Goal: Information Seeking & Learning: Compare options

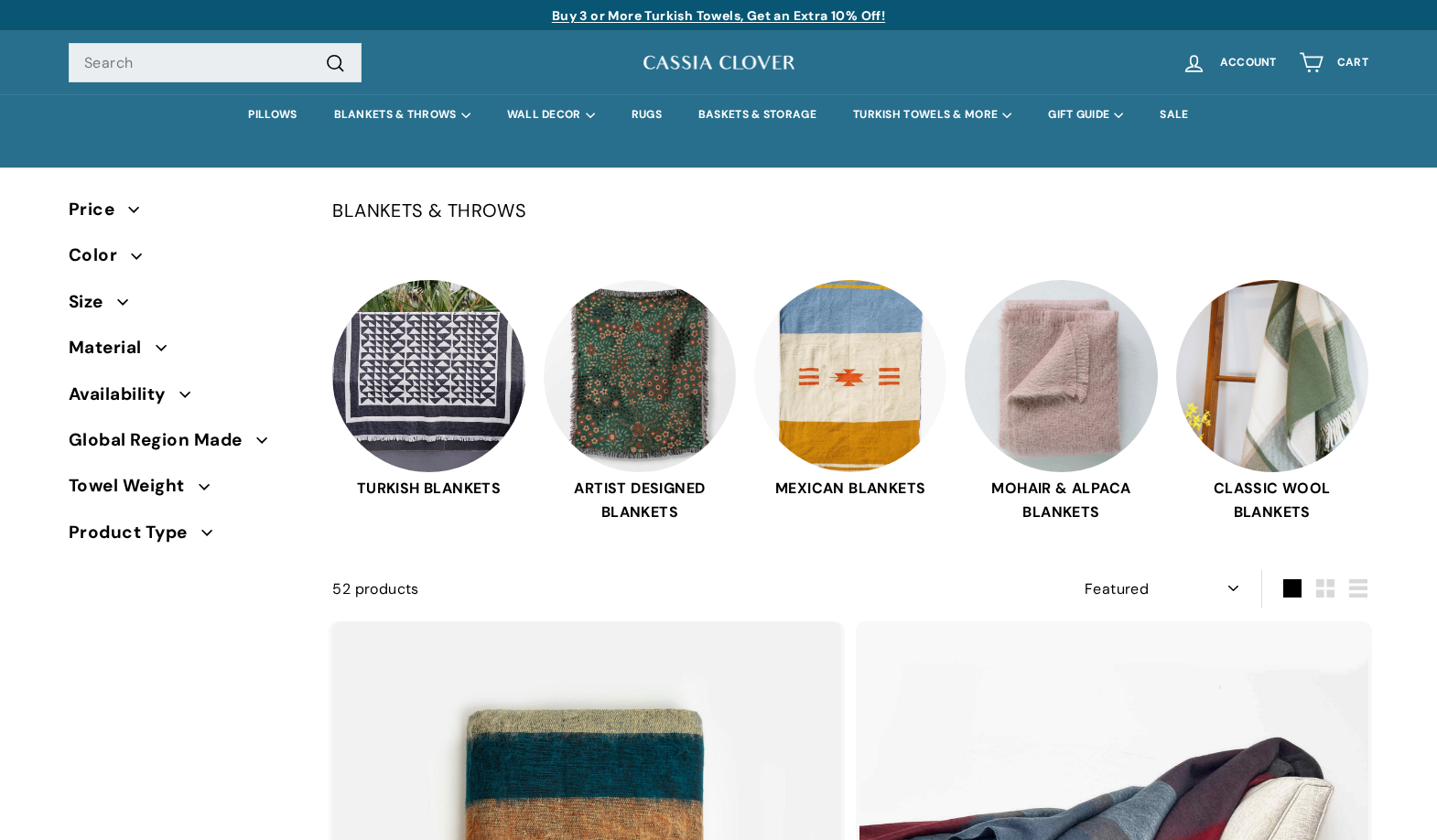
select select "manual"
click at [692, 65] on img at bounding box center [718, 62] width 155 height 23
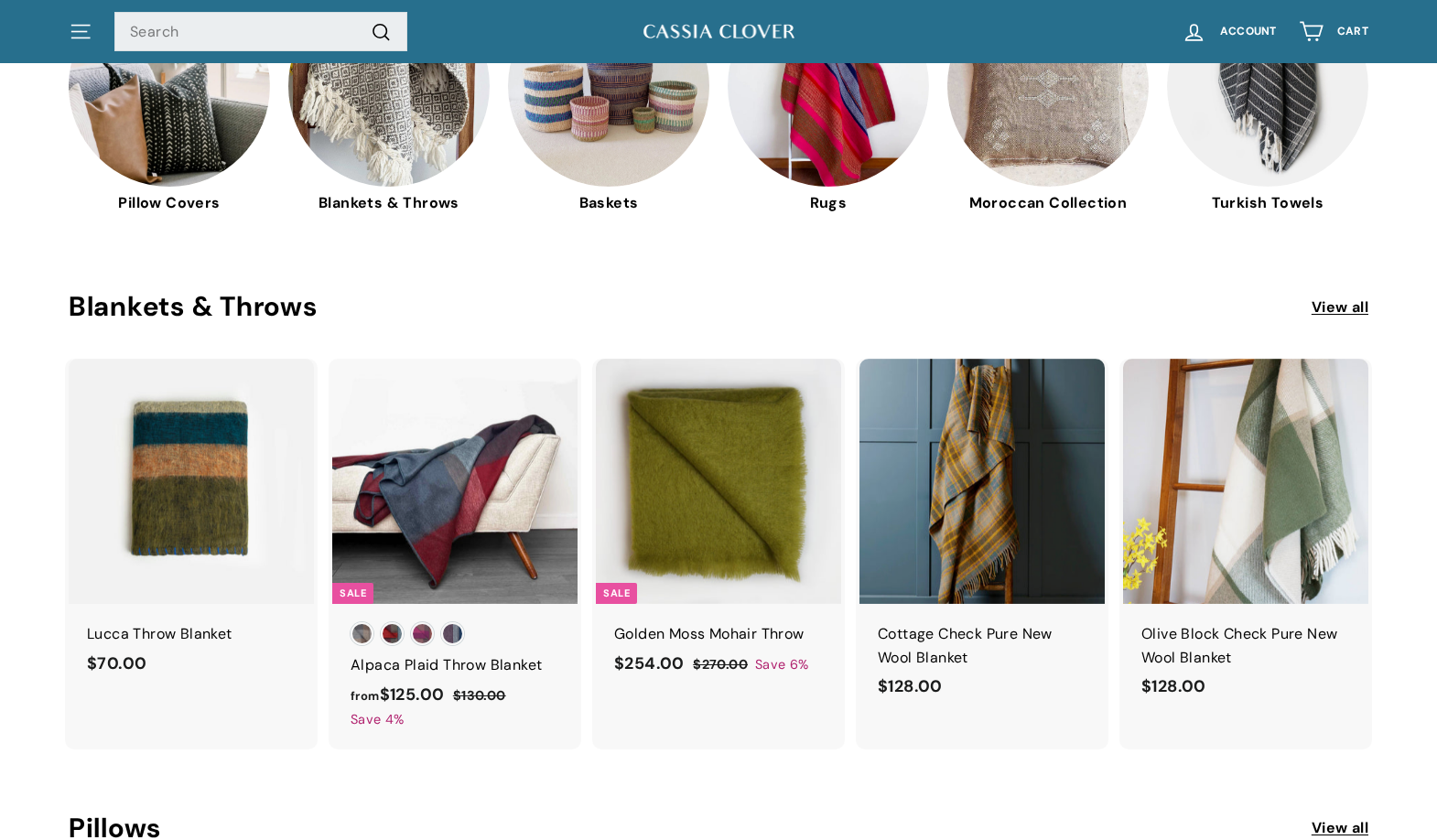
scroll to position [712, 0]
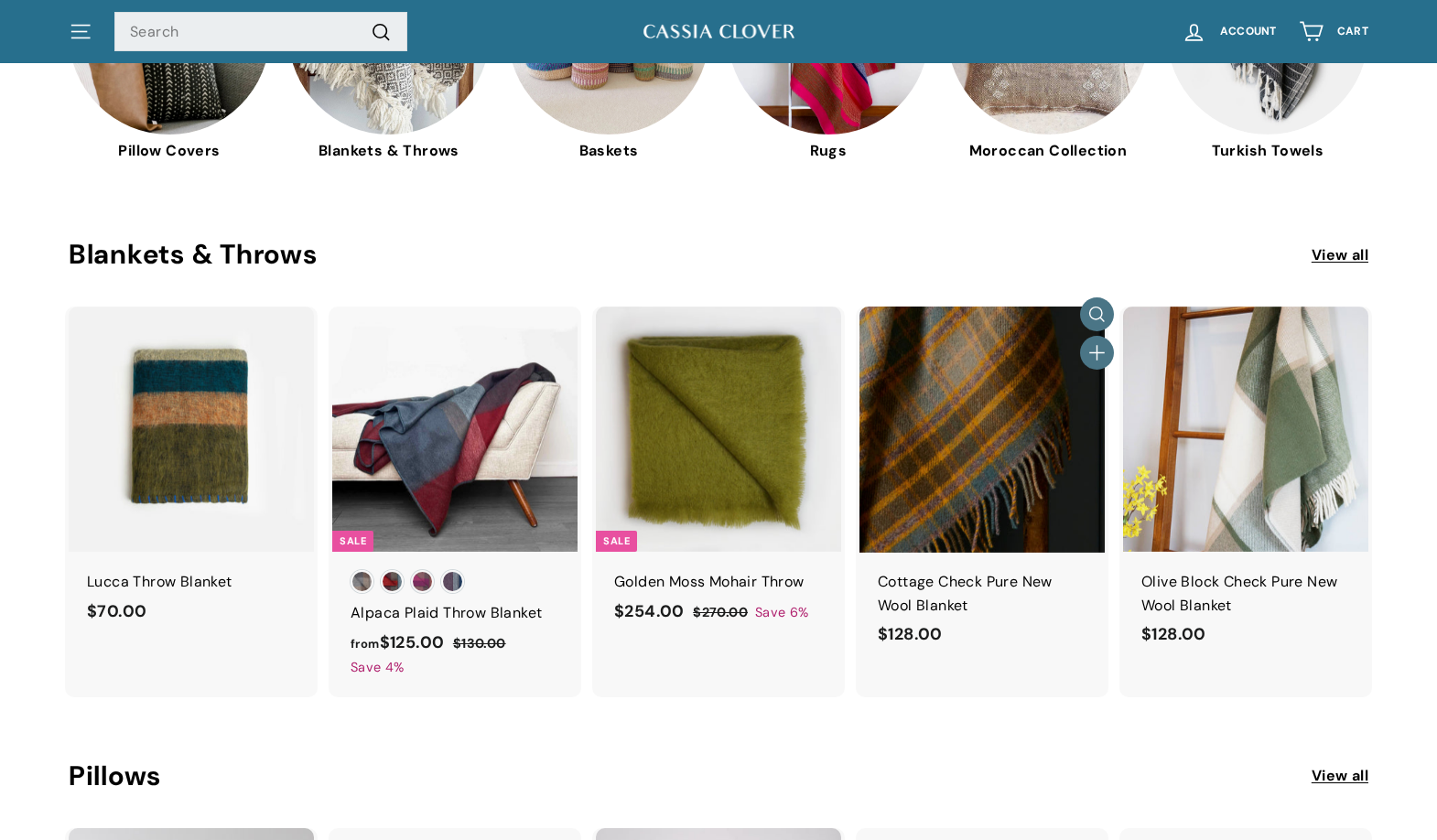
click at [929, 416] on img at bounding box center [982, 429] width 245 height 245
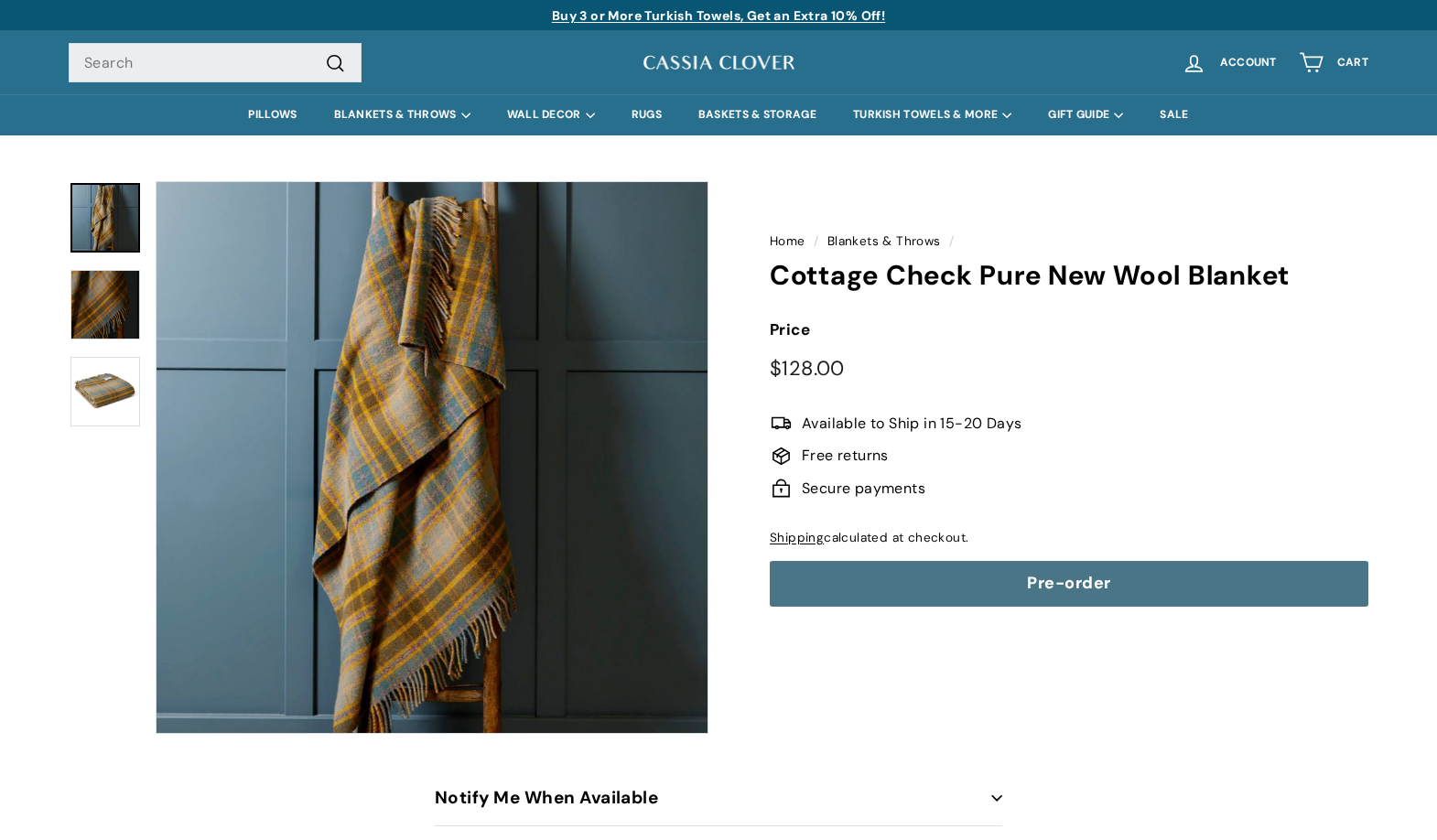
click at [103, 319] on img at bounding box center [105, 305] width 70 height 70
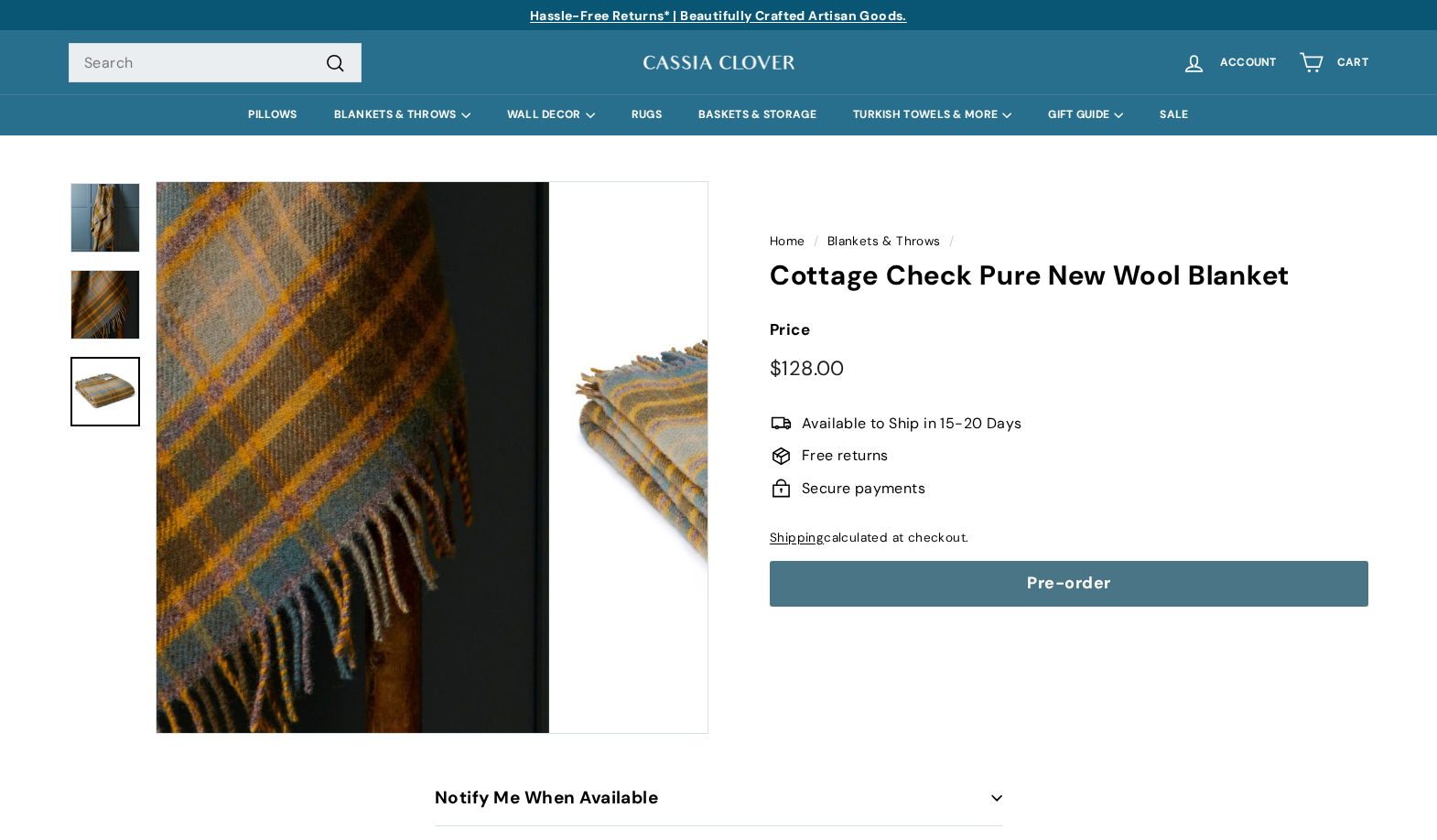
click at [99, 363] on img at bounding box center [105, 392] width 70 height 70
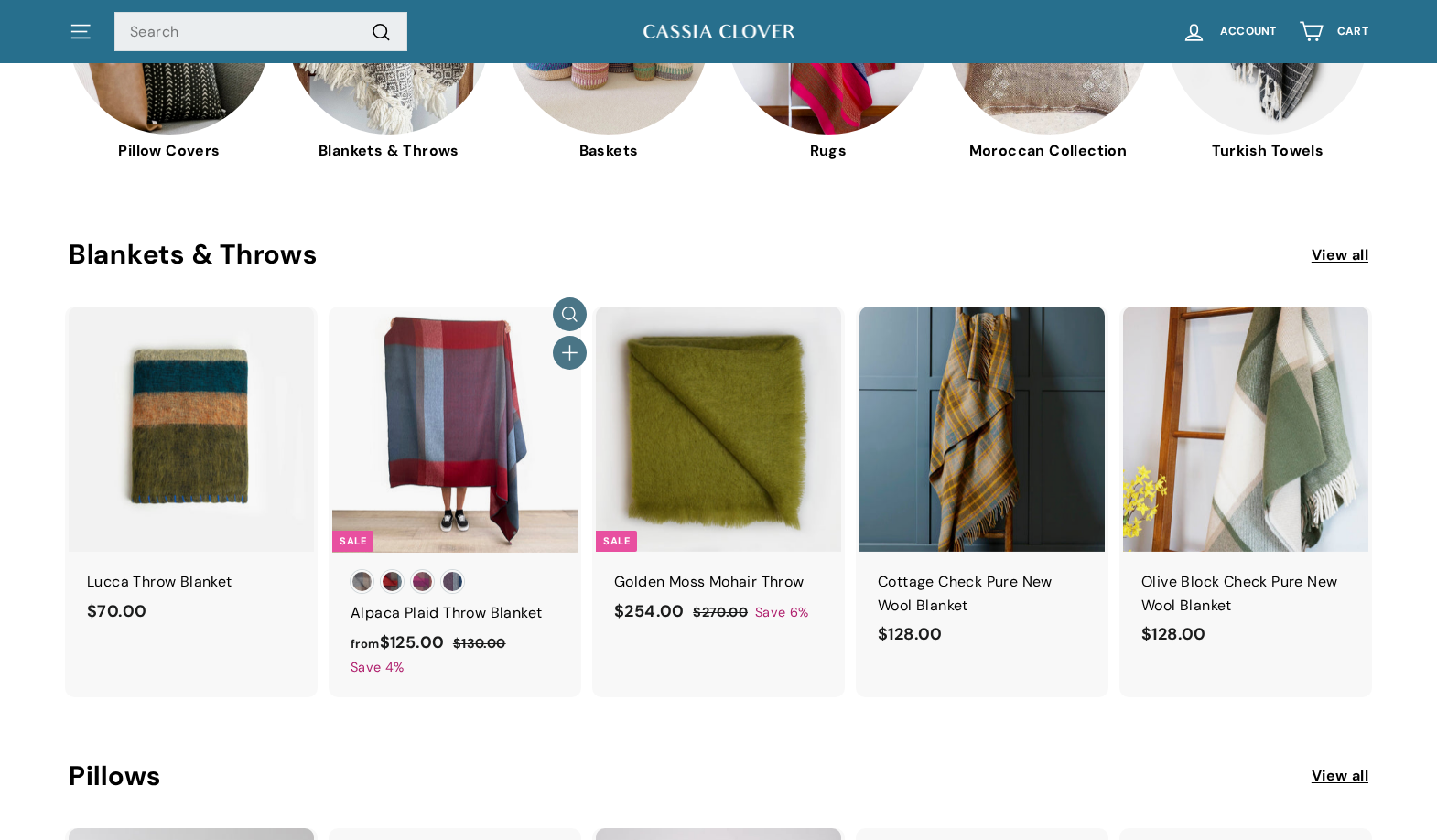
click at [412, 383] on div at bounding box center [455, 429] width 247 height 247
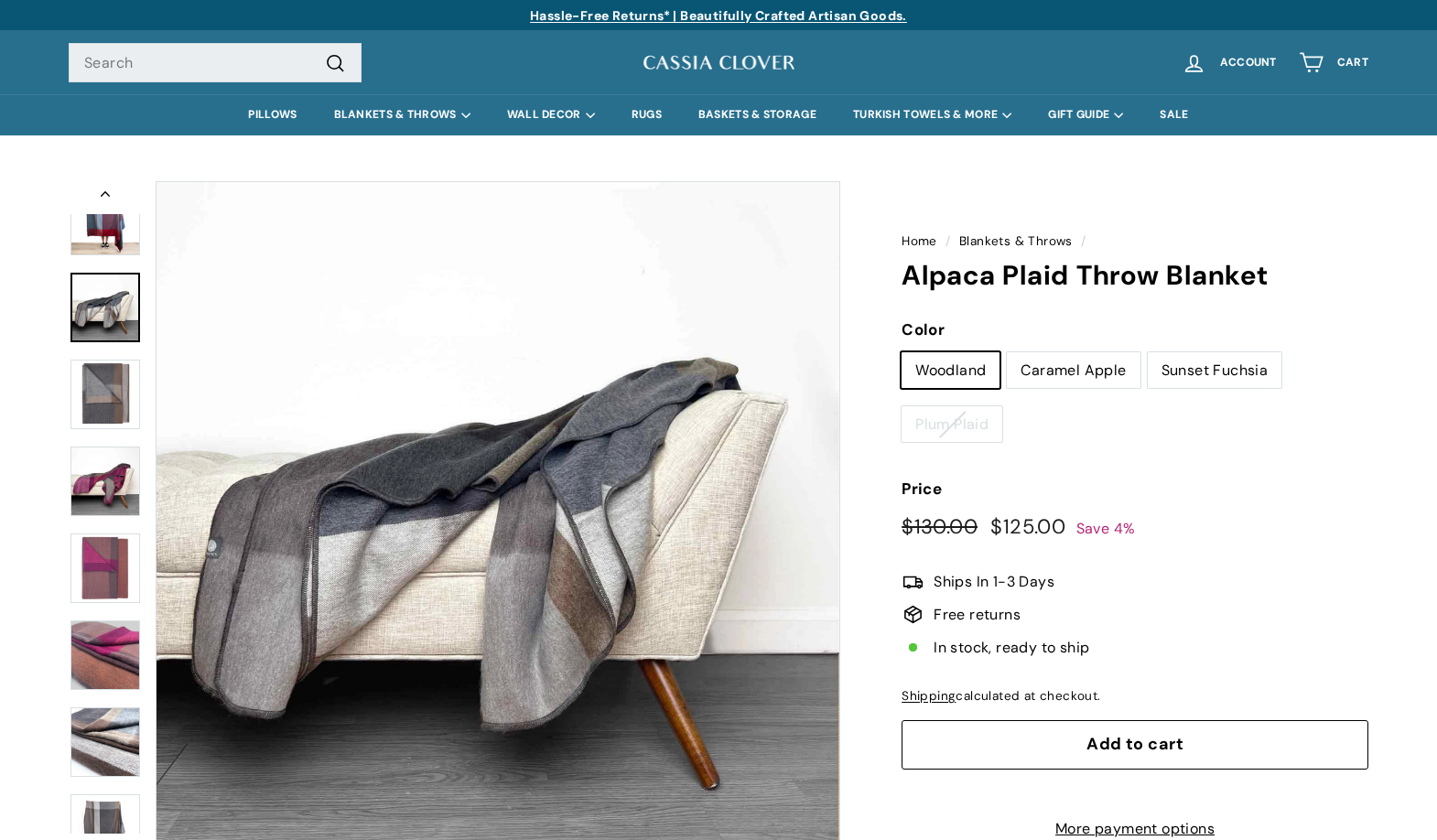
click at [121, 393] on img at bounding box center [105, 395] width 70 height 70
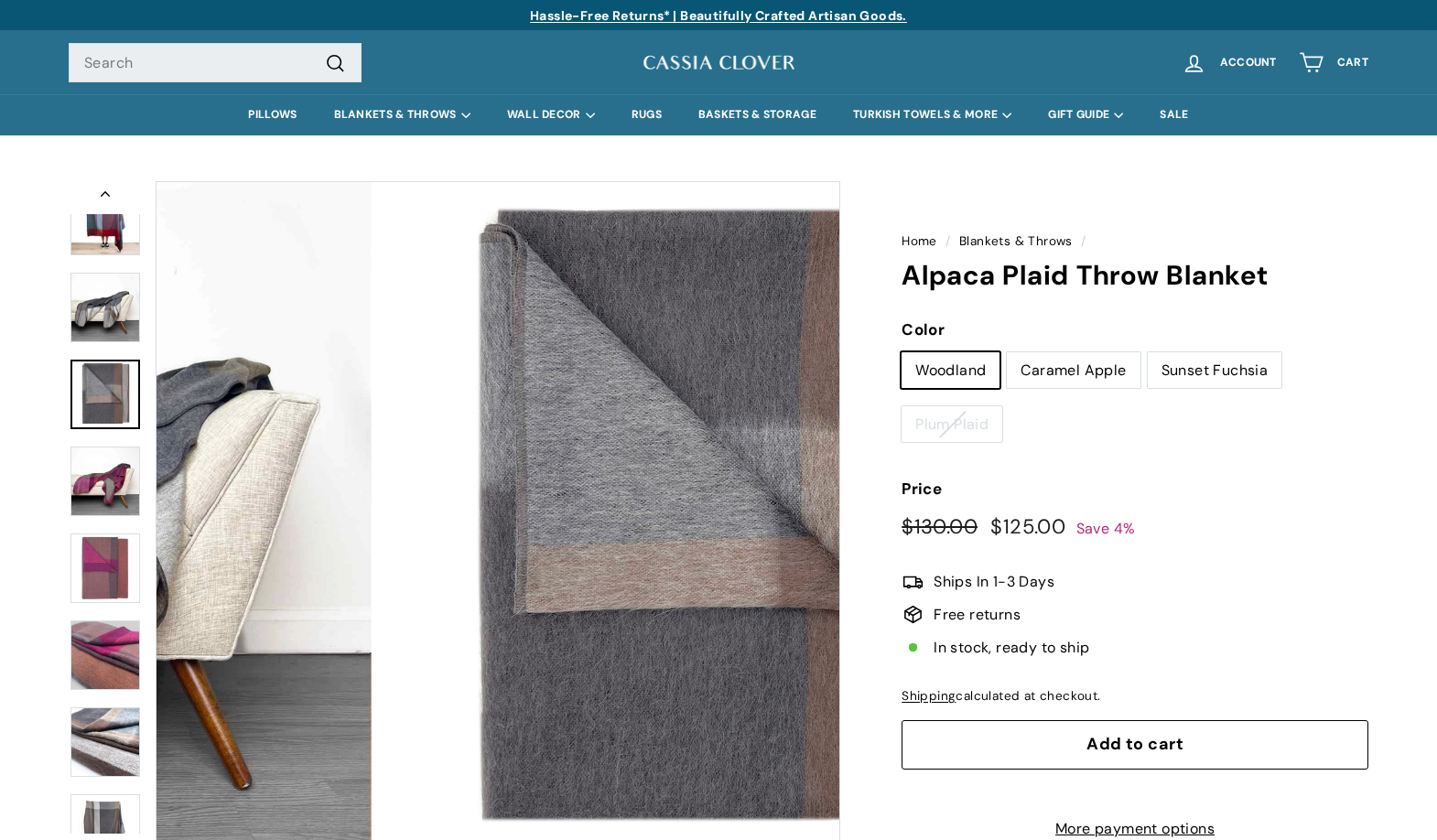
scroll to position [171, 0]
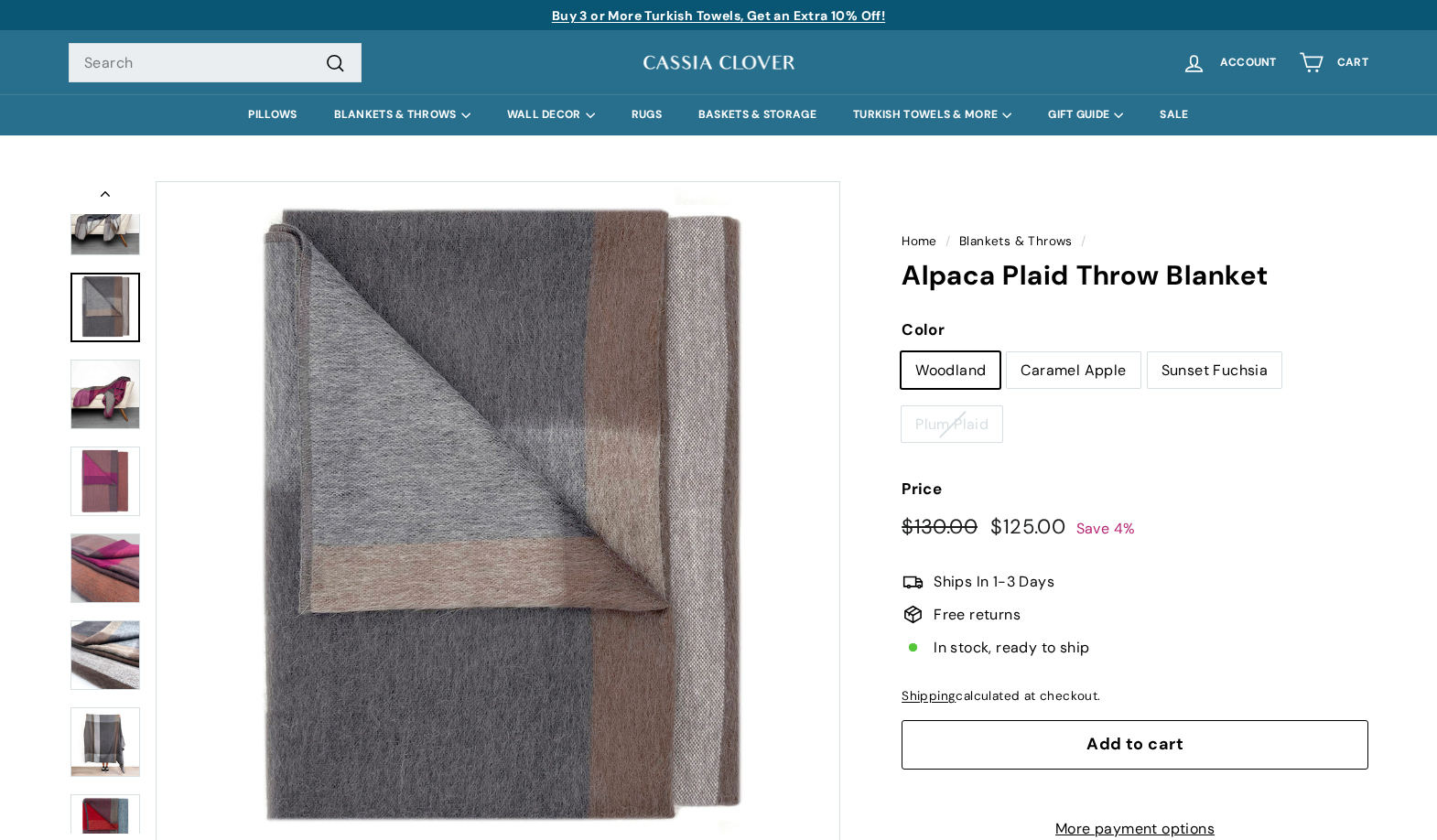
click at [106, 296] on link at bounding box center [105, 308] width 70 height 70
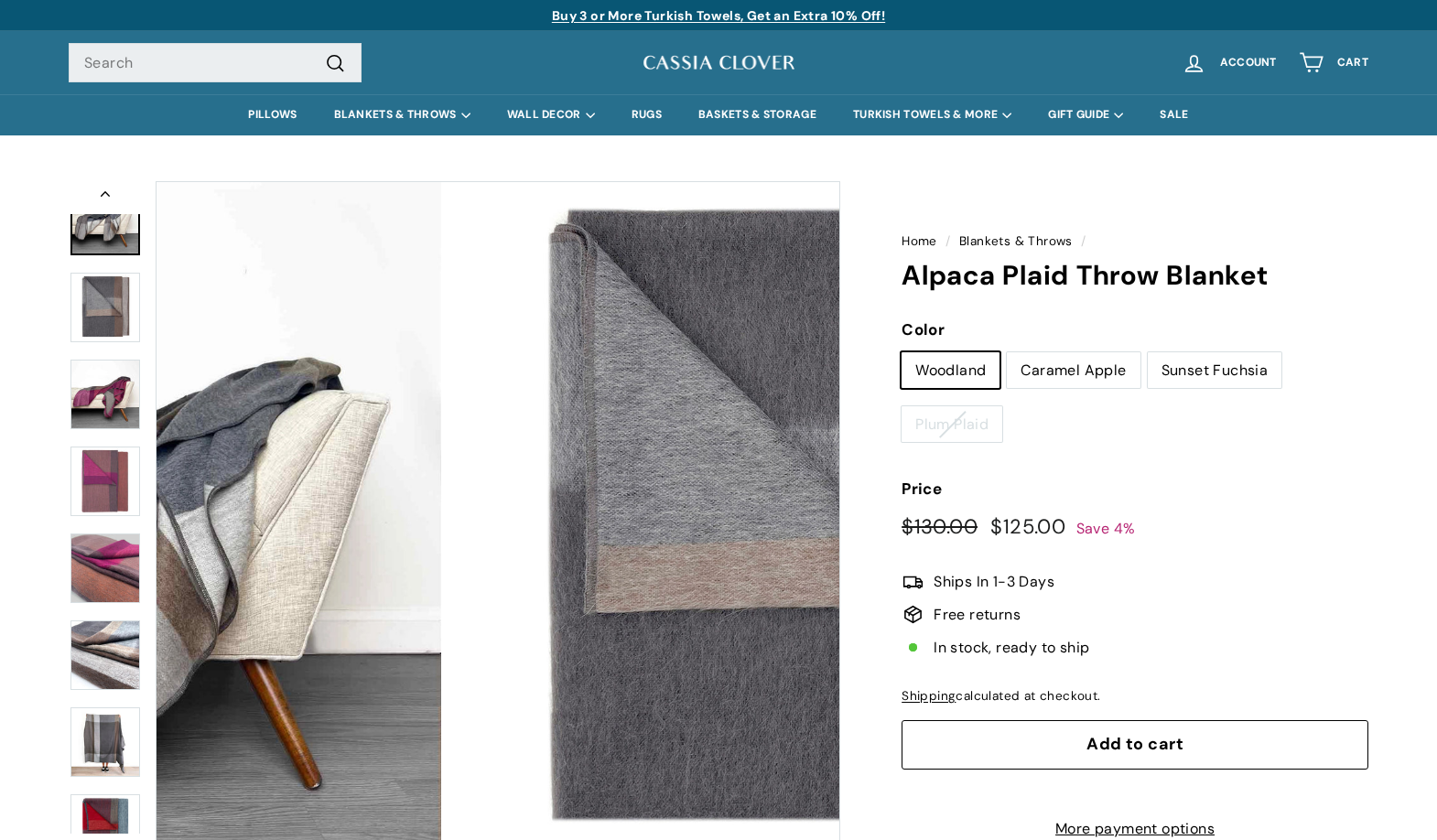
click at [107, 242] on img at bounding box center [105, 220] width 70 height 70
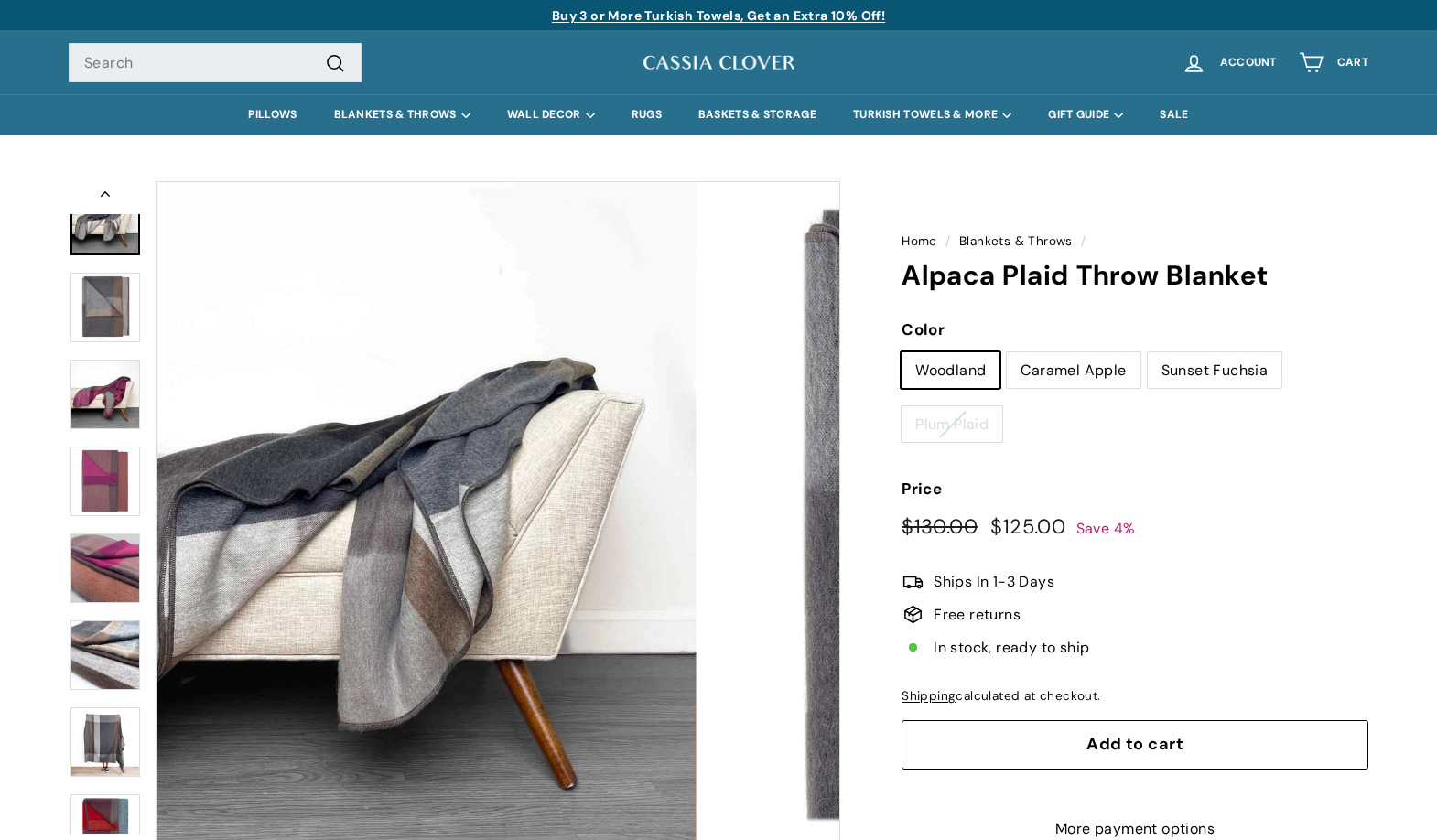
scroll to position [84, 0]
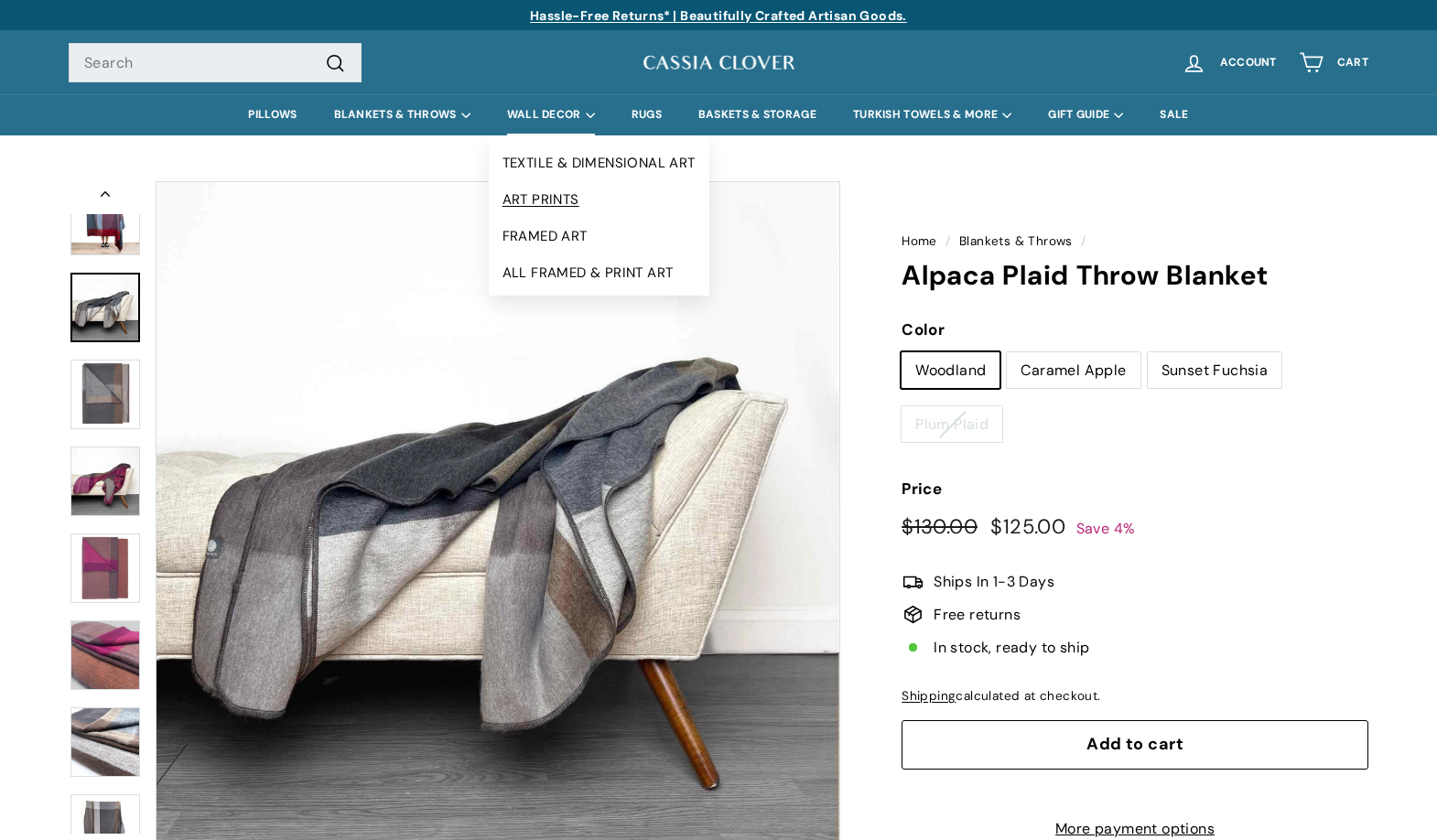
click at [555, 198] on link "ART PRINTS" at bounding box center [599, 199] width 220 height 37
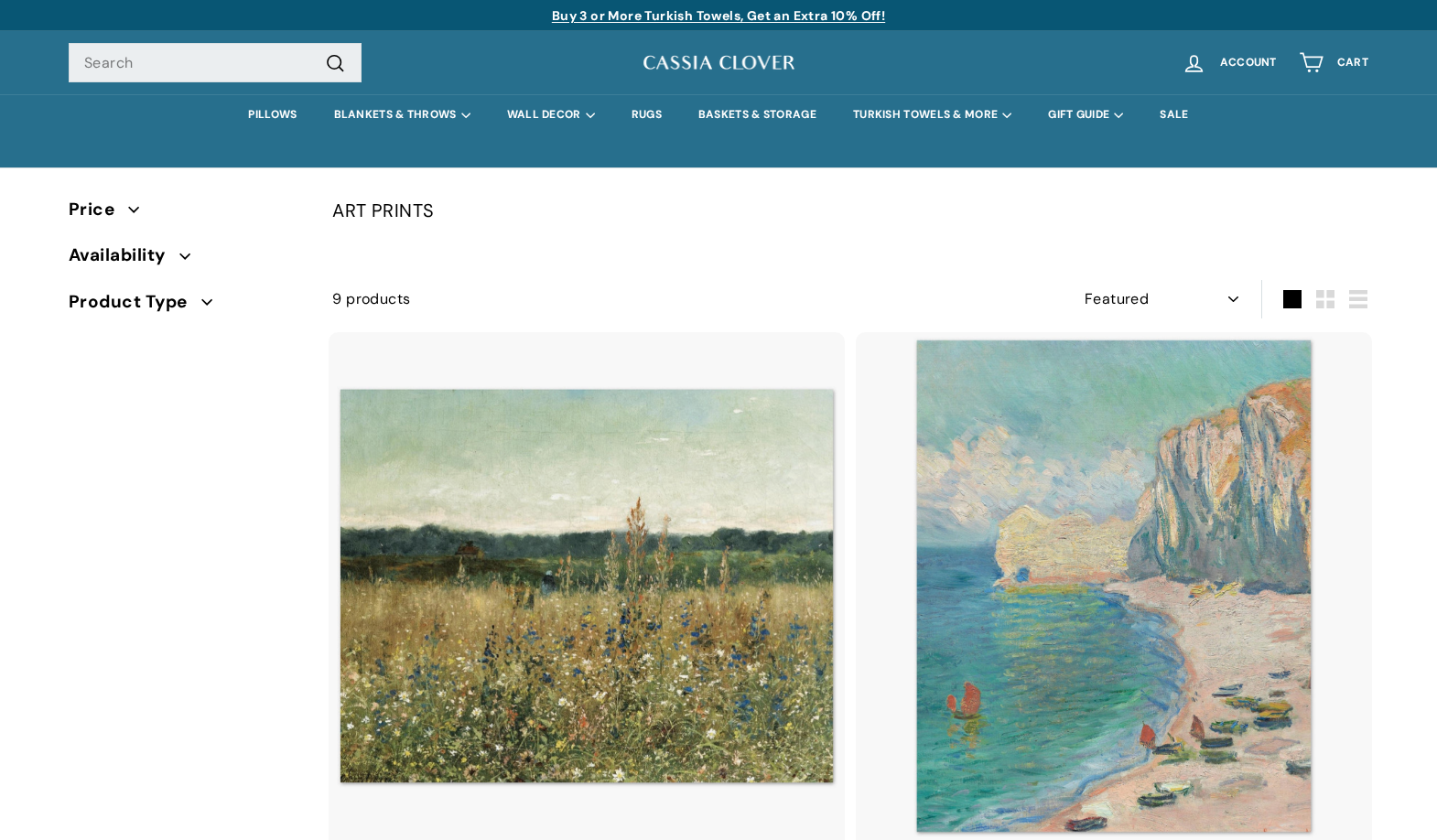
select select "manual"
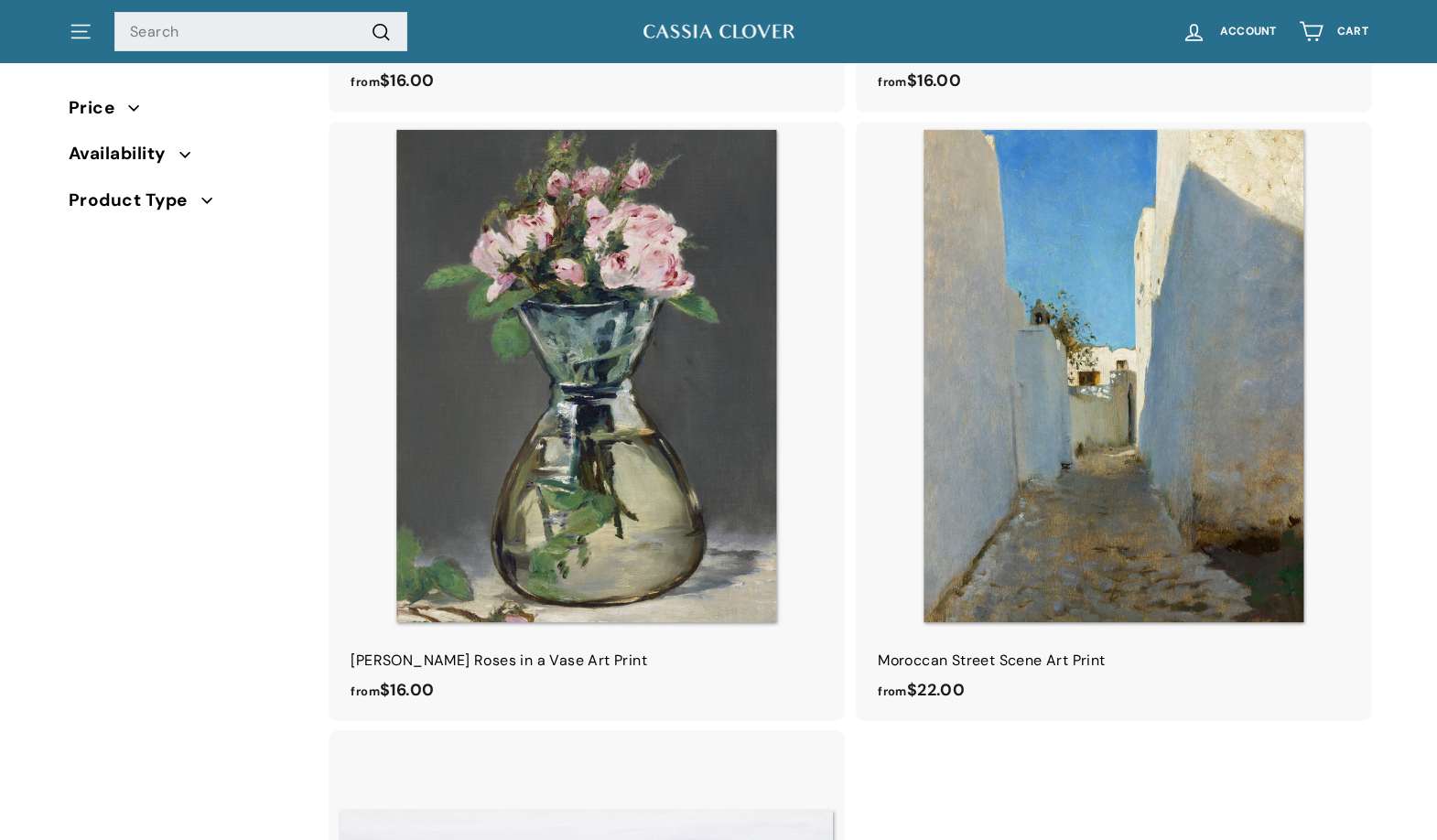
scroll to position [2043, 0]
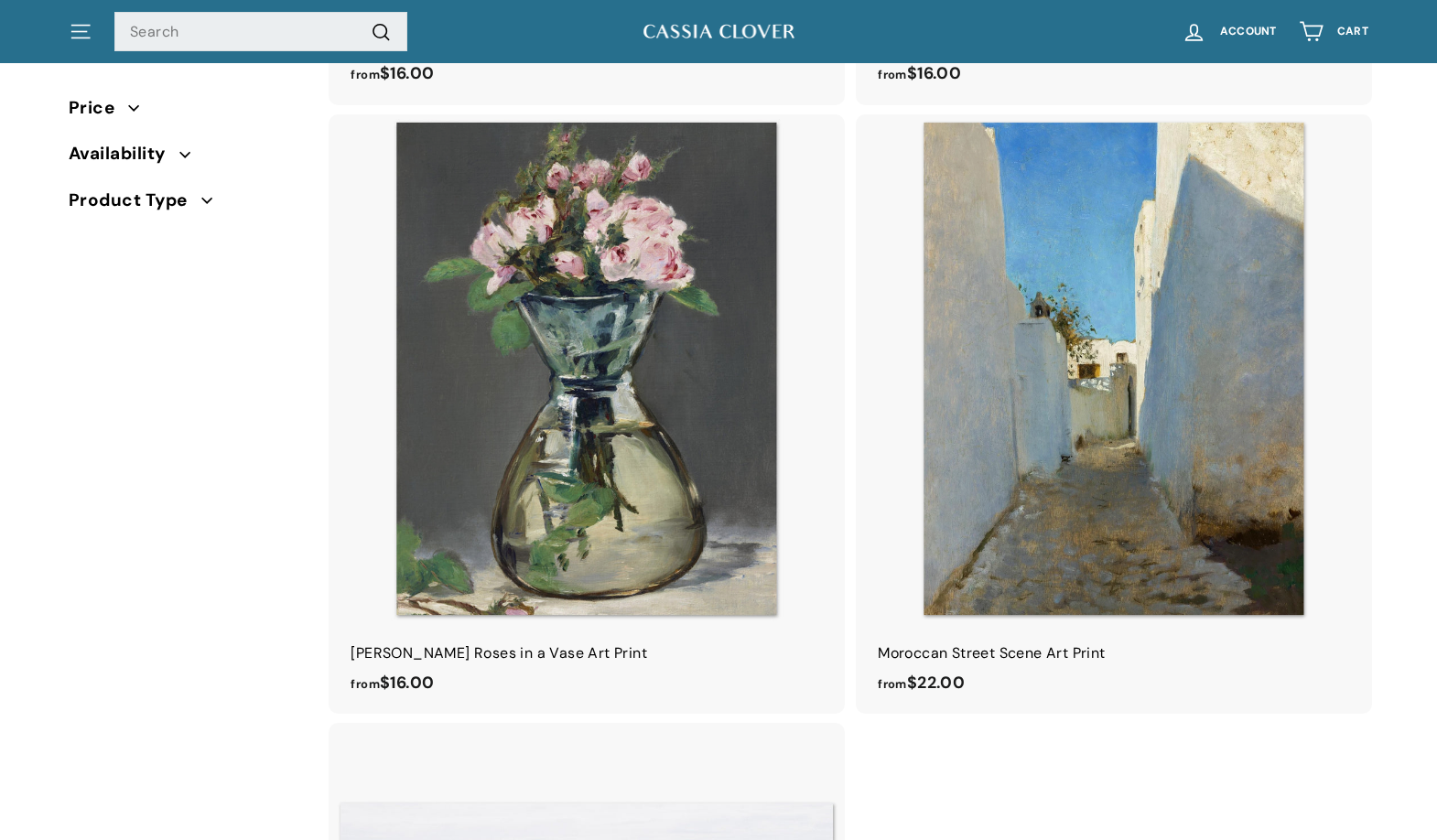
click at [210, 201] on icon "button" at bounding box center [206, 200] width 10 height 5
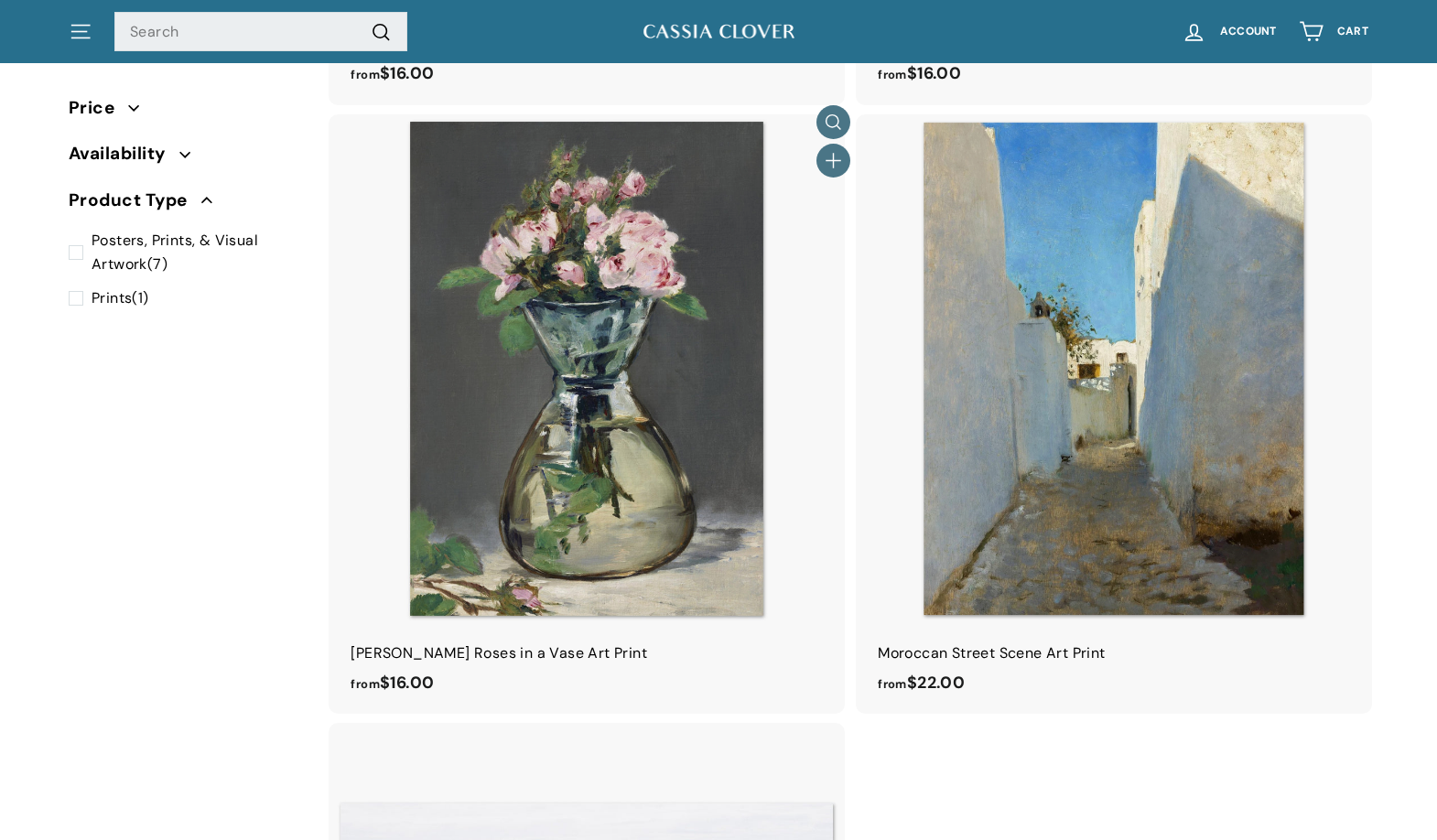
scroll to position [2382, 0]
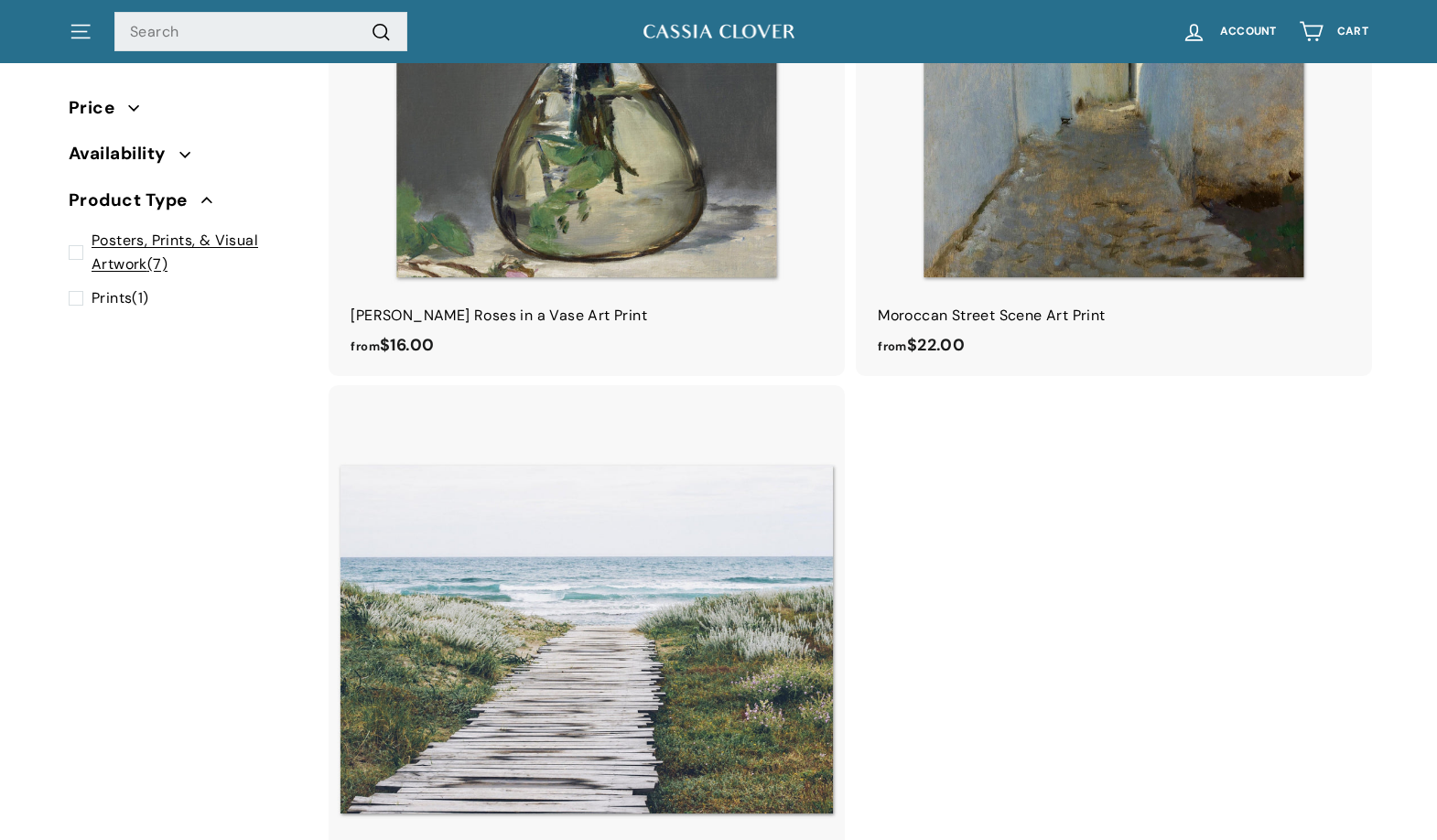
click at [134, 299] on span "Prints (1)" at bounding box center [120, 298] width 57 height 24
click at [81, 286] on input "Prints (1)" at bounding box center [74, 286] width 12 height 0
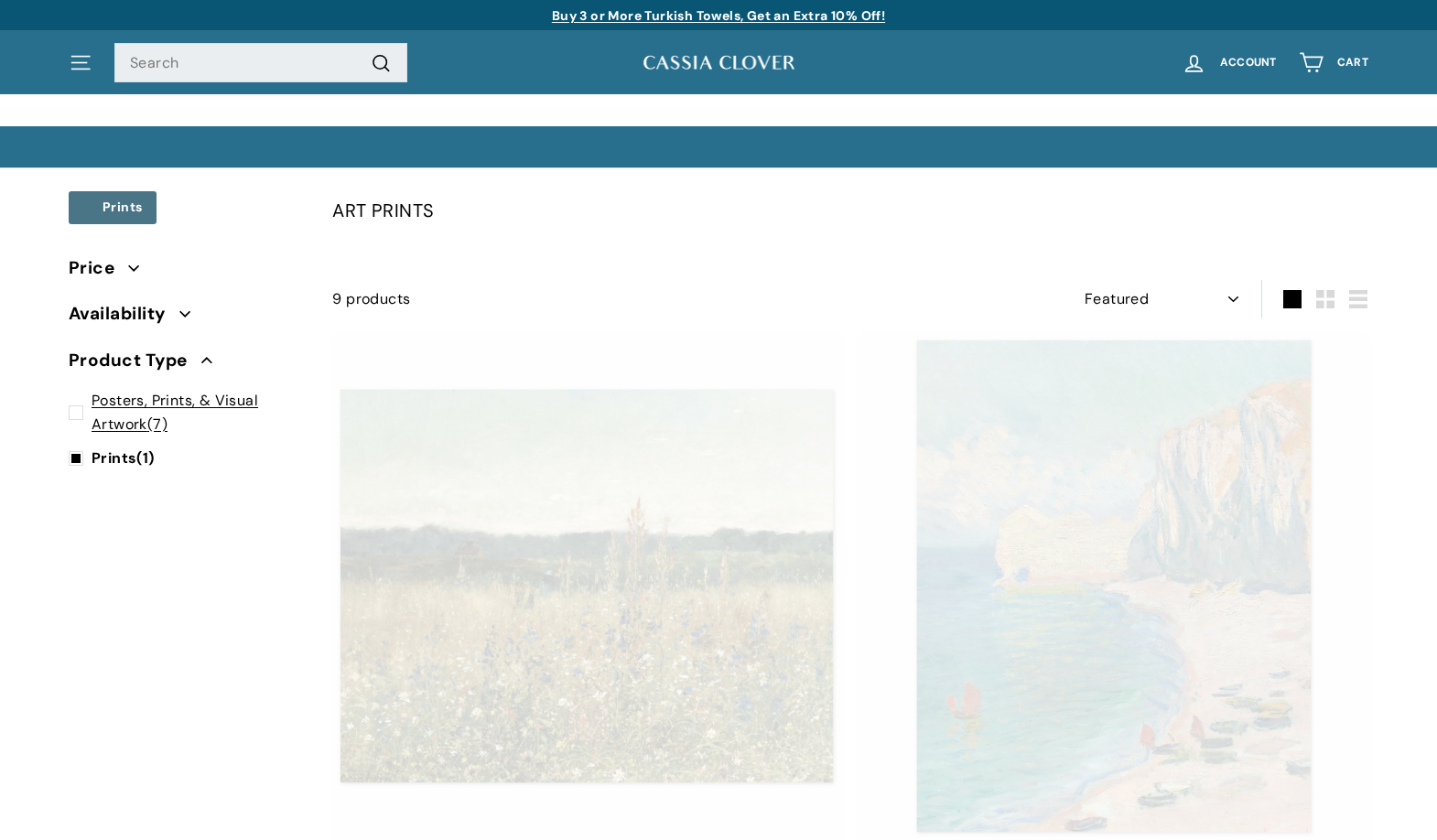
select select "manual"
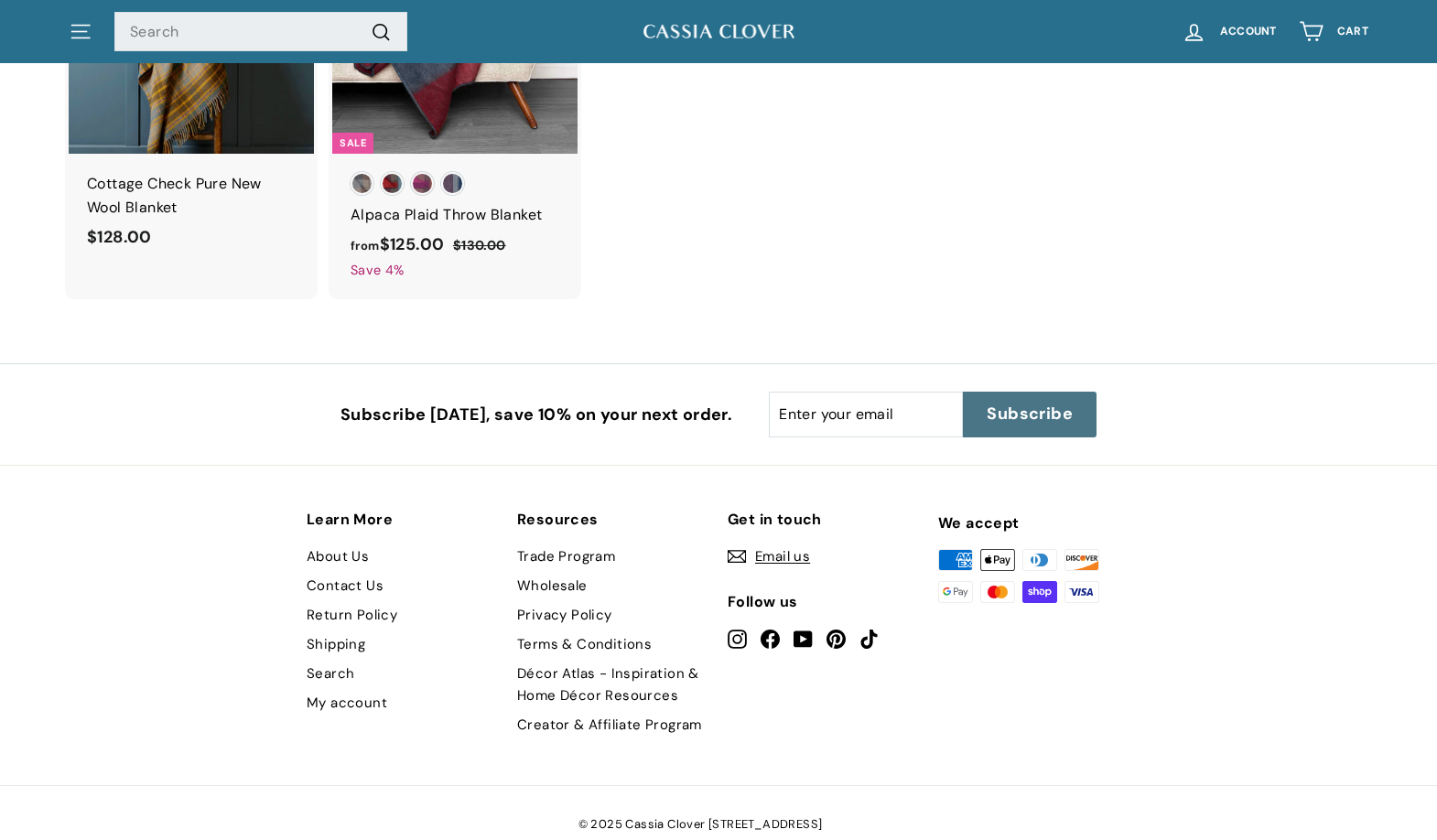
scroll to position [119, 0]
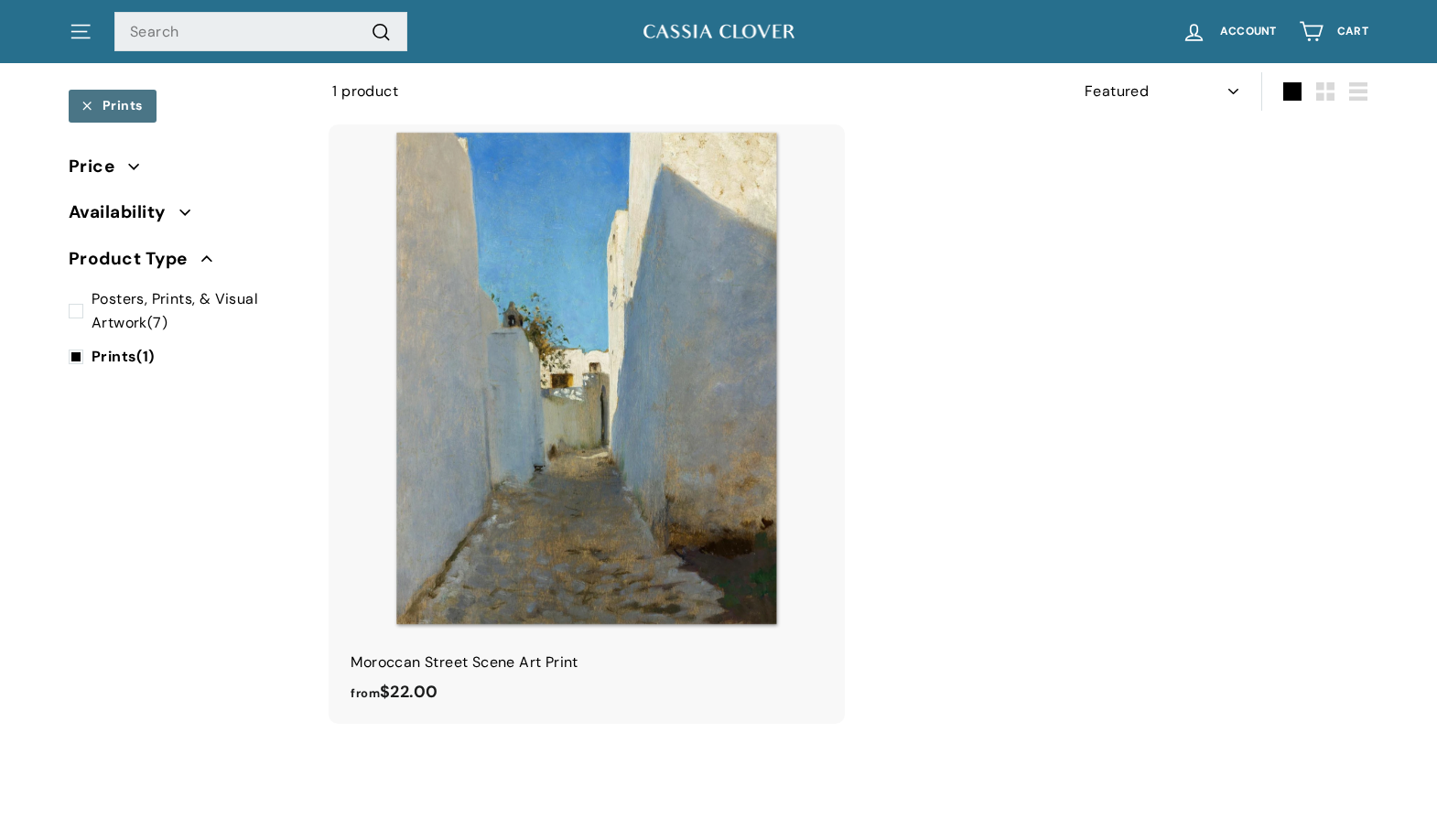
select select "manual"
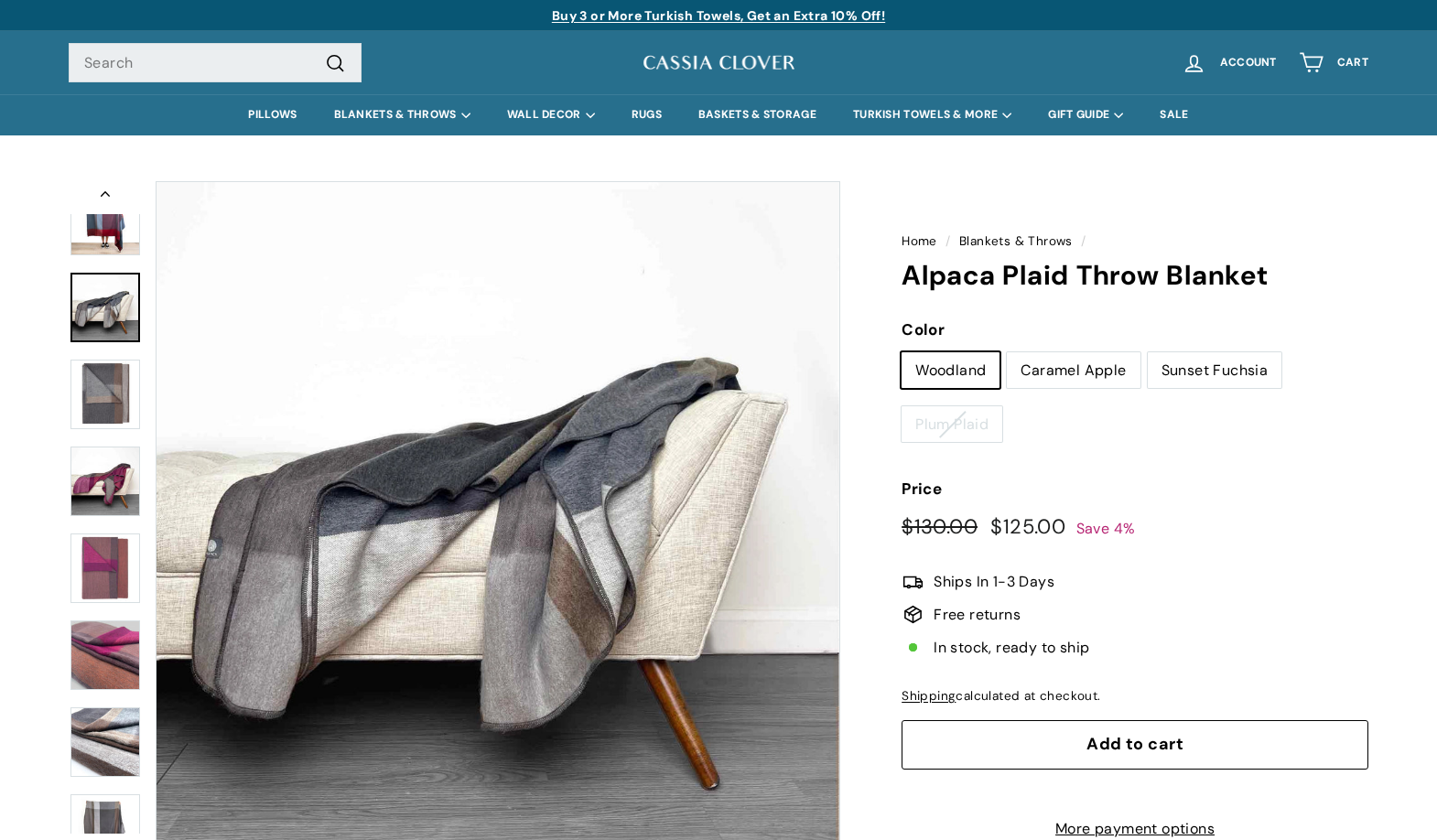
click at [225, 564] on button "Zoom" at bounding box center [497, 523] width 683 height 683
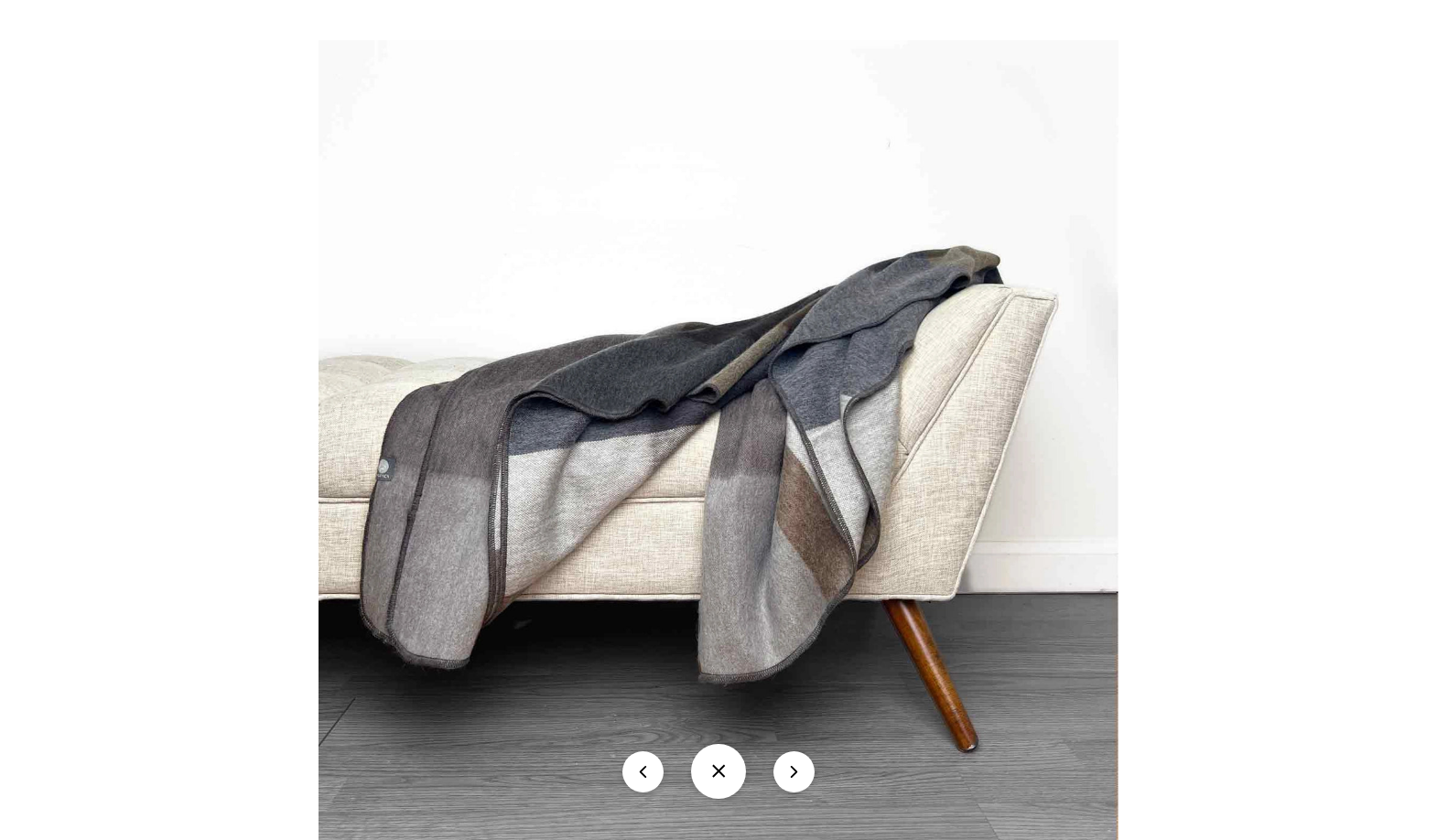
click at [789, 783] on button "icon-chevron" at bounding box center [794, 772] width 41 height 41
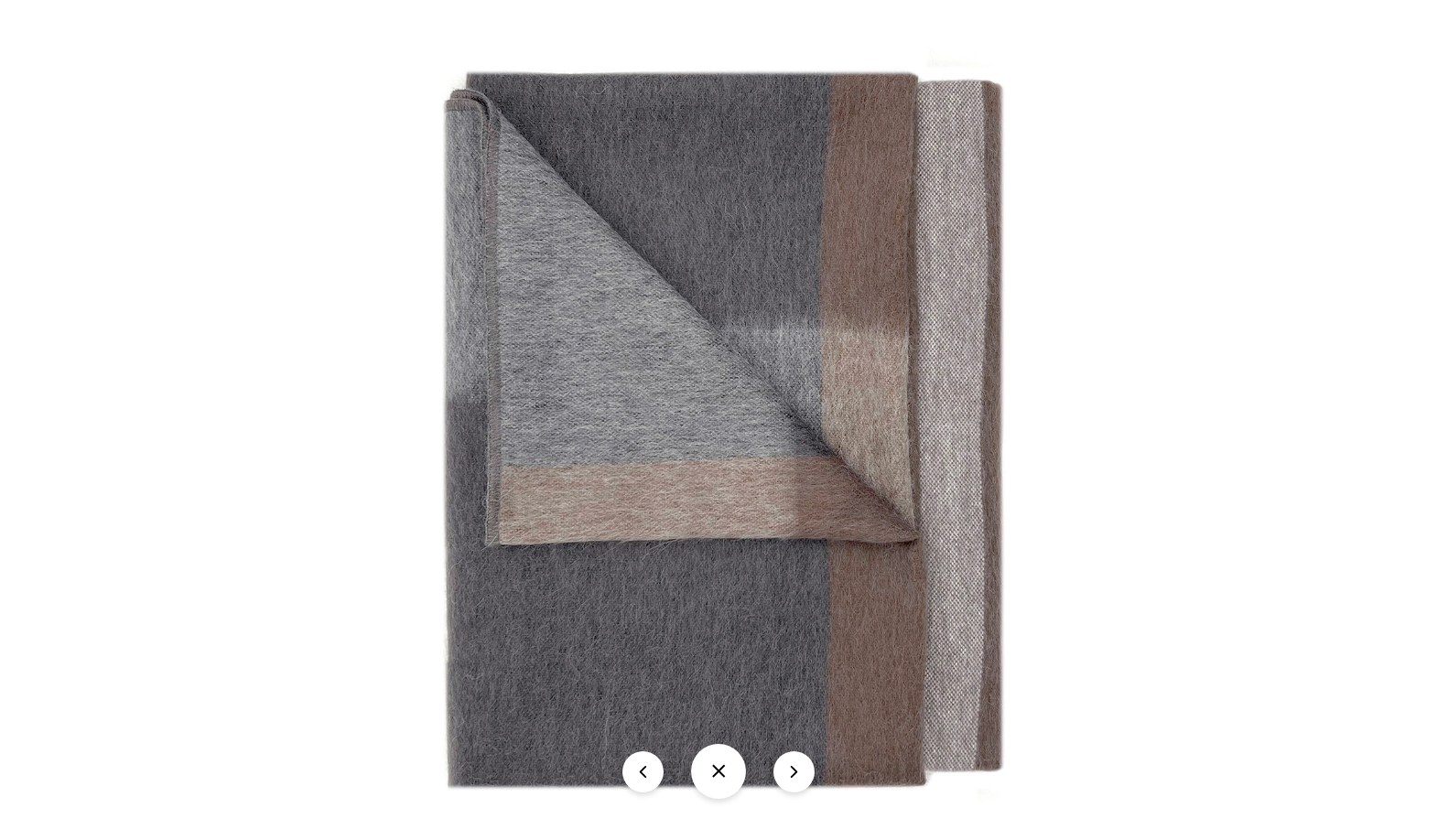
scroll to position [171, 0]
click at [789, 783] on button "icon-chevron" at bounding box center [794, 772] width 41 height 41
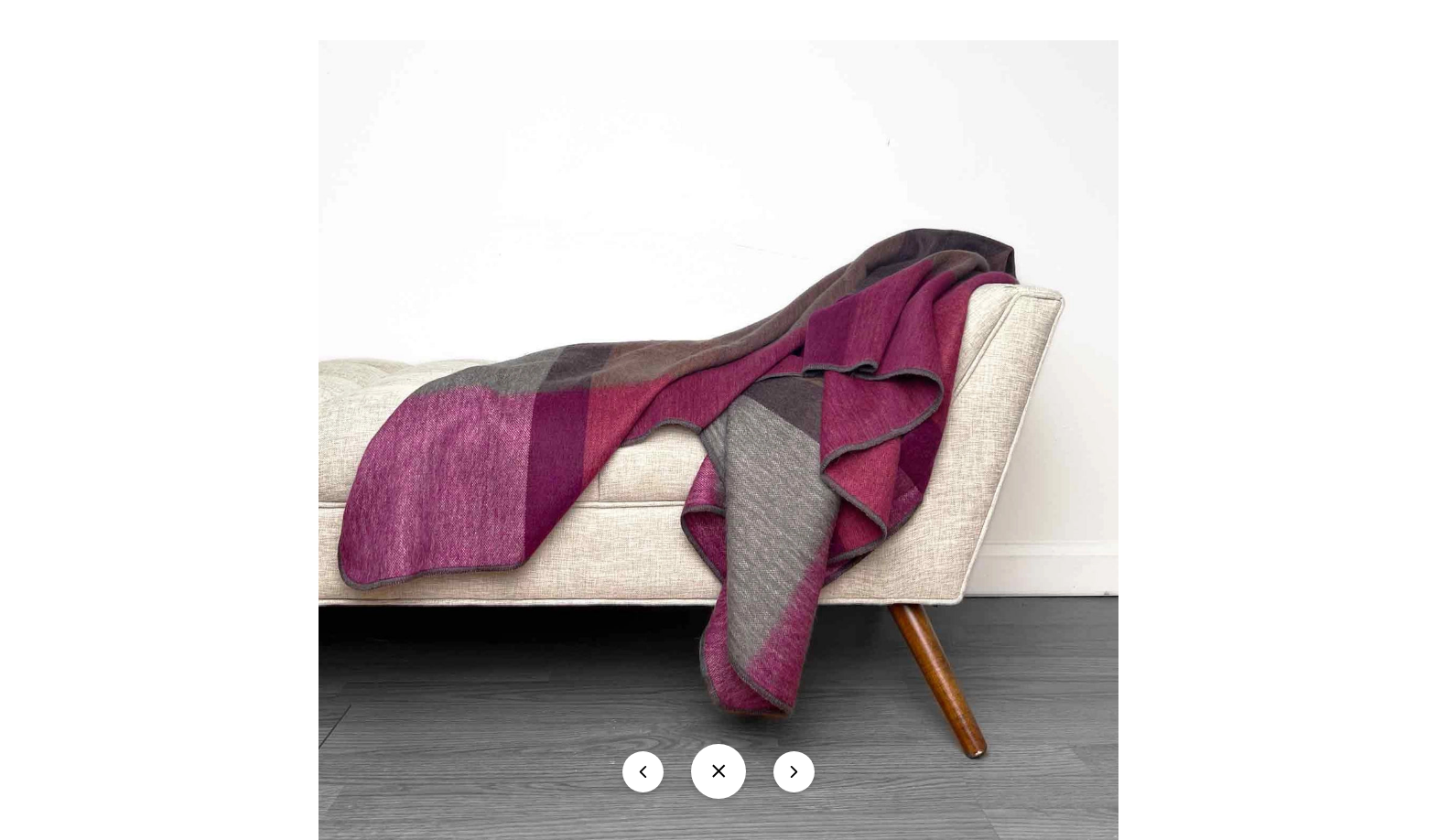
scroll to position [258, 0]
click at [789, 783] on button "icon-chevron" at bounding box center [794, 772] width 41 height 41
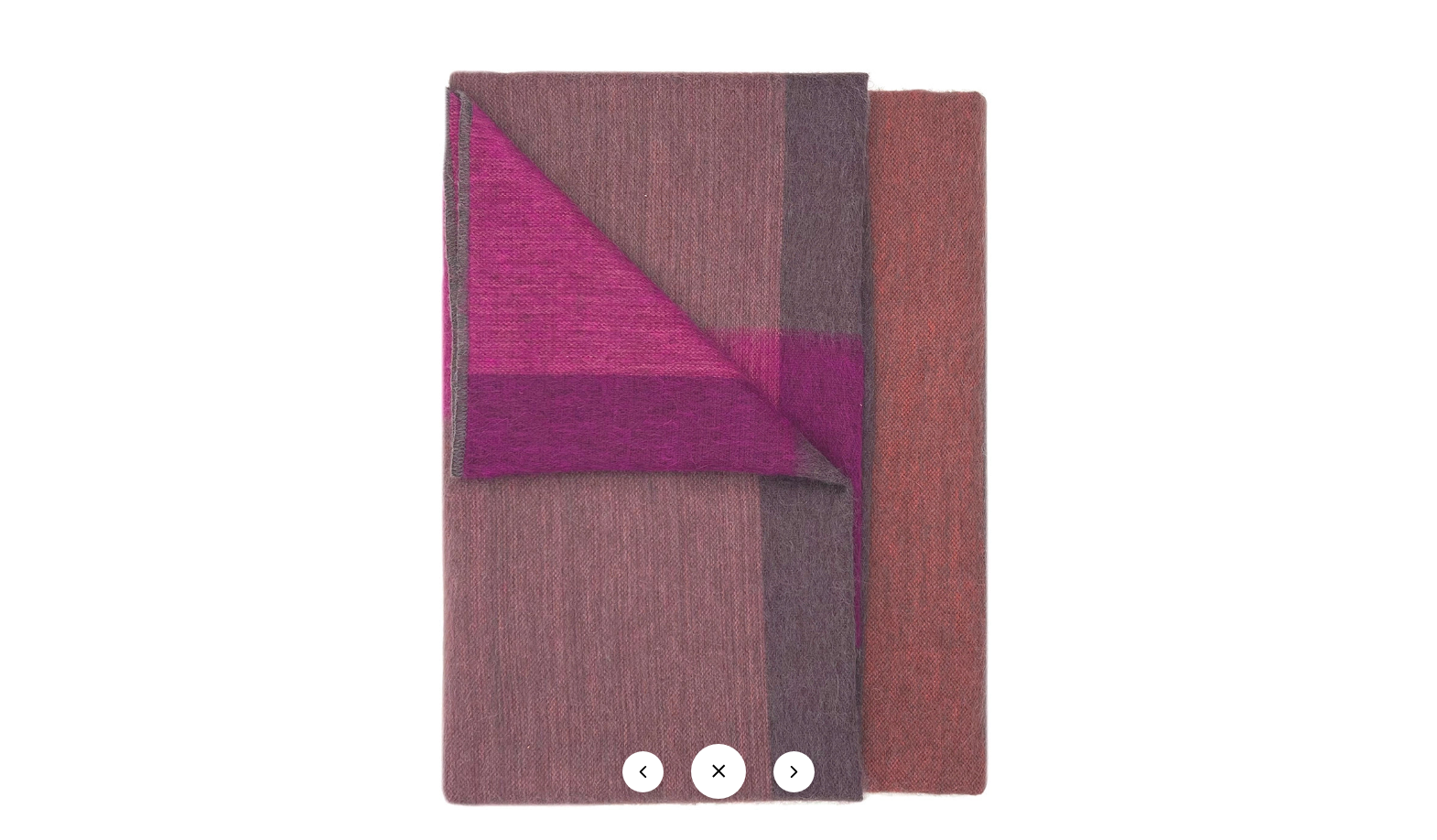
click at [789, 783] on button "icon-chevron" at bounding box center [794, 772] width 41 height 41
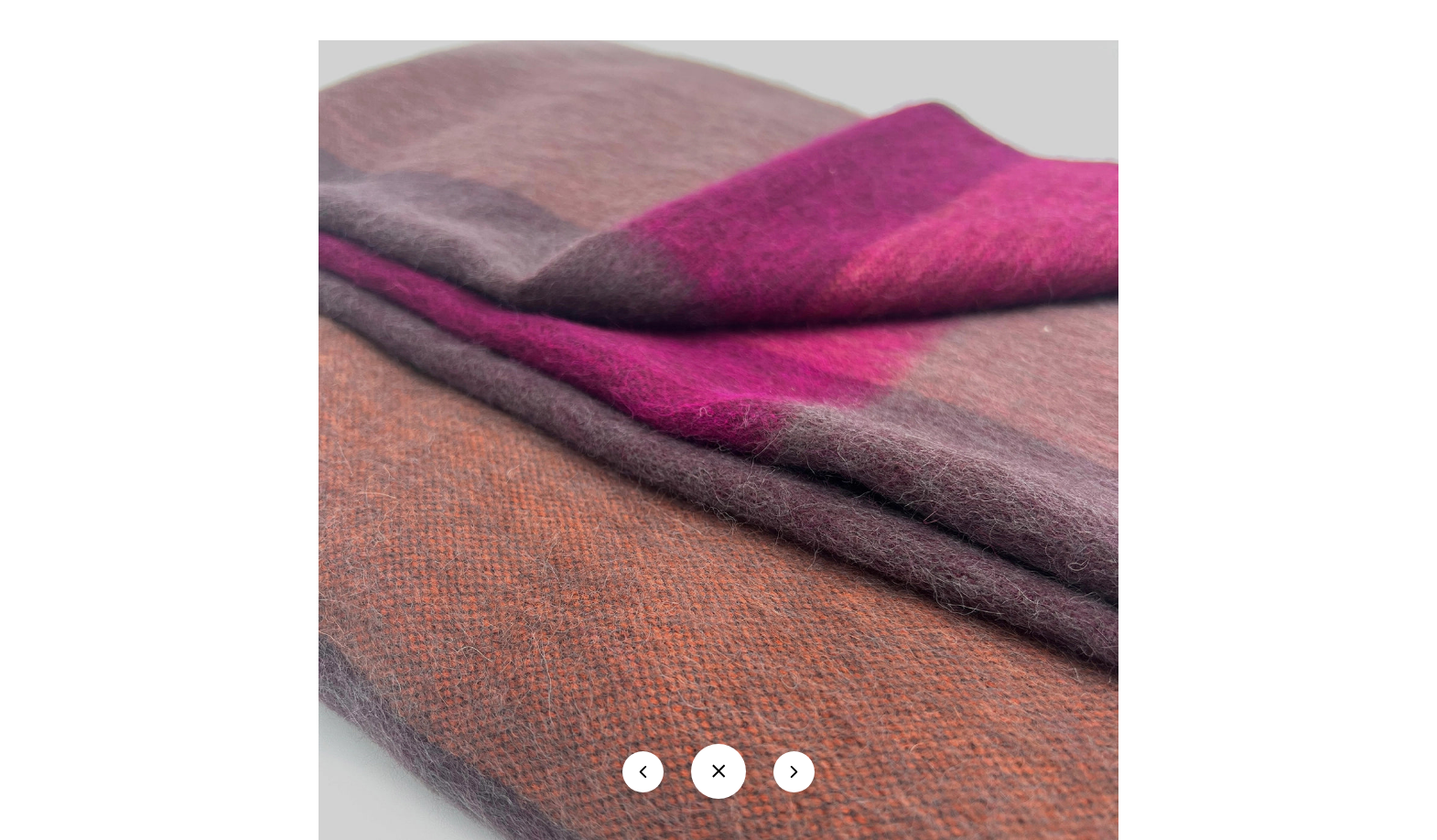
click at [789, 783] on button "icon-chevron" at bounding box center [794, 772] width 41 height 41
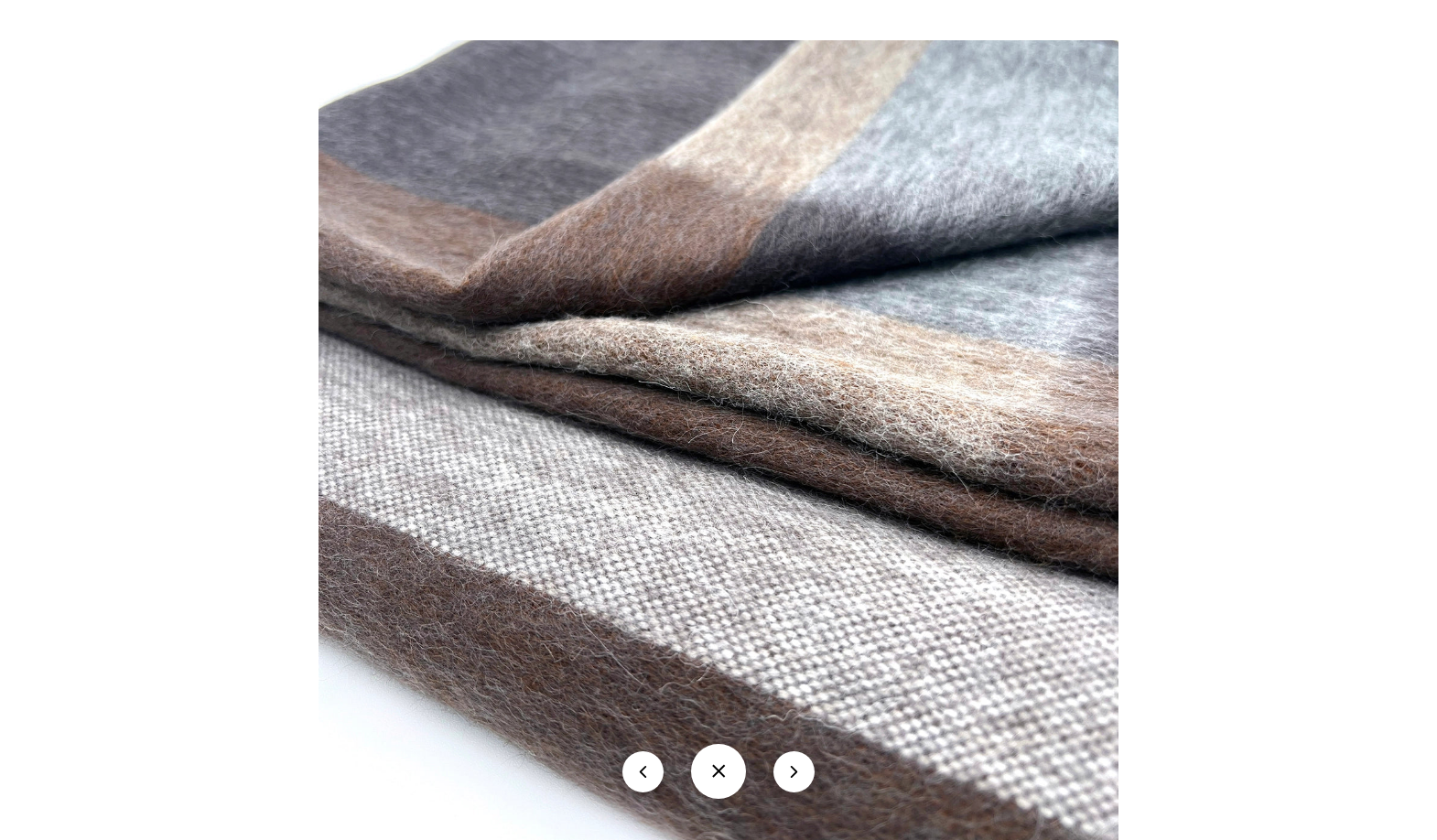
click at [789, 783] on button "icon-chevron" at bounding box center [794, 772] width 41 height 41
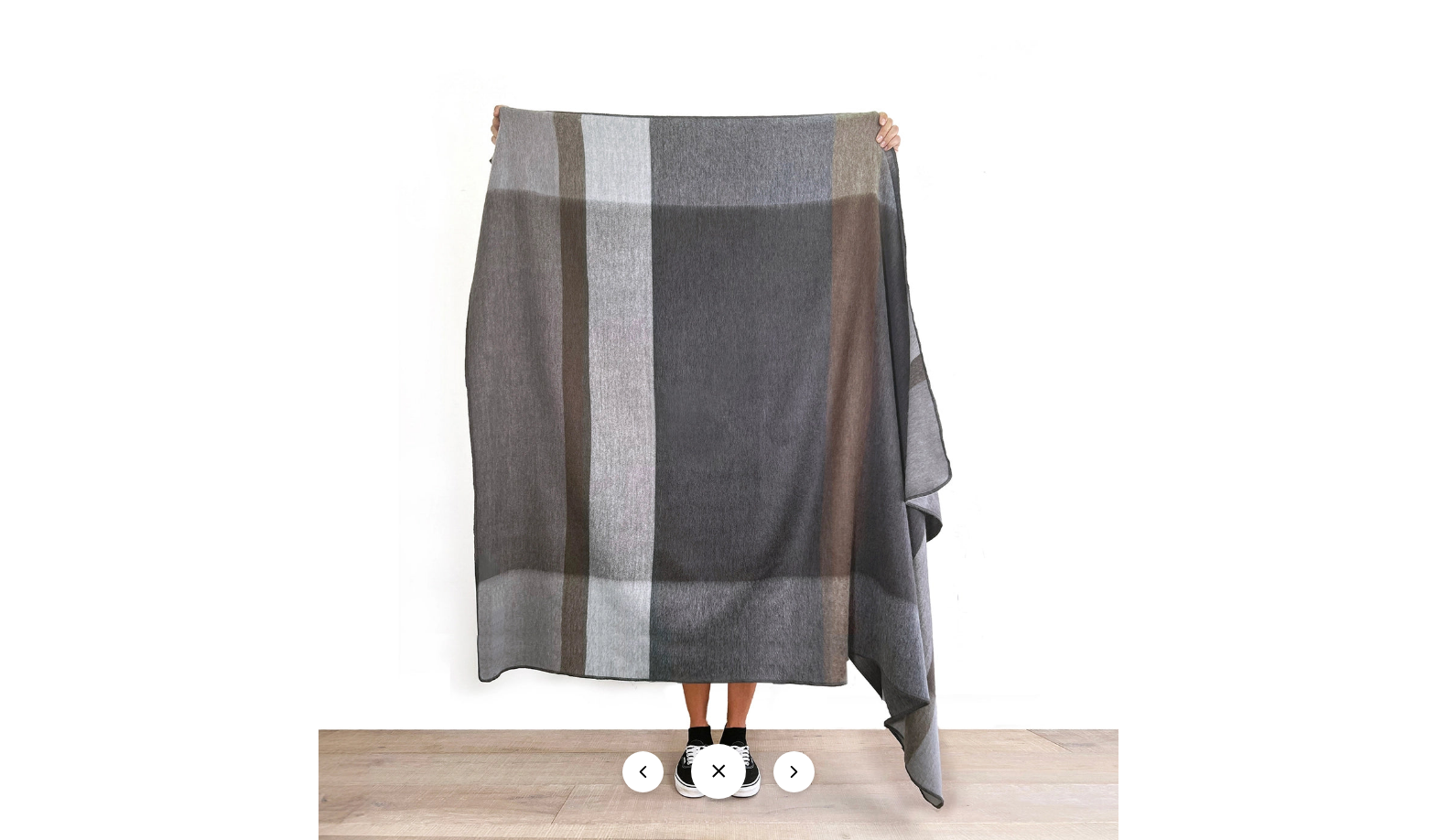
scroll to position [606, 0]
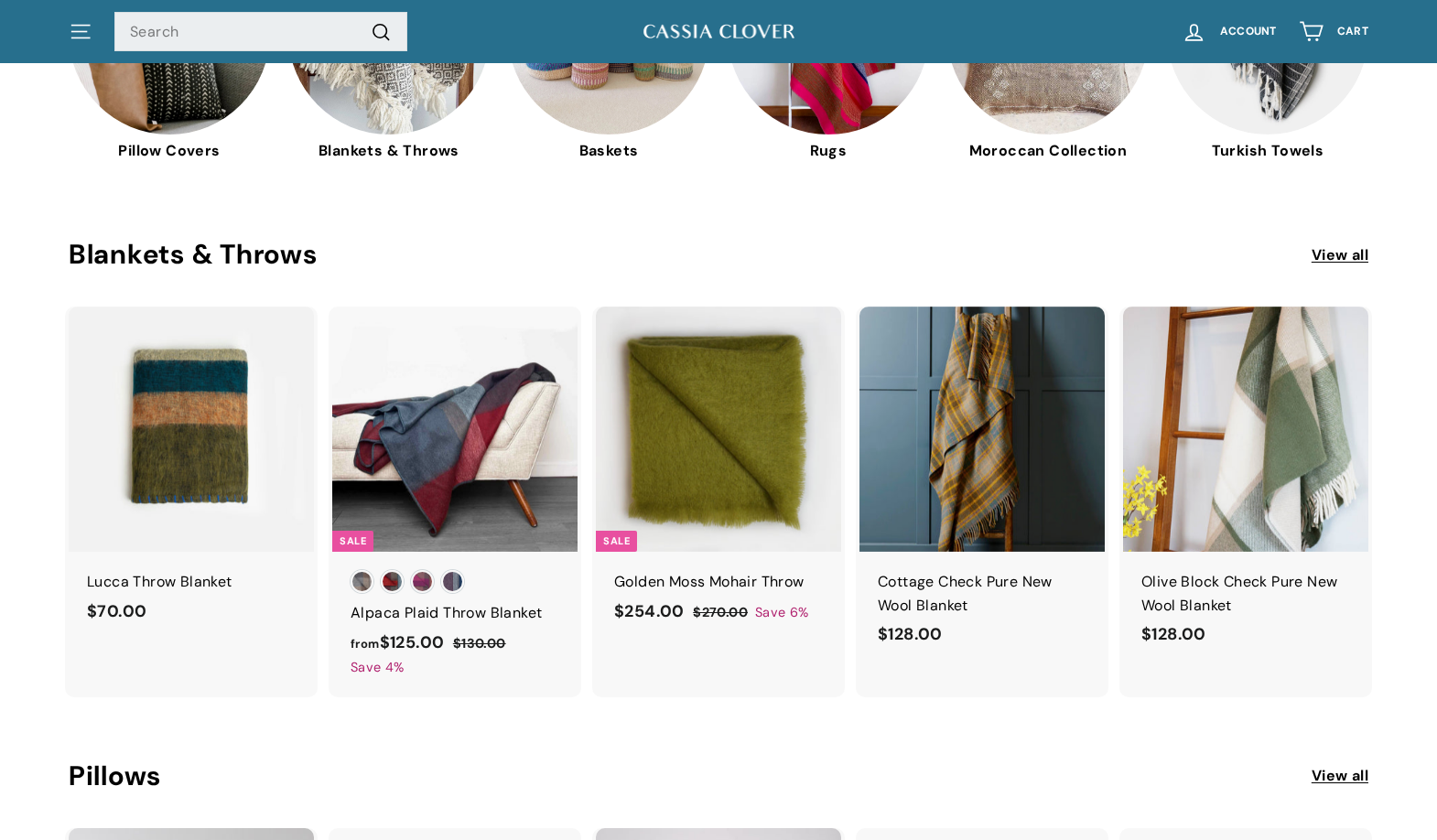
scroll to position [712, 0]
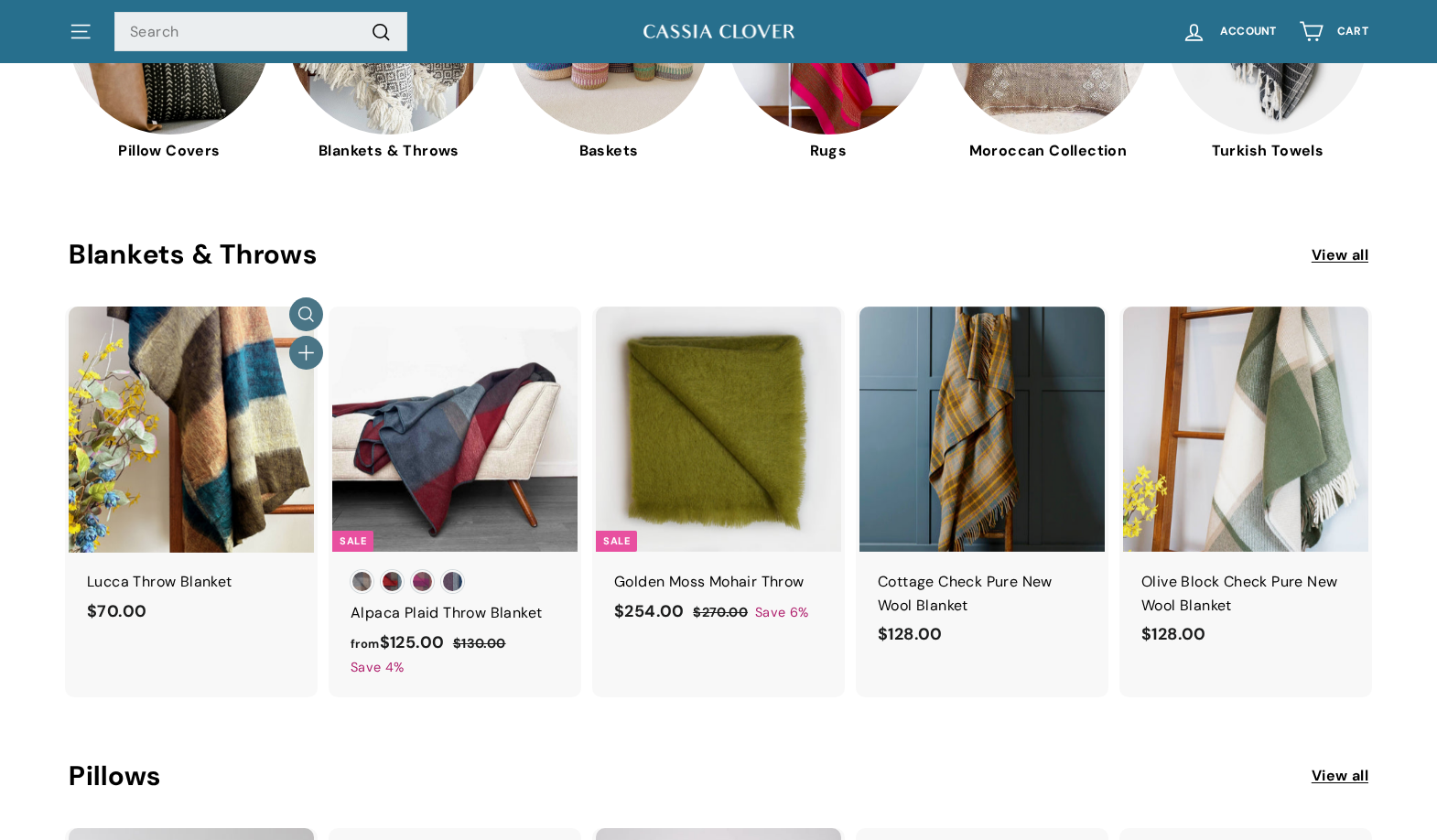
click at [216, 432] on img at bounding box center [191, 429] width 245 height 245
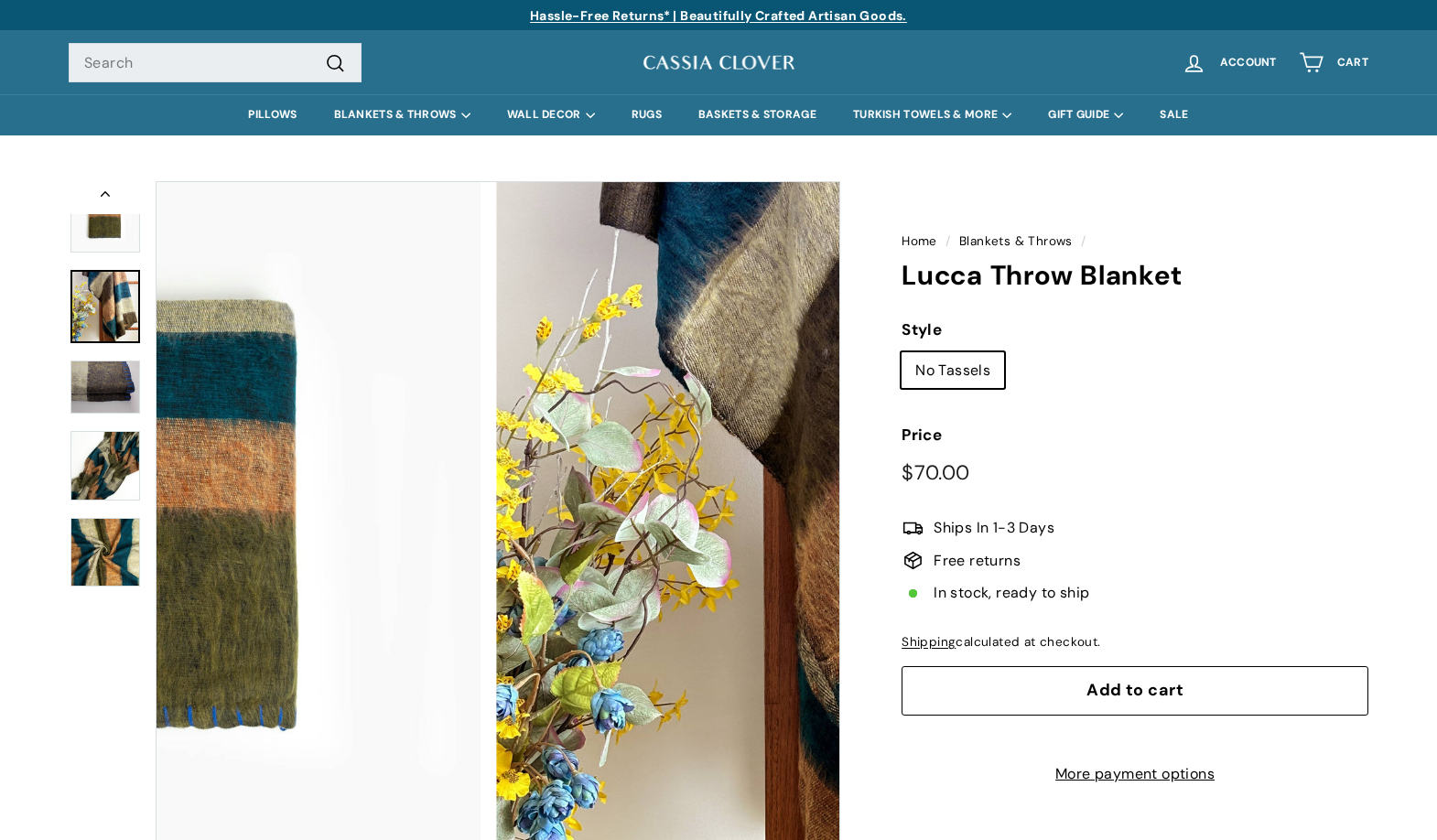
click at [108, 327] on img at bounding box center [105, 307] width 70 height 73
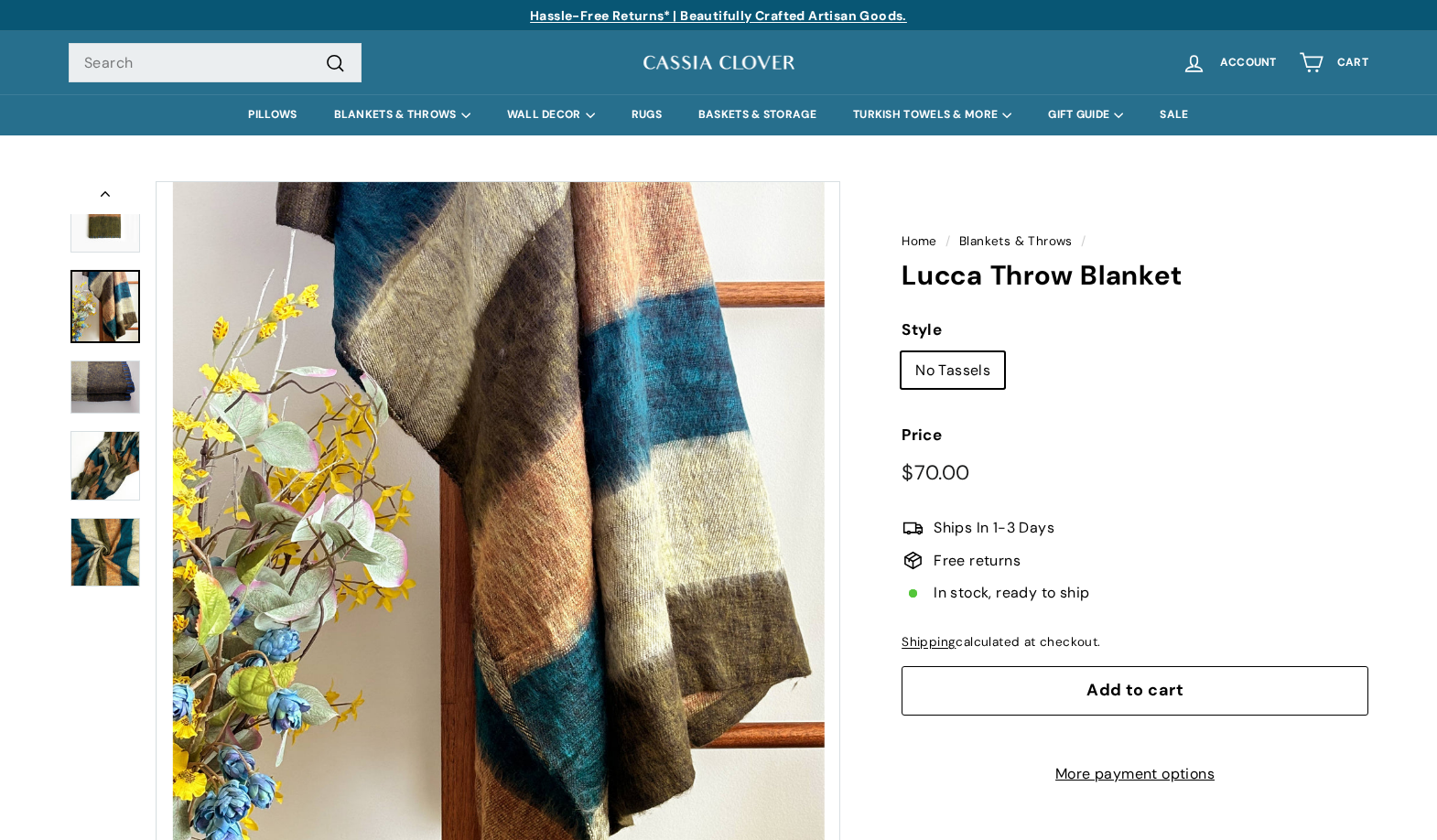
click at [100, 453] on img at bounding box center [105, 466] width 70 height 70
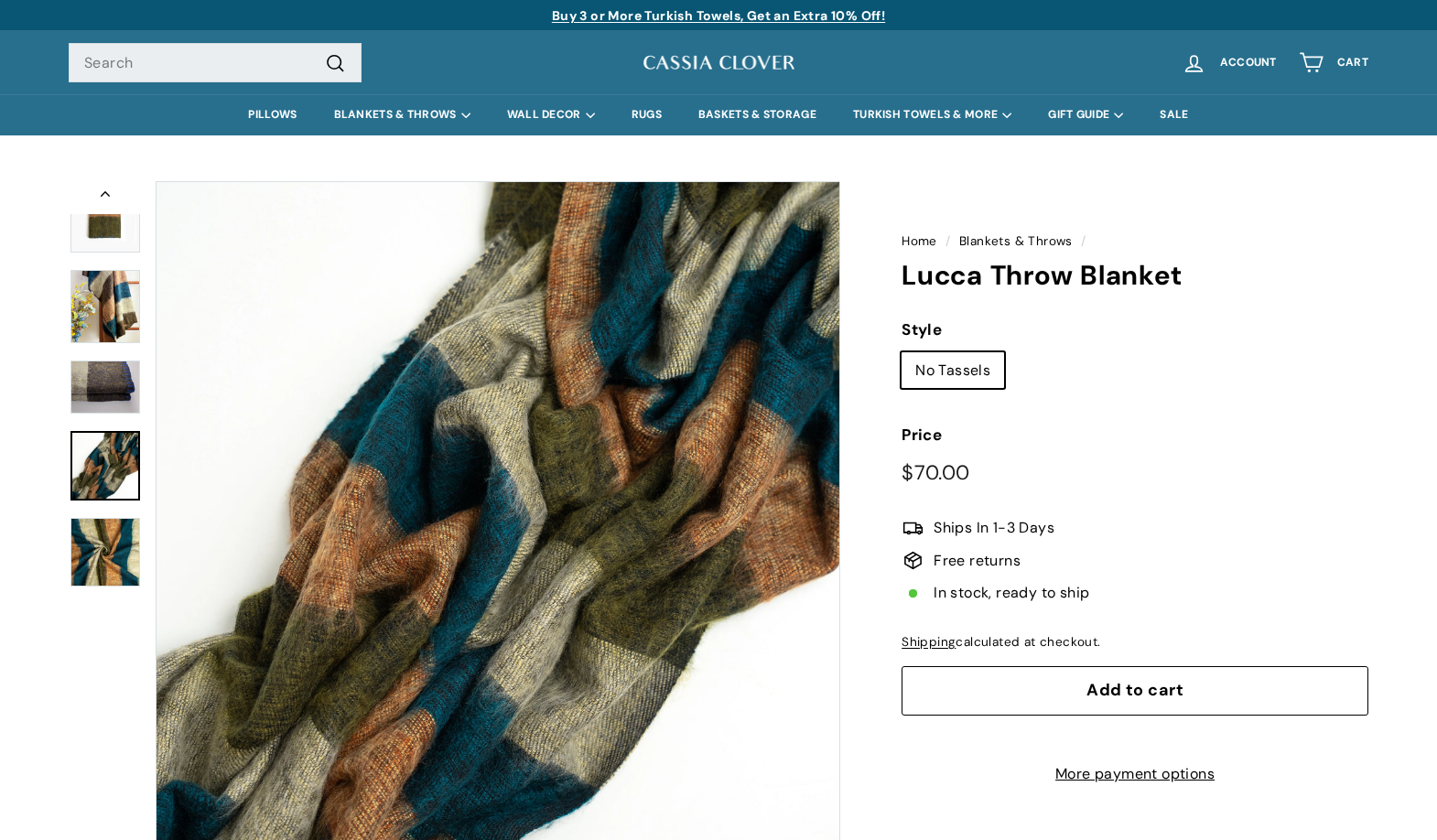
click at [980, 235] on link "Blankets & Throws" at bounding box center [1015, 241] width 114 height 16
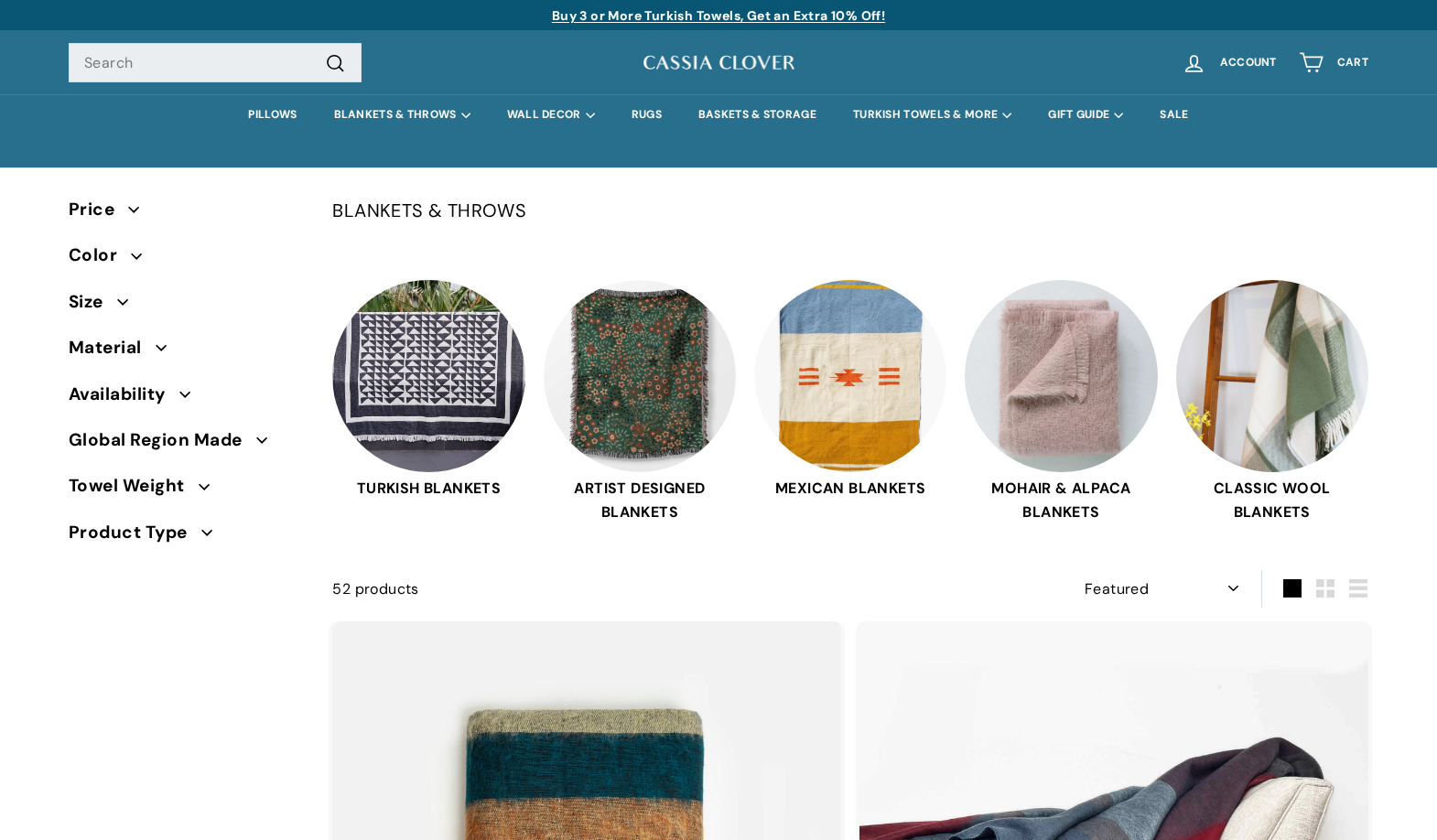
select select "manual"
click at [1287, 346] on img at bounding box center [1272, 373] width 192 height 192
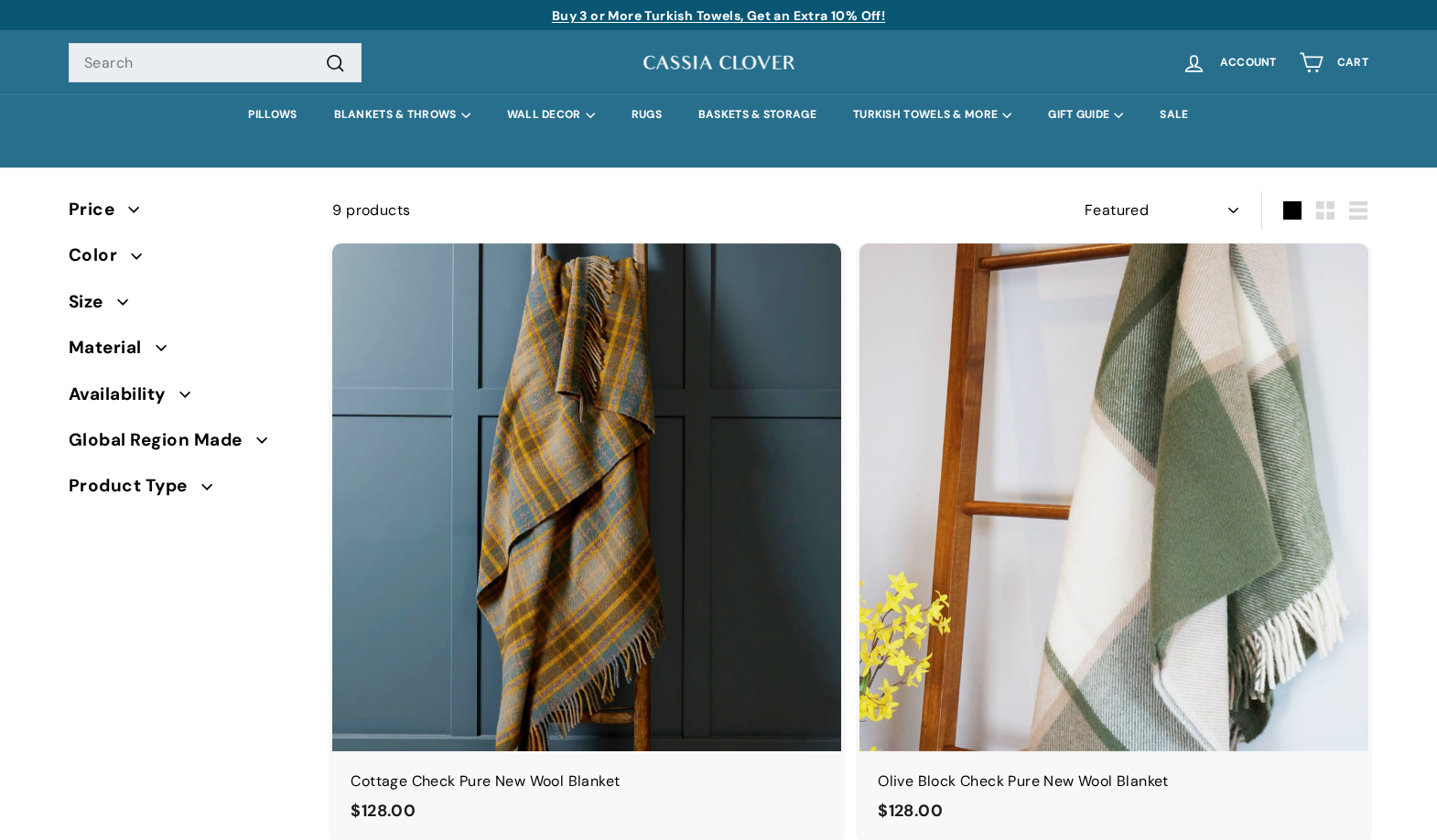
select select "manual"
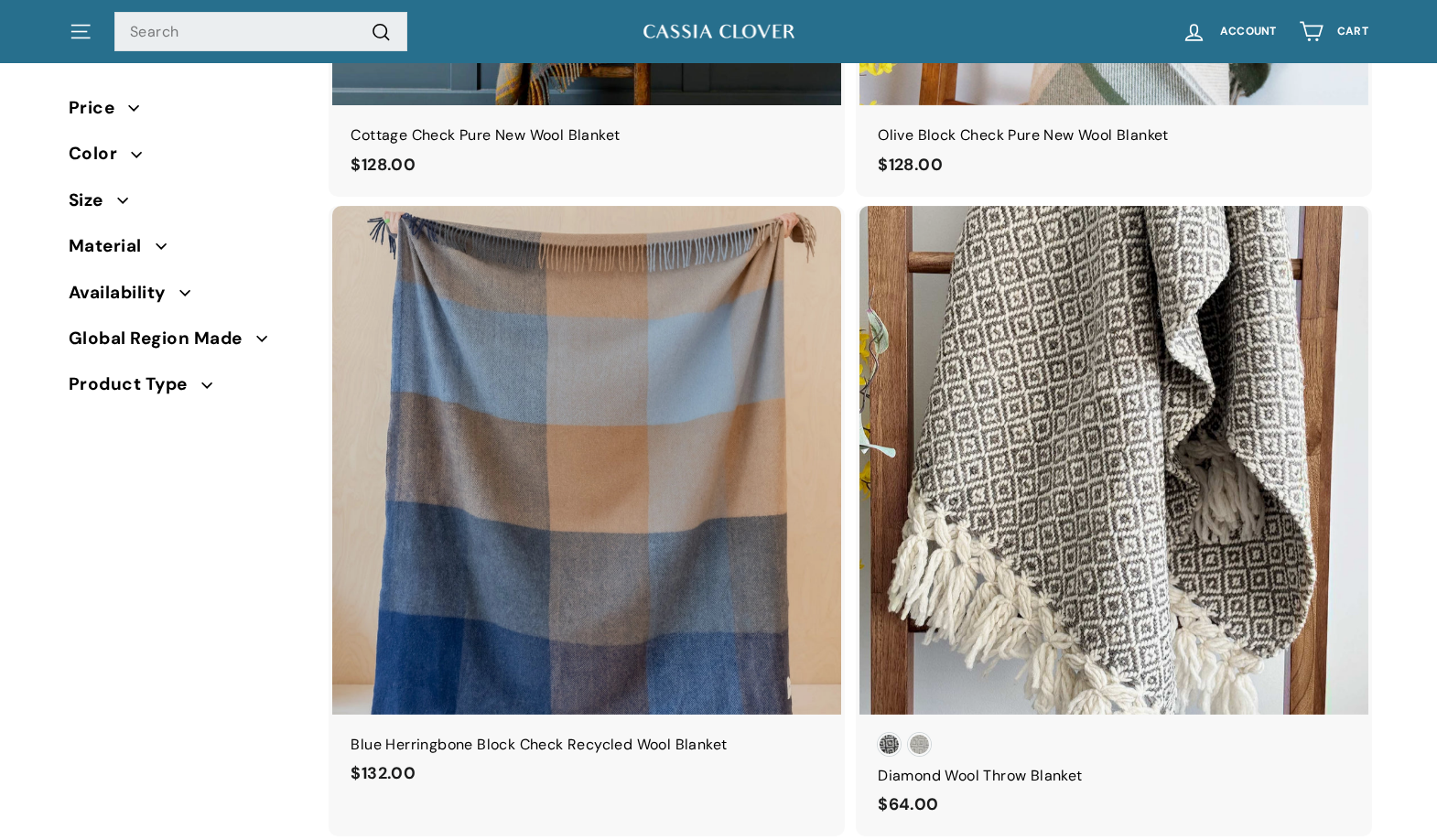
scroll to position [899, 0]
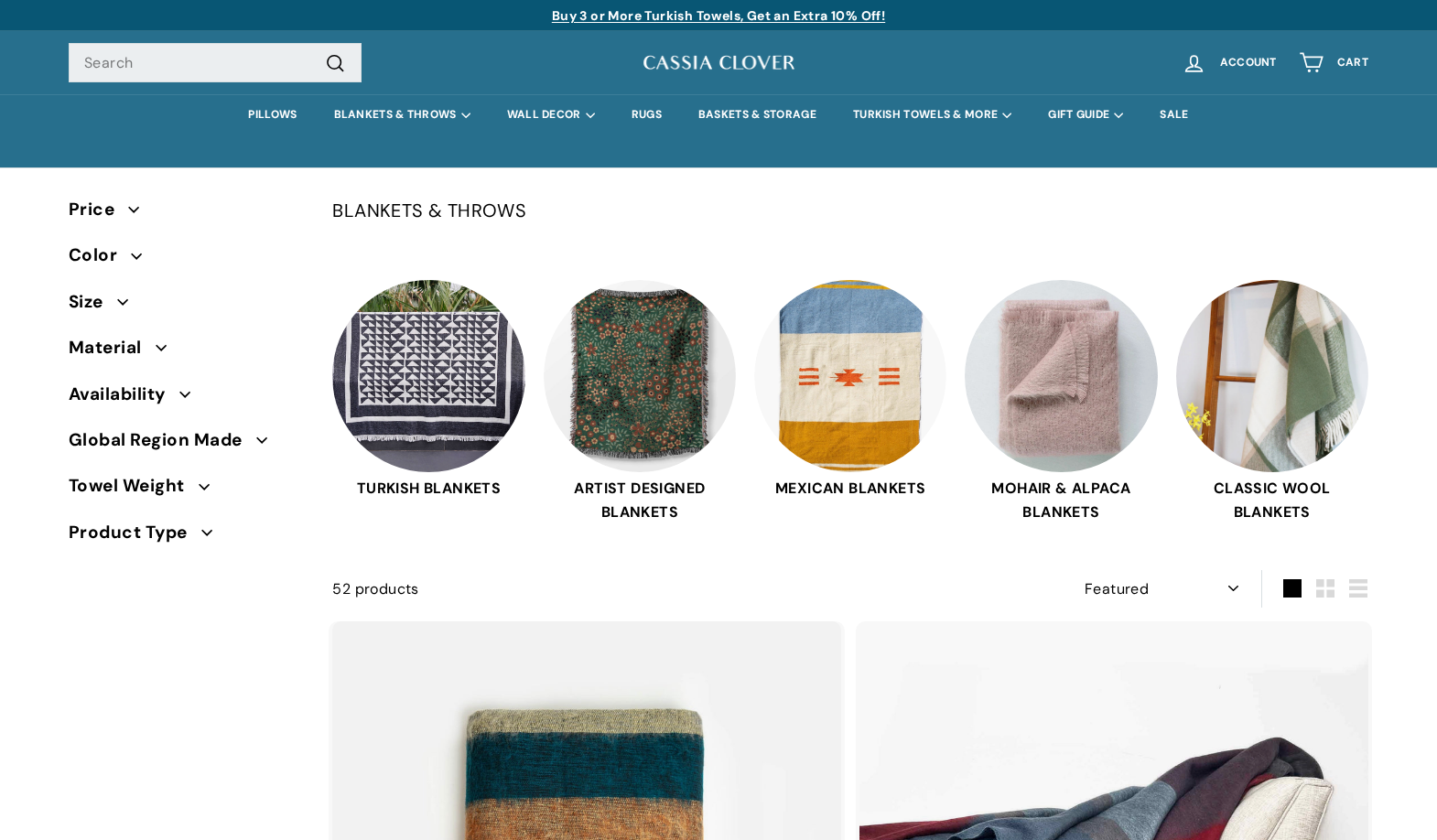
select select "manual"
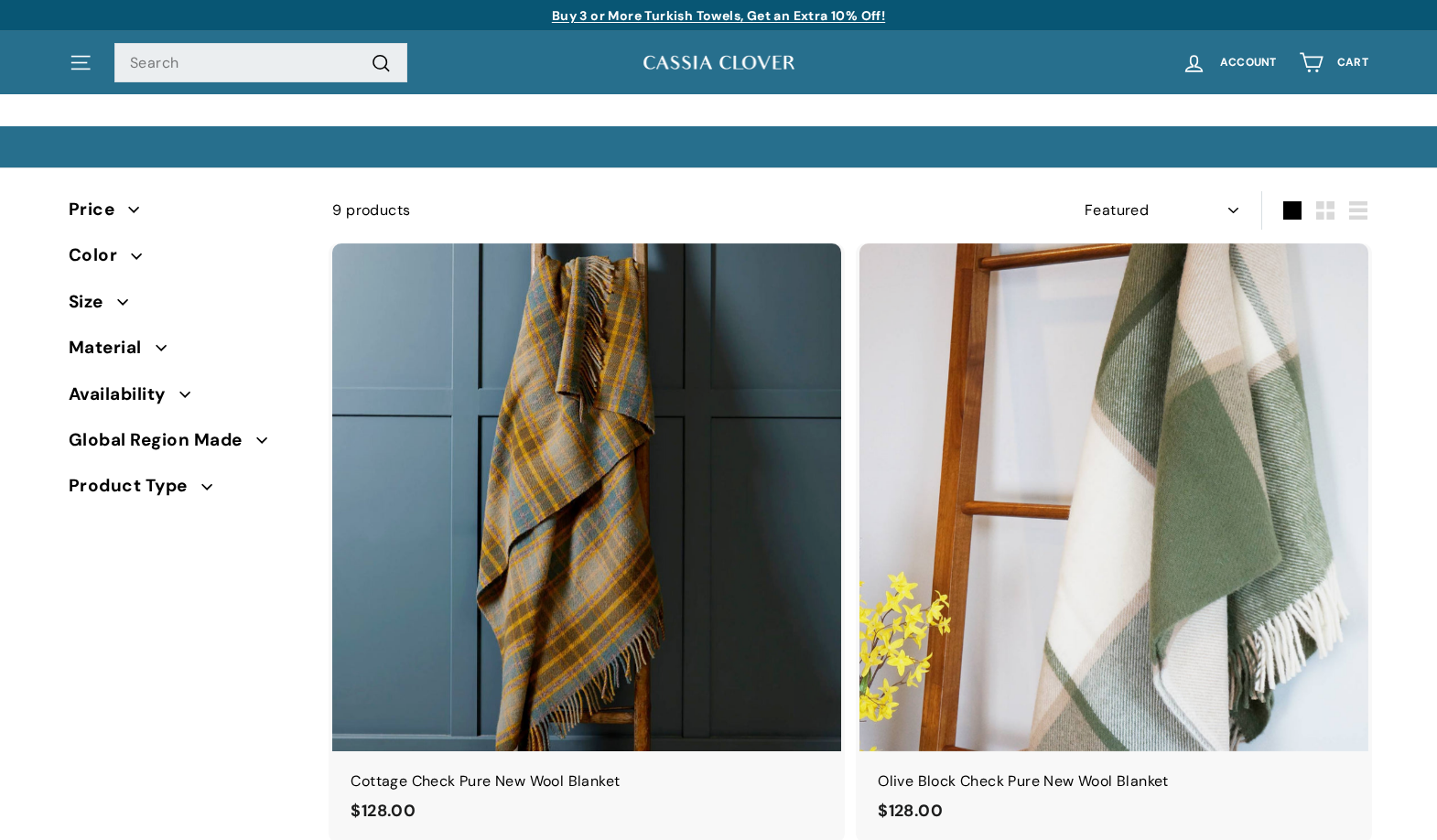
select select "manual"
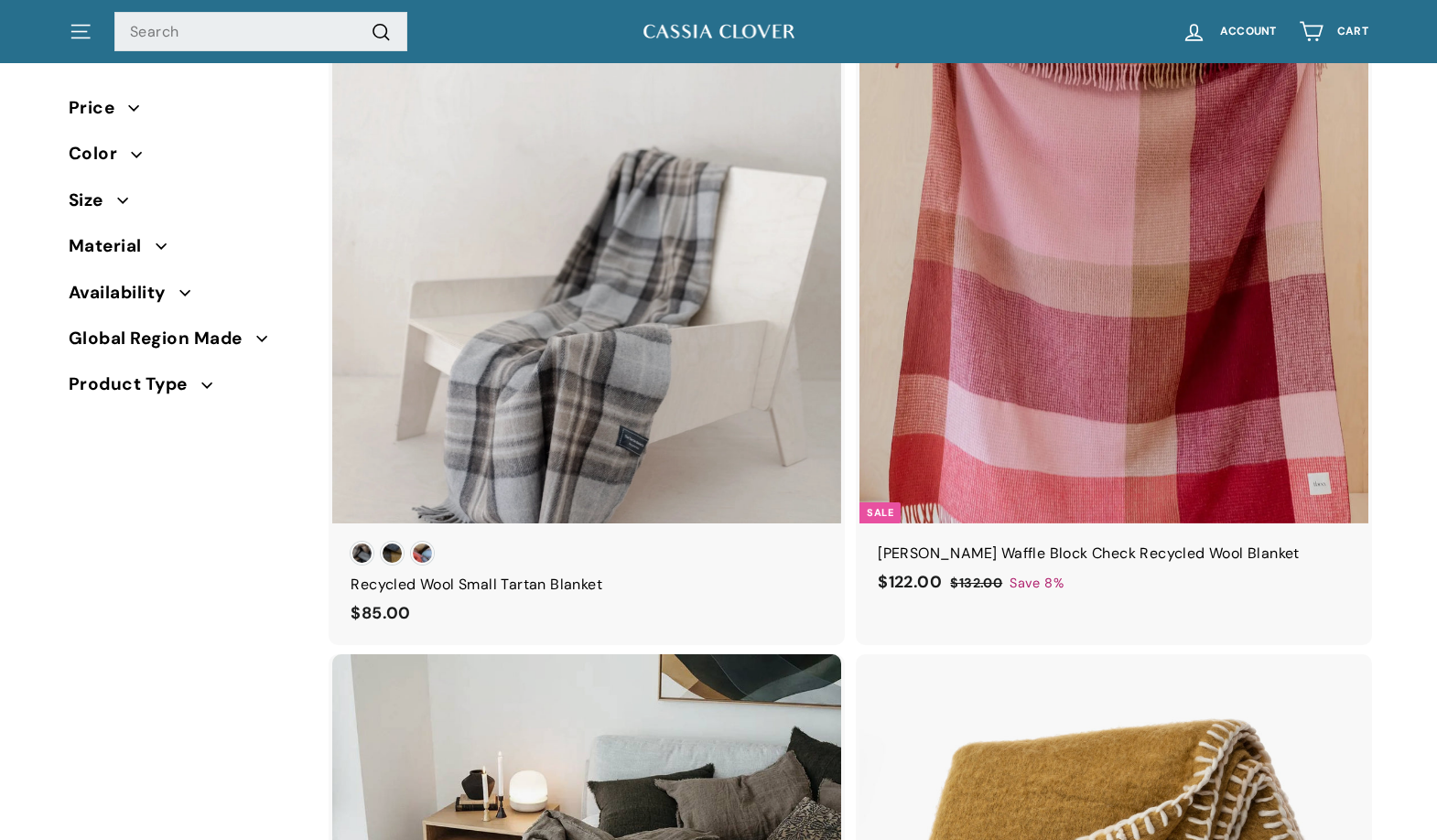
scroll to position [1503, 0]
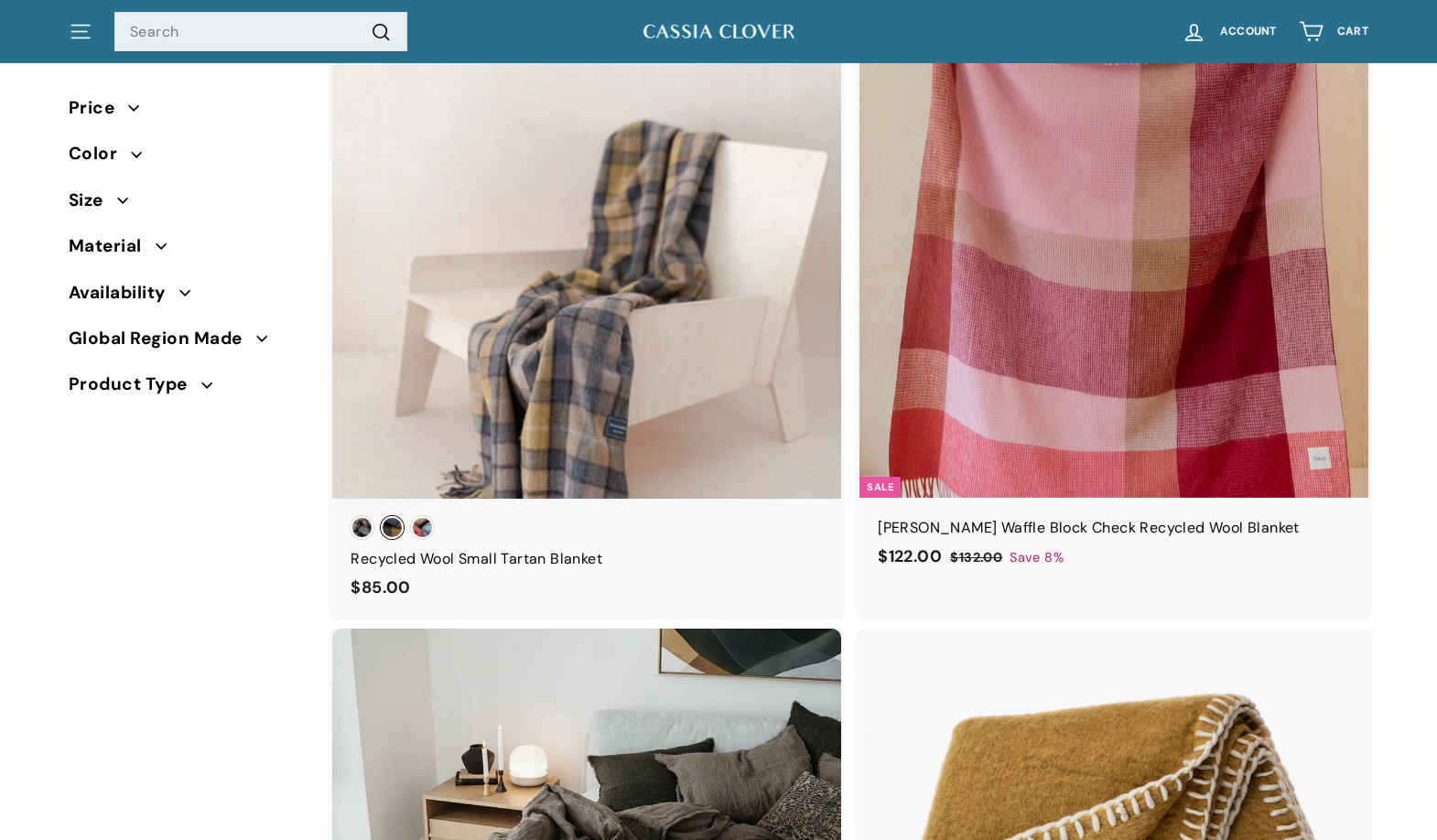
click at [396, 520] on span "[PERSON_NAME] Natural" at bounding box center [392, 527] width 23 height 23
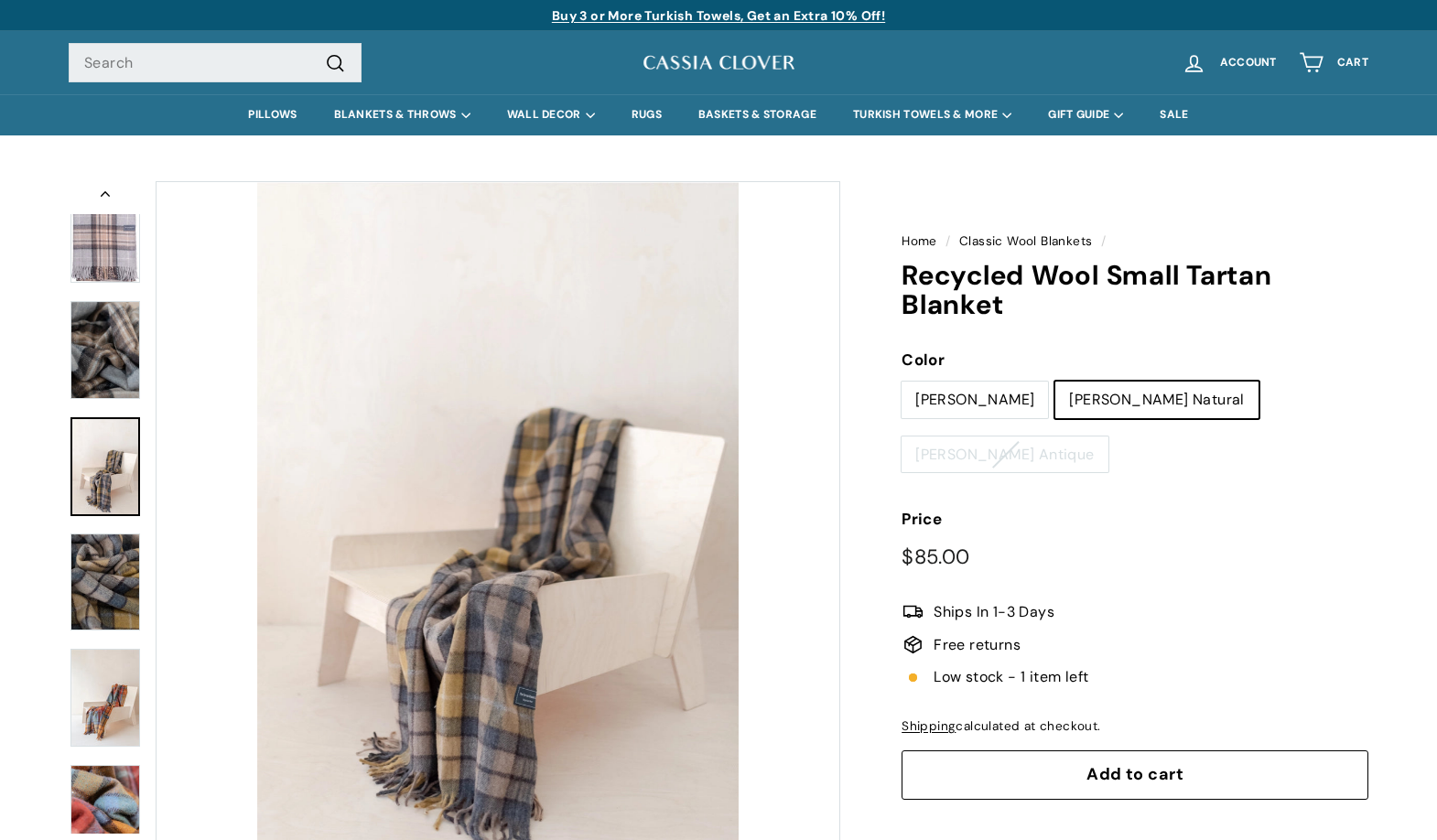
click at [934, 408] on label "[PERSON_NAME]" at bounding box center [974, 399] width 146 height 37
click at [901, 381] on input "[PERSON_NAME]" at bounding box center [900, 380] width 1 height 1
radio input "true"
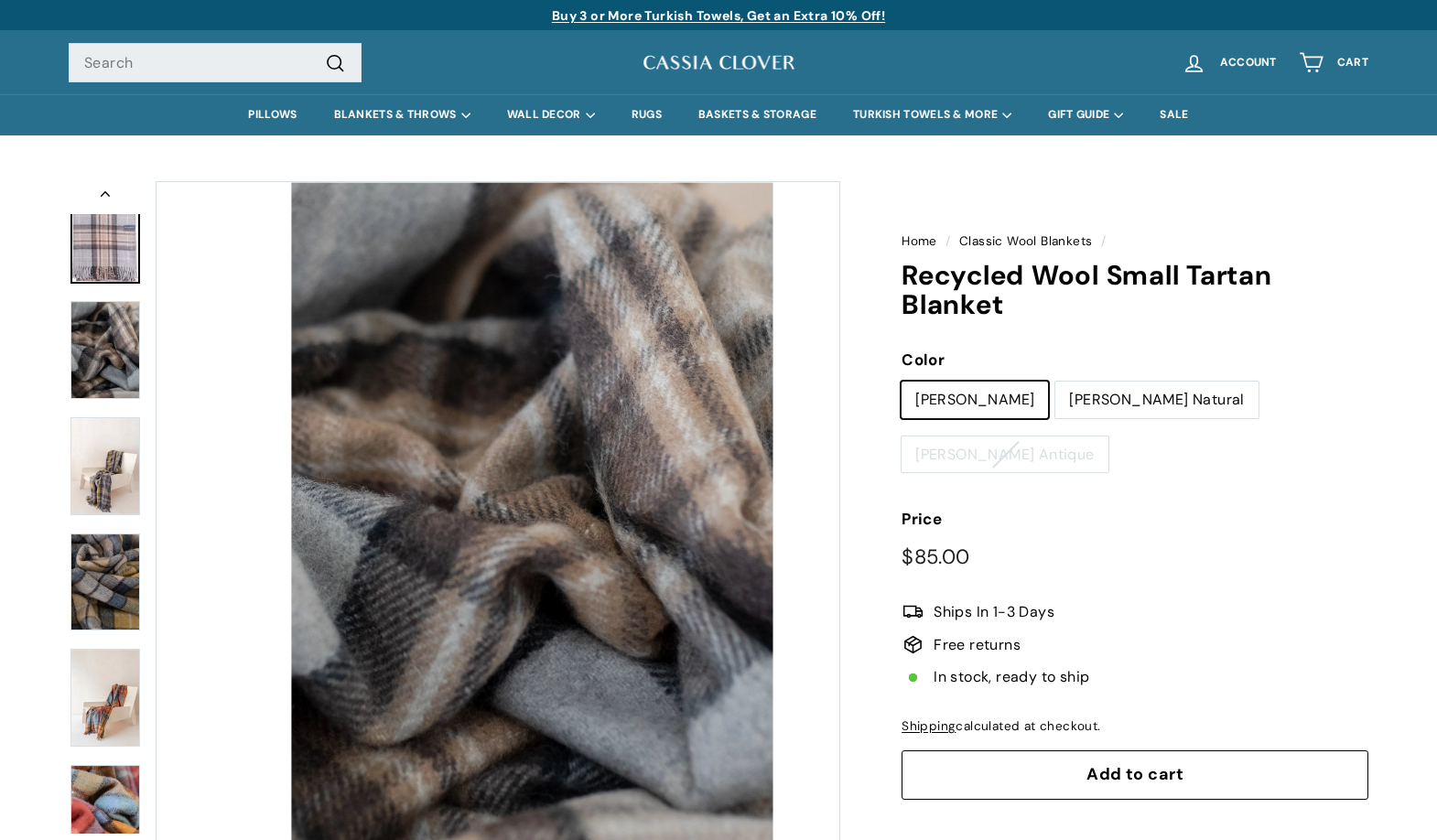
scroll to position [26, 0]
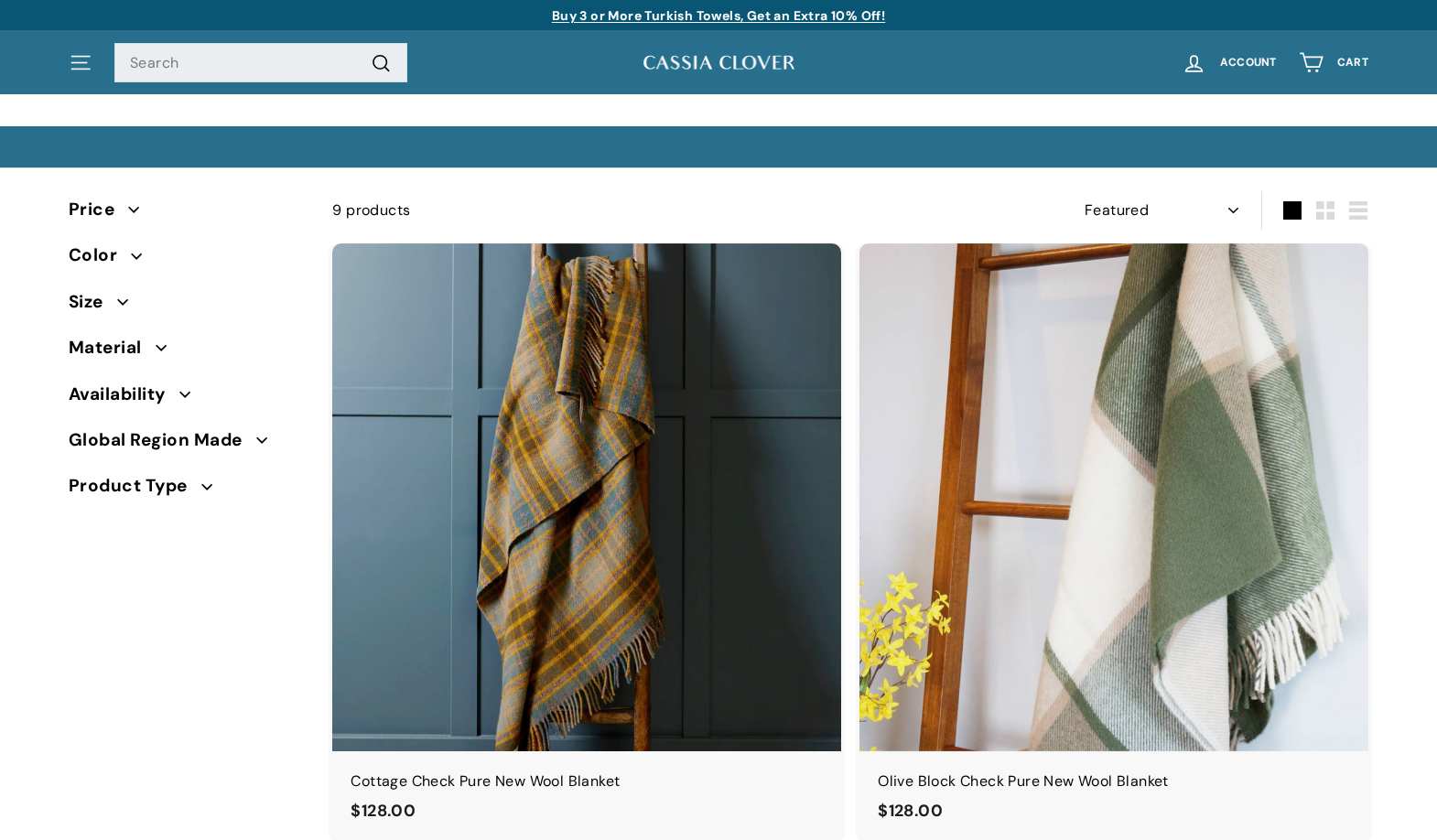
select select "manual"
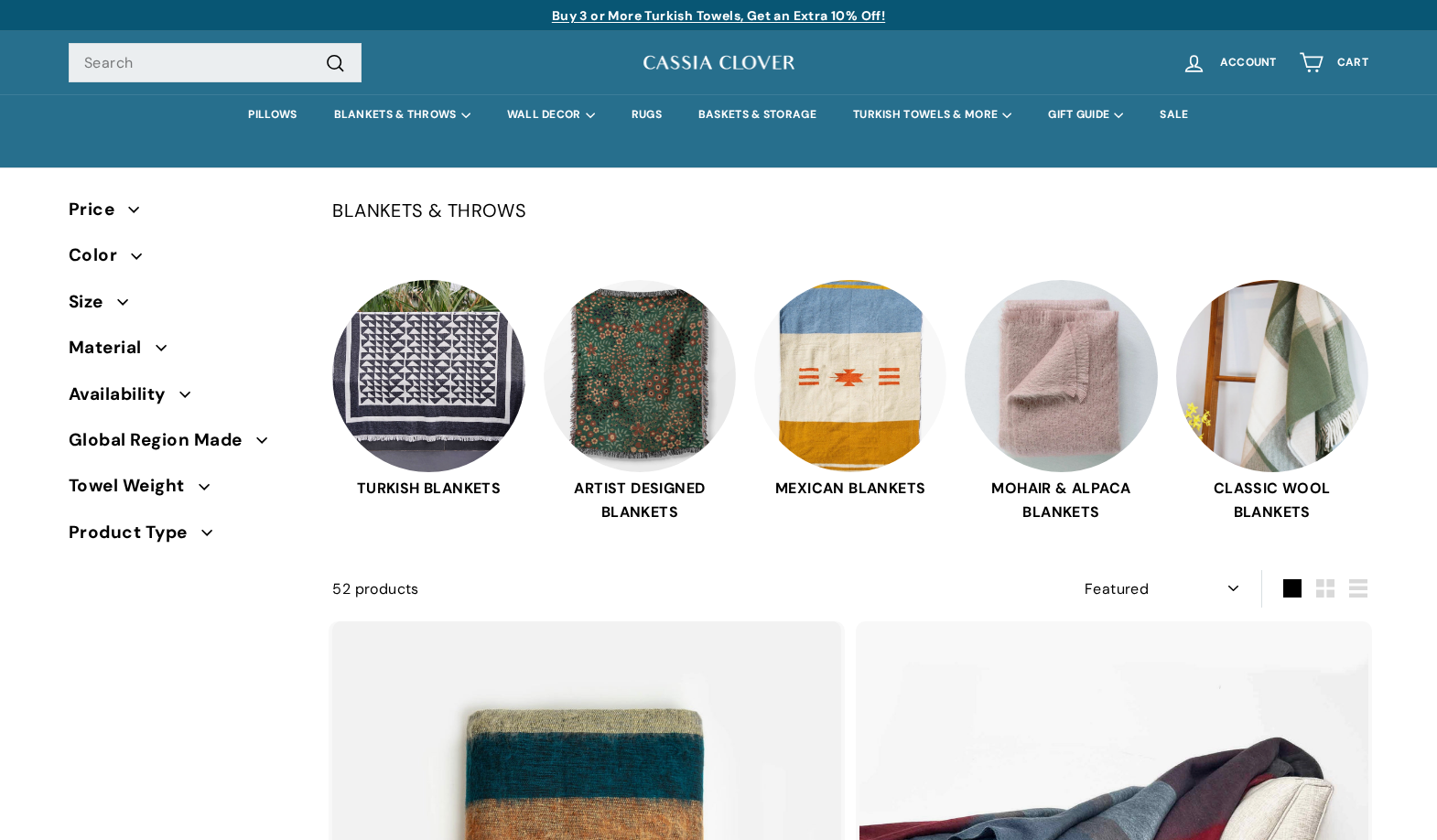
select select "manual"
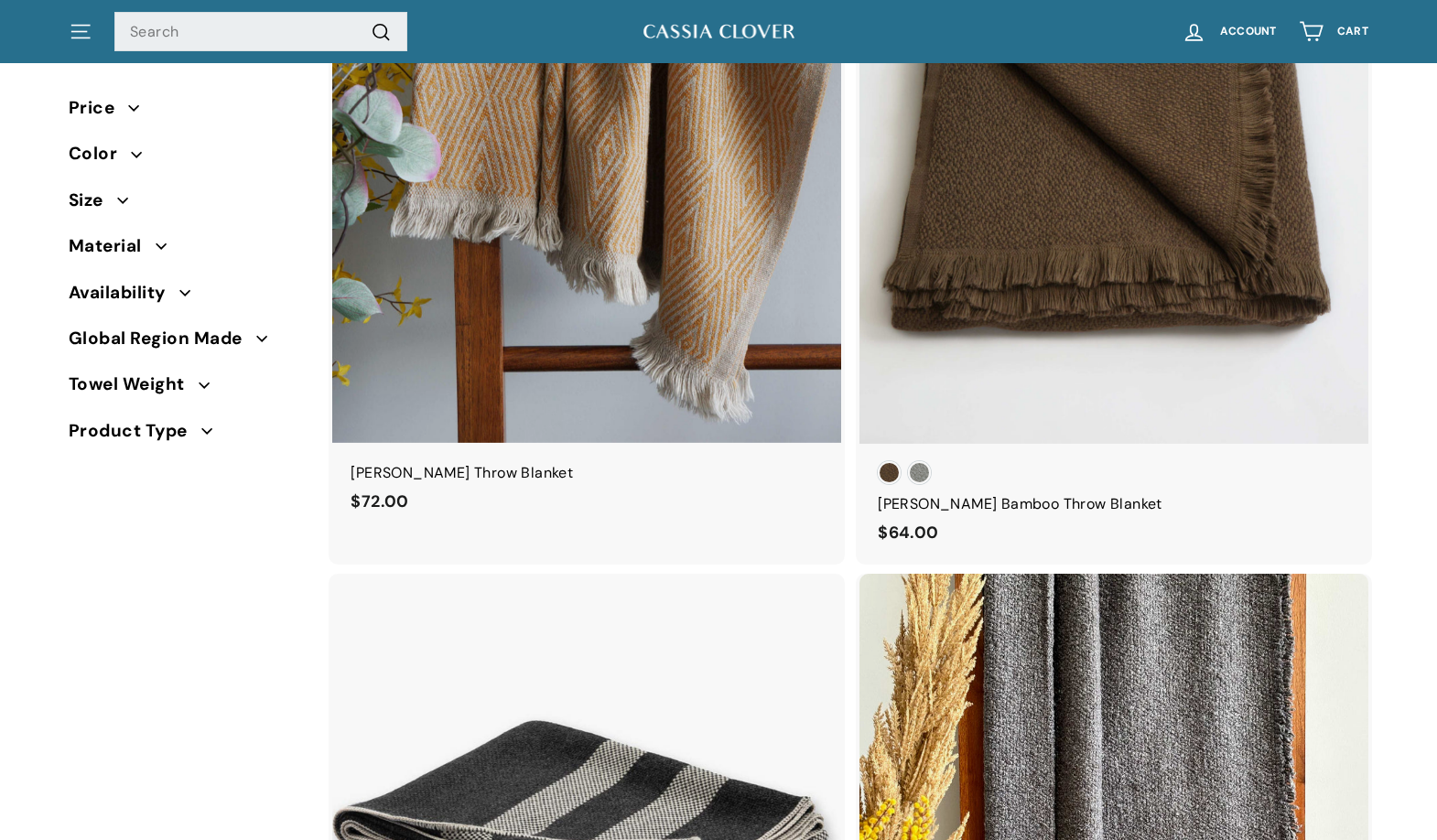
scroll to position [6926, 0]
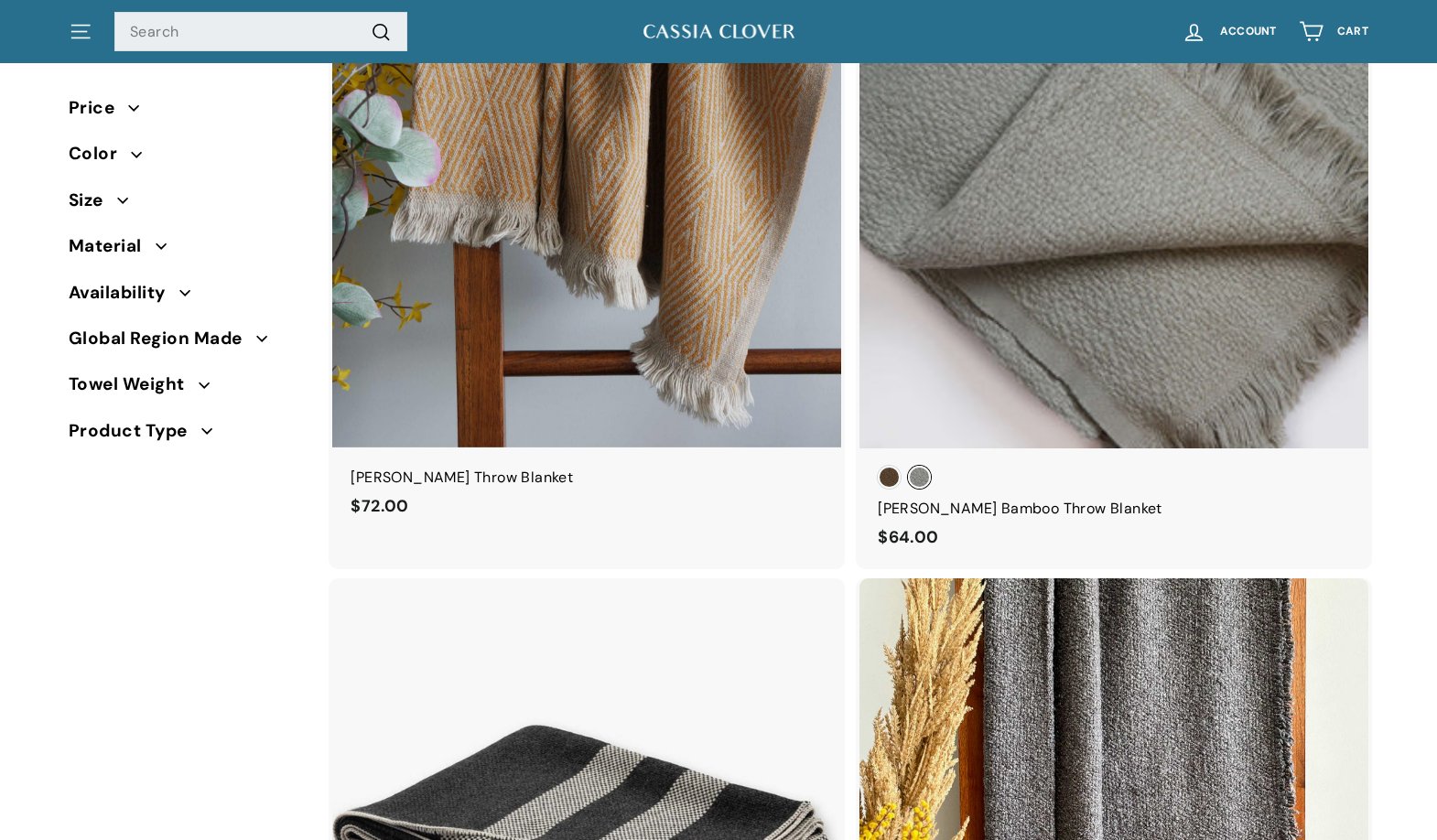
click at [922, 477] on span "Sage" at bounding box center [919, 477] width 23 height 23
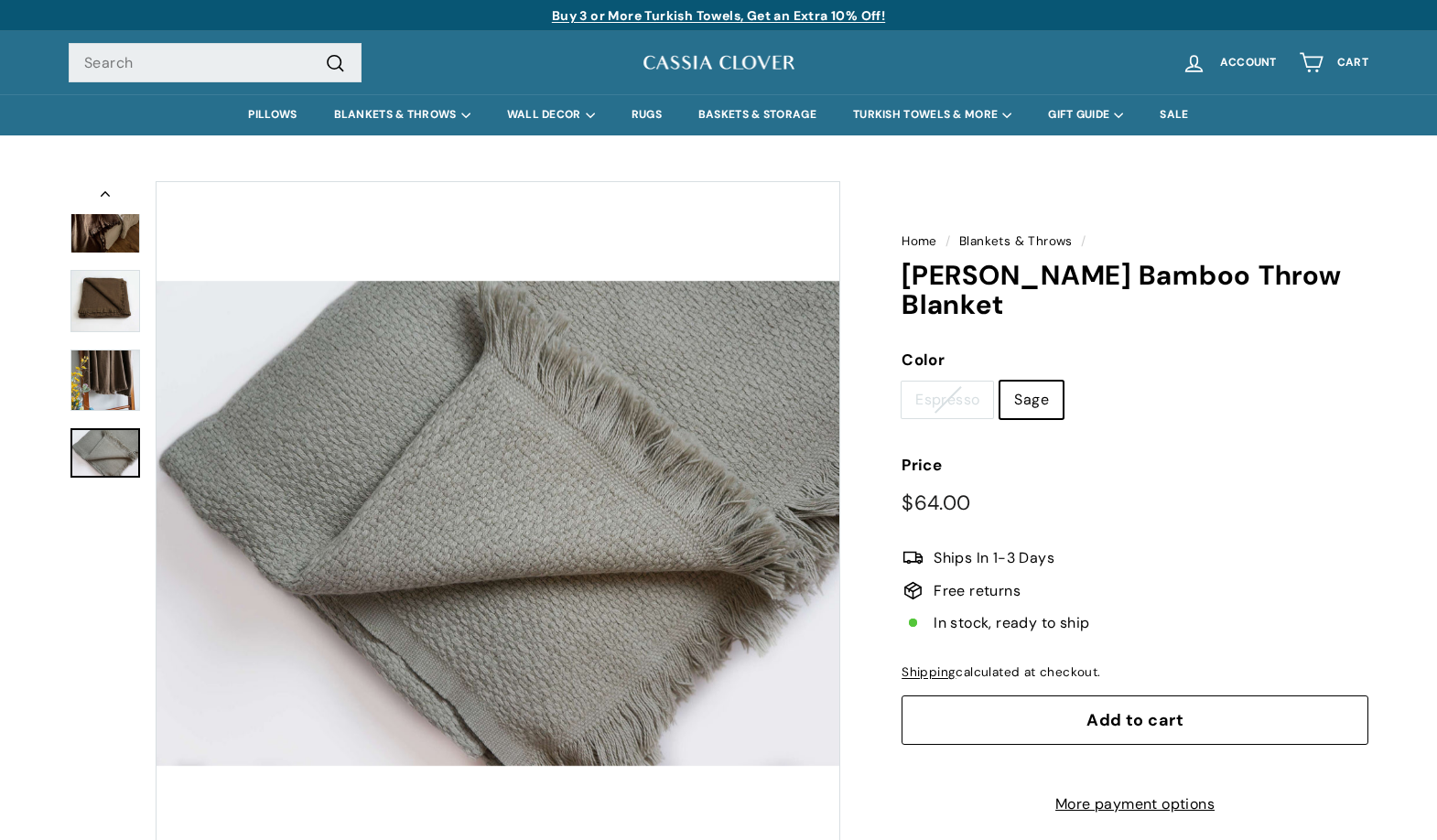
click at [968, 381] on label "Espresso" at bounding box center [946, 399] width 91 height 37
click at [901, 380] on input "Espresso" at bounding box center [900, 380] width 1 height 1
radio input "true"
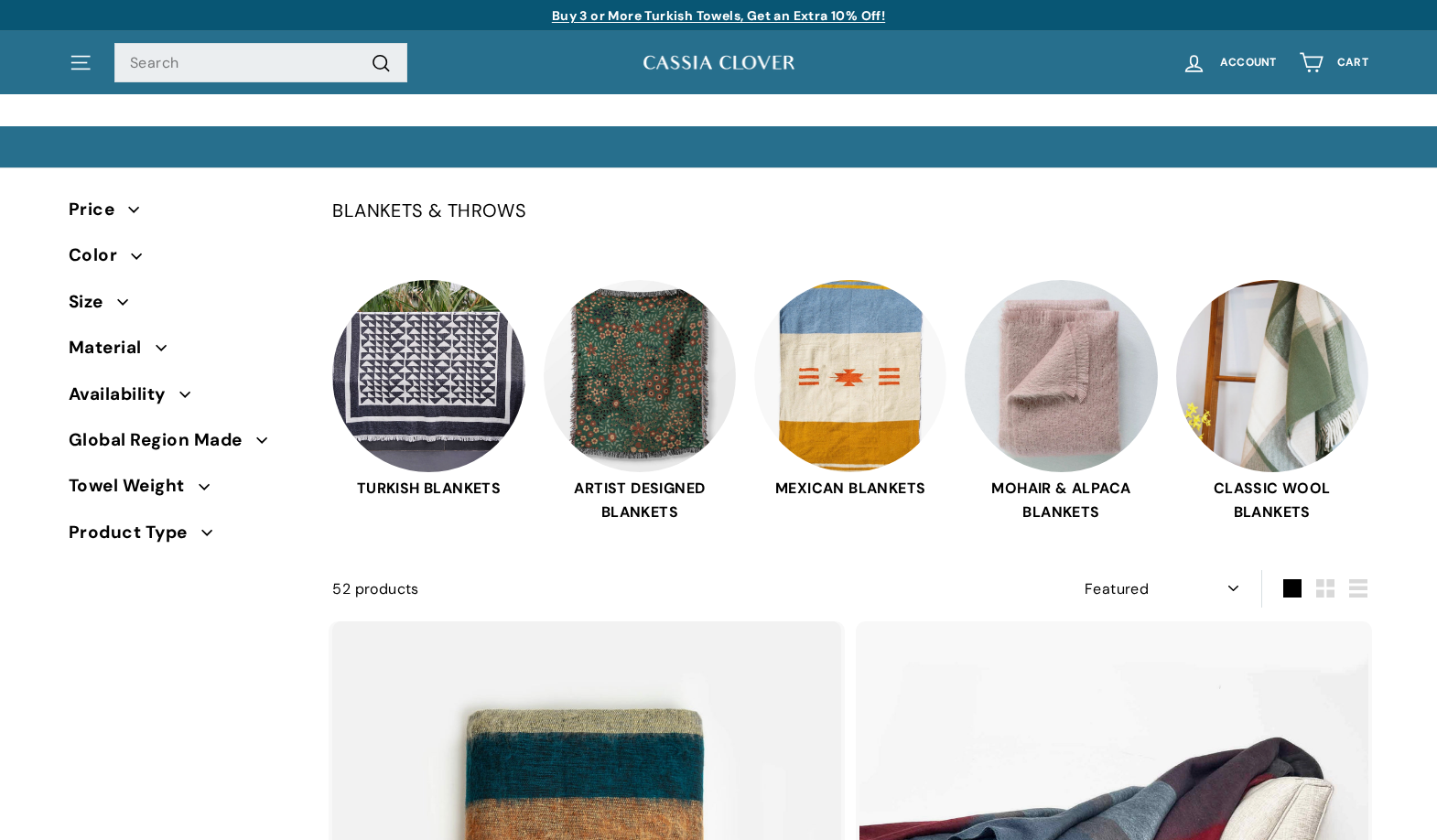
select select "manual"
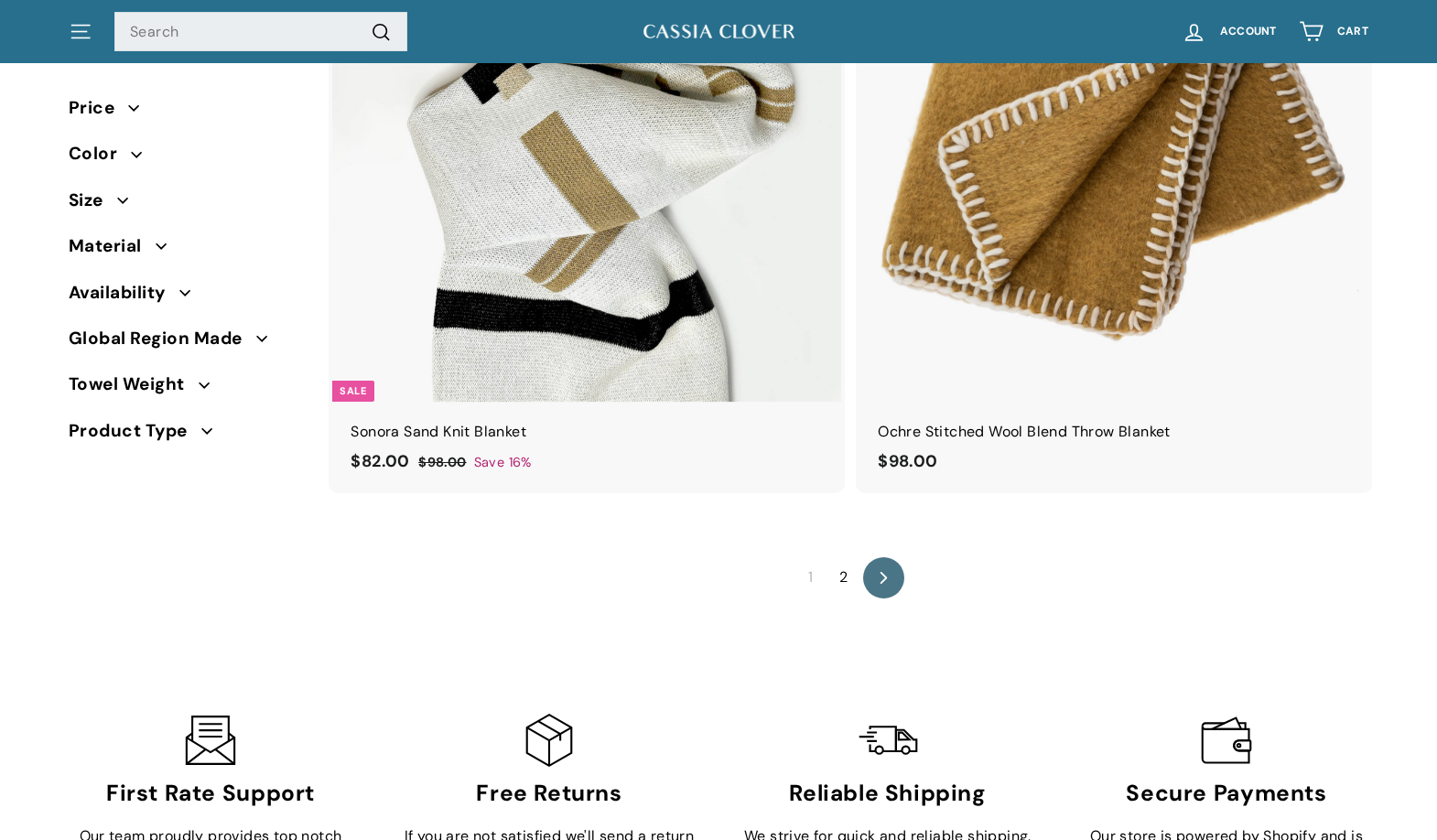
scroll to position [12577, 0]
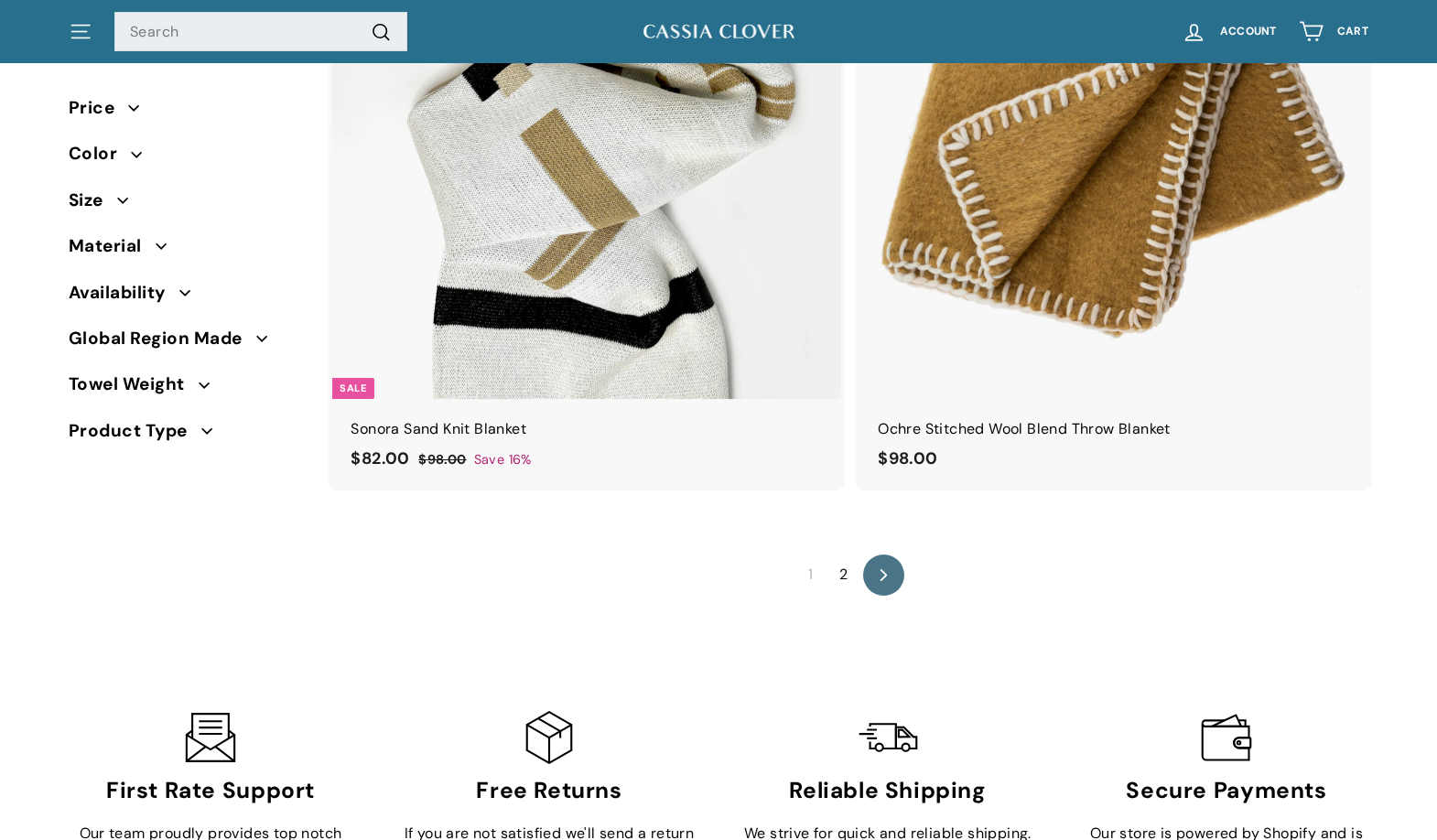
click at [839, 569] on link "2" at bounding box center [844, 574] width 30 height 29
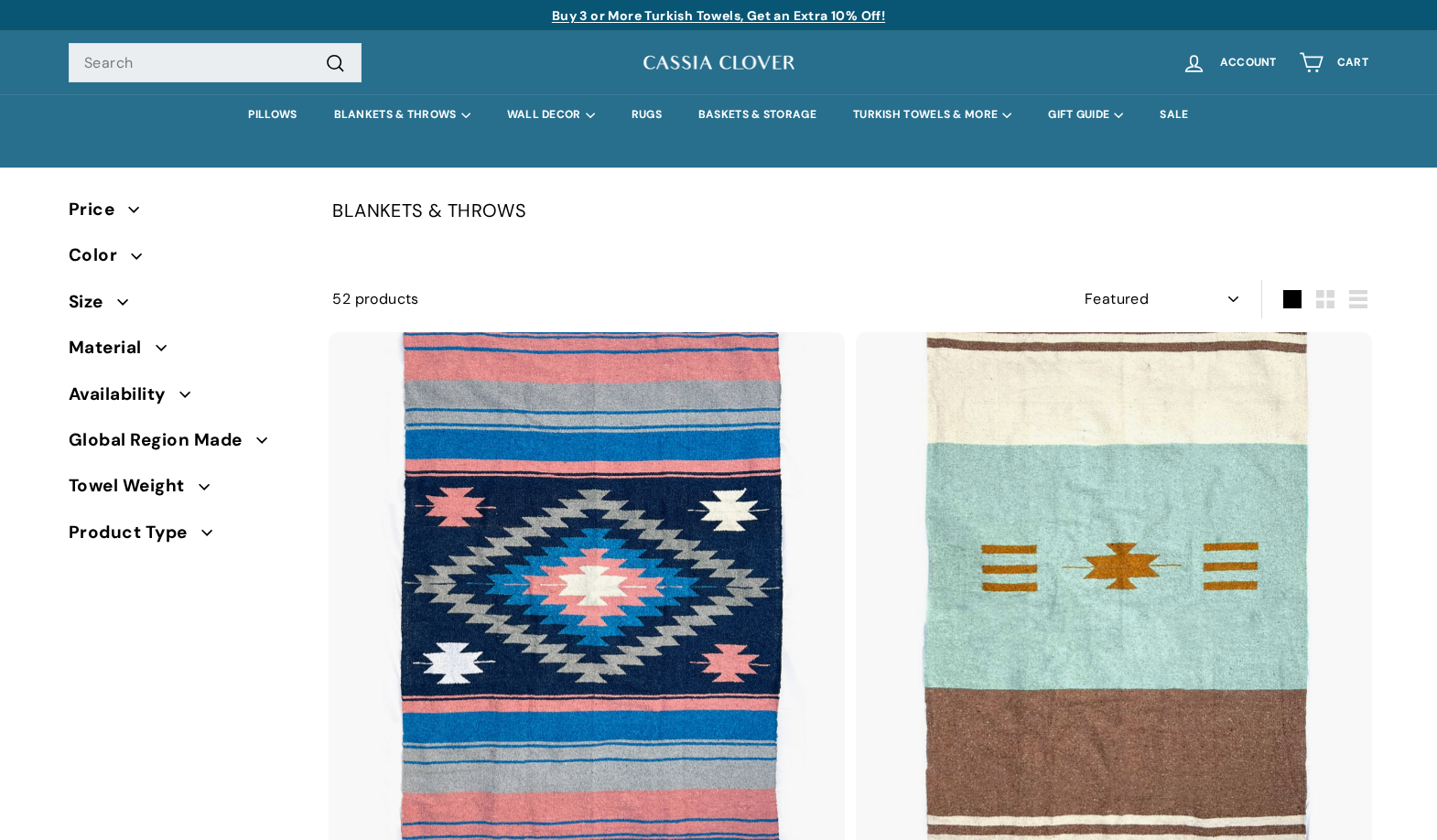
select select "manual"
click at [720, 121] on link "BASKETS & STORAGE" at bounding box center [757, 115] width 154 height 41
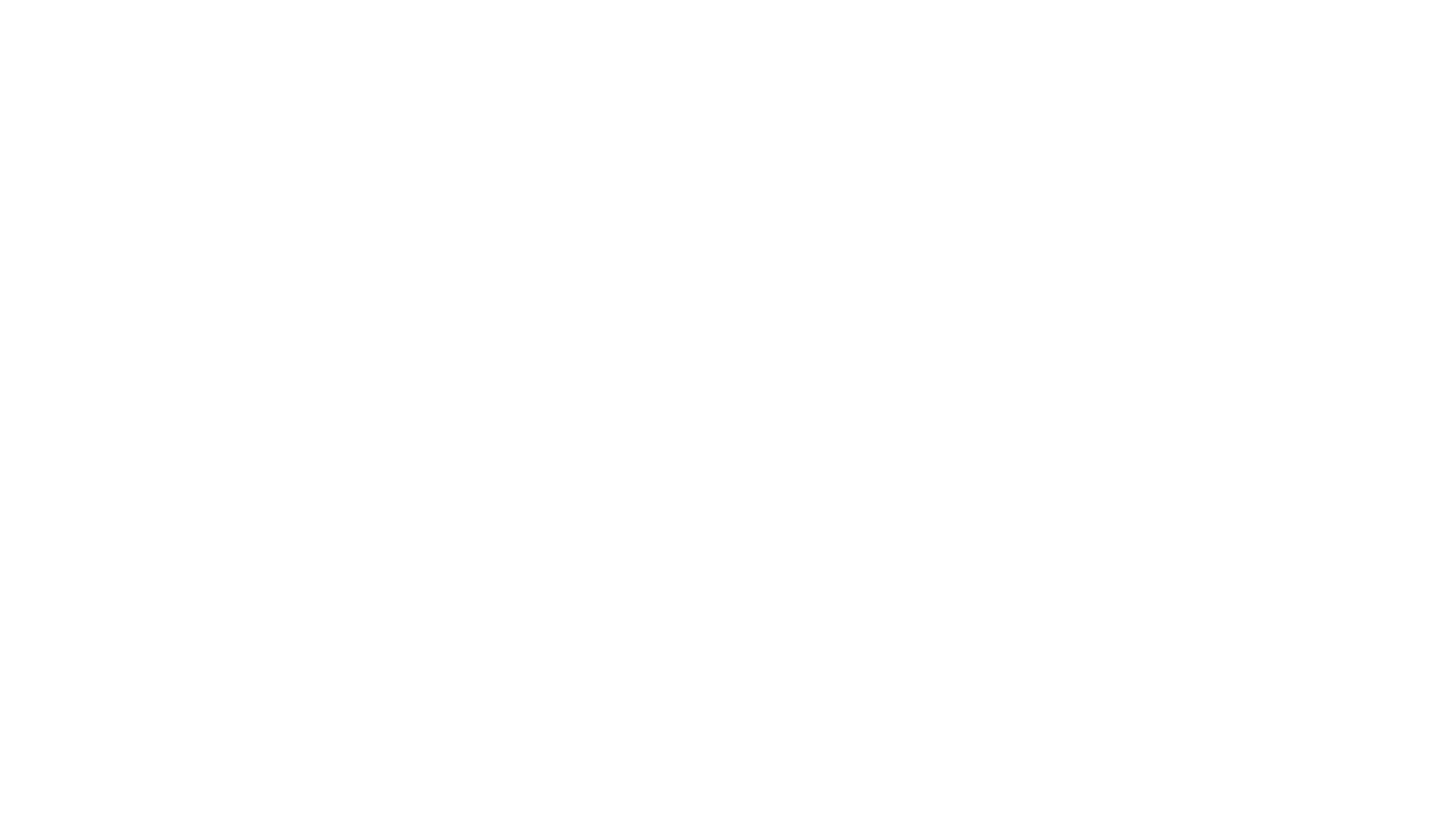
scroll to position [2, 0]
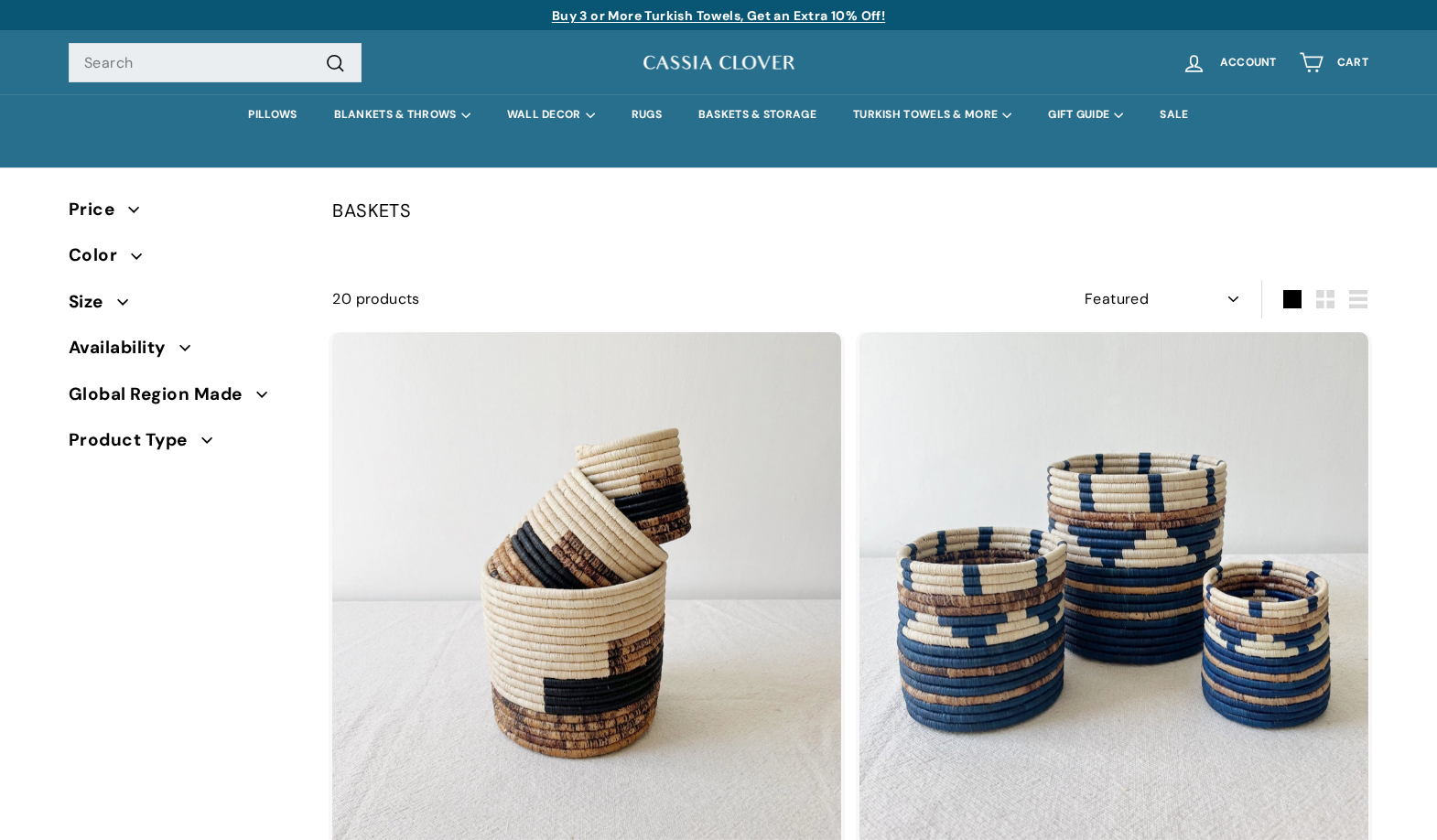
select select "manual"
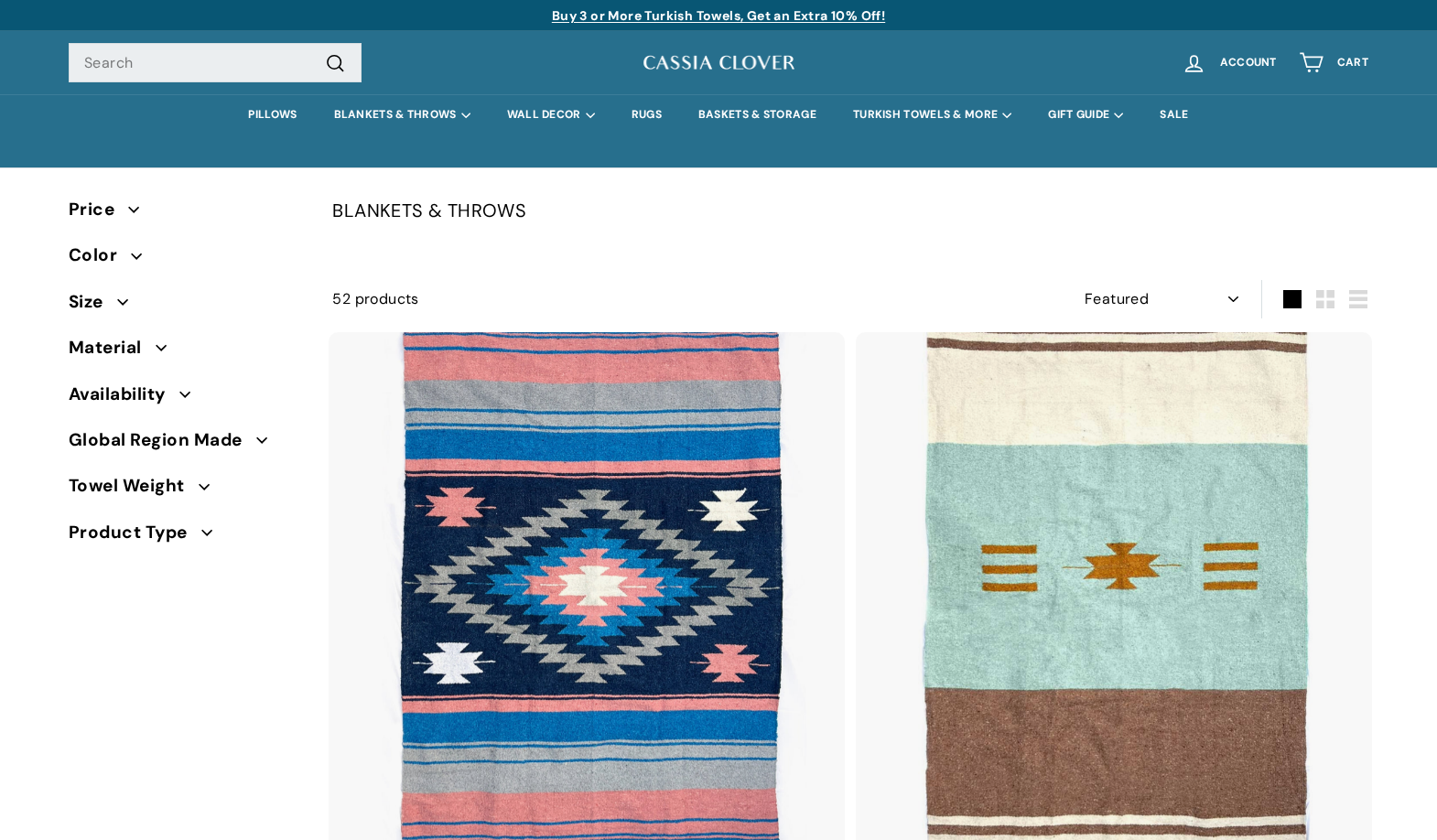
select select "manual"
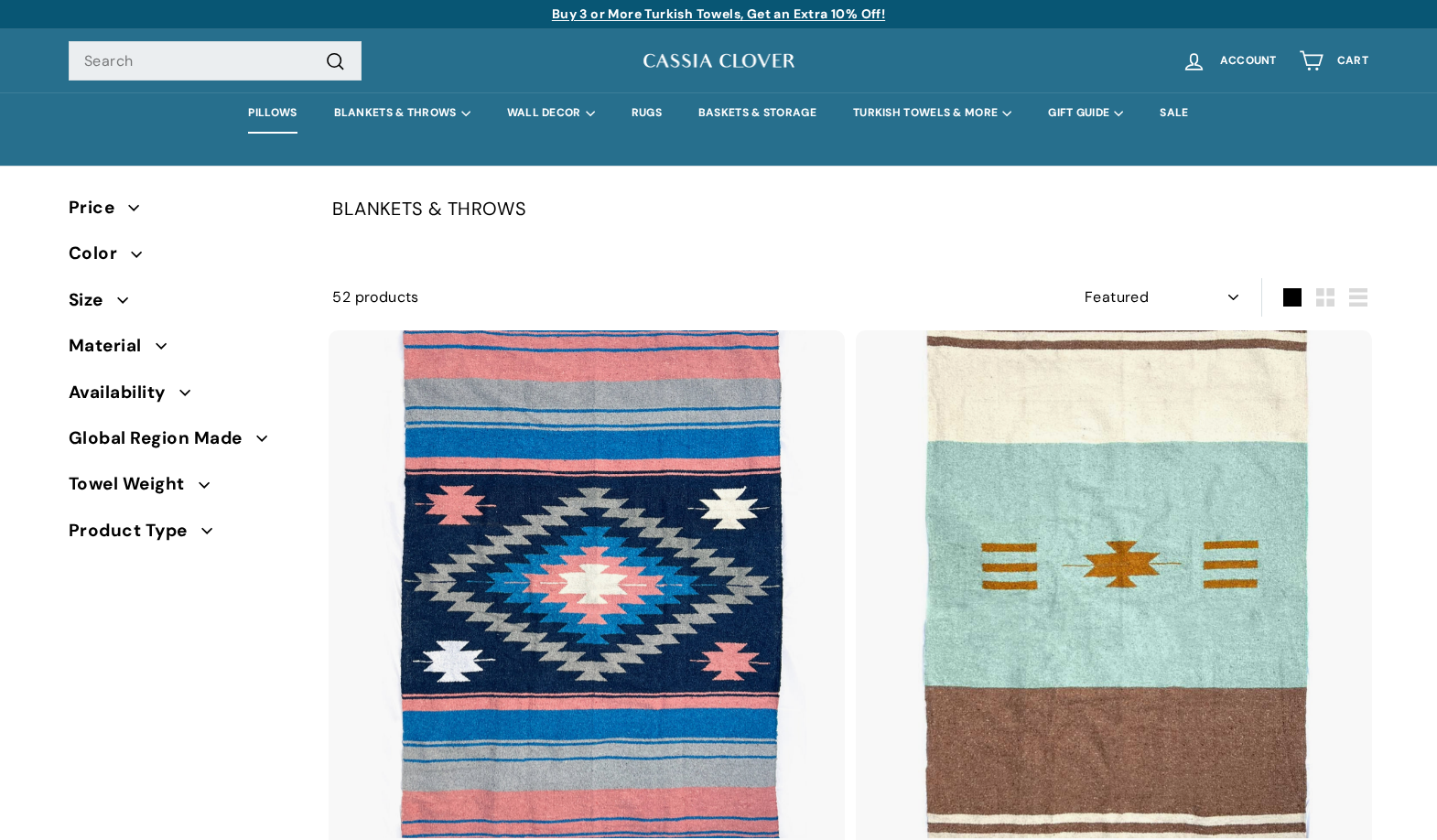
click at [272, 111] on link "PILLOWS" at bounding box center [272, 113] width 85 height 41
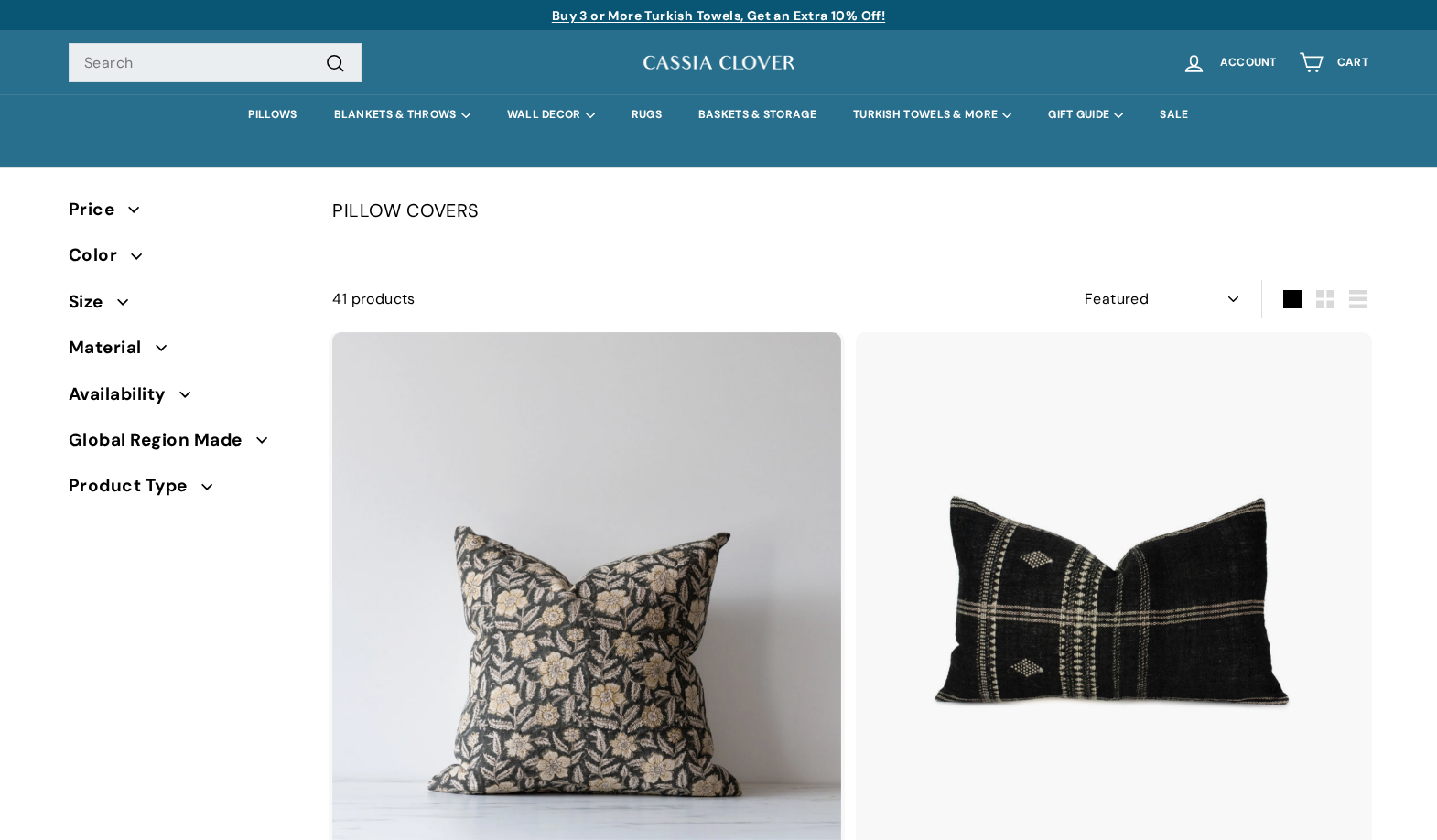
select select "manual"
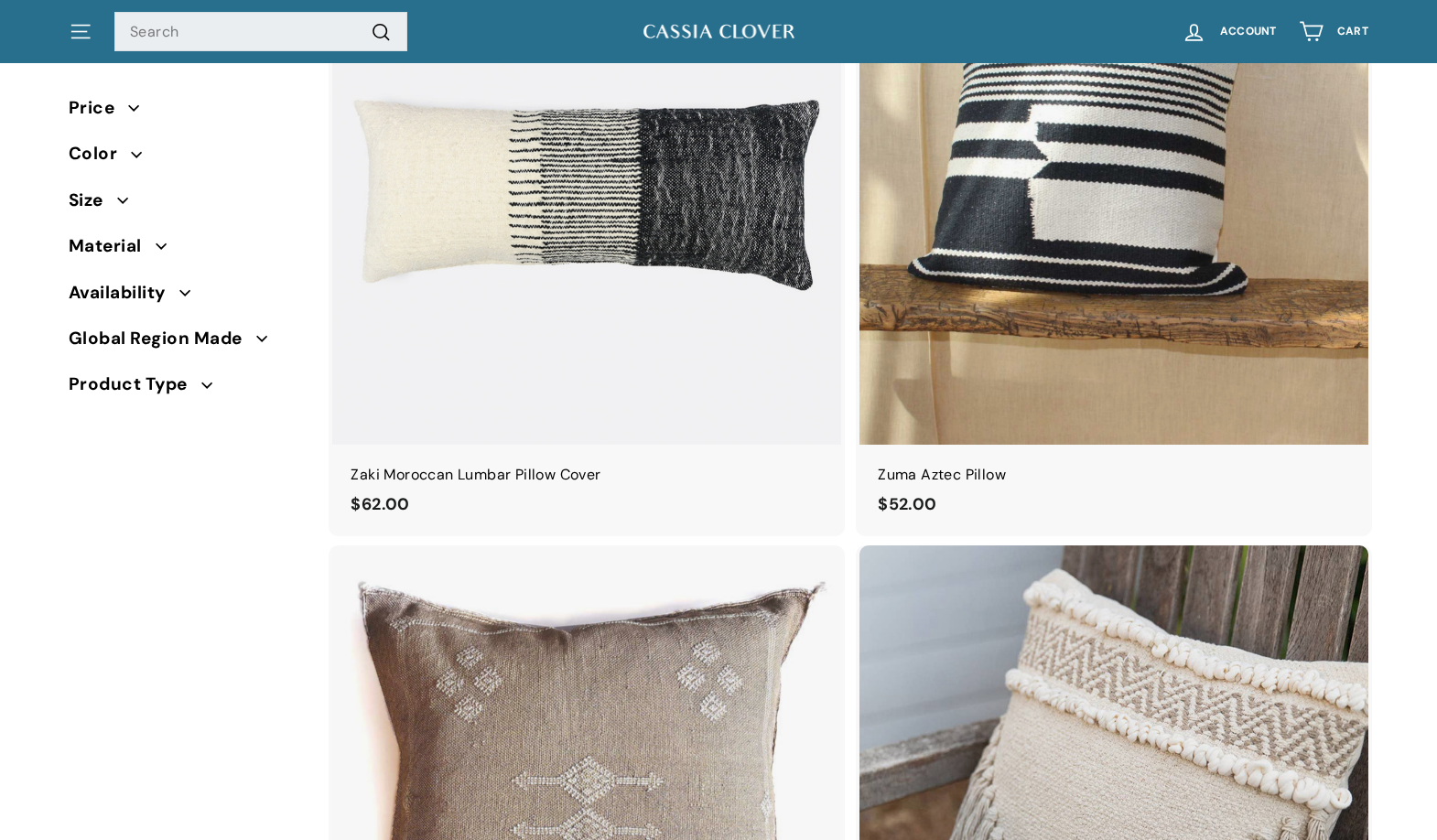
scroll to position [3420, 0]
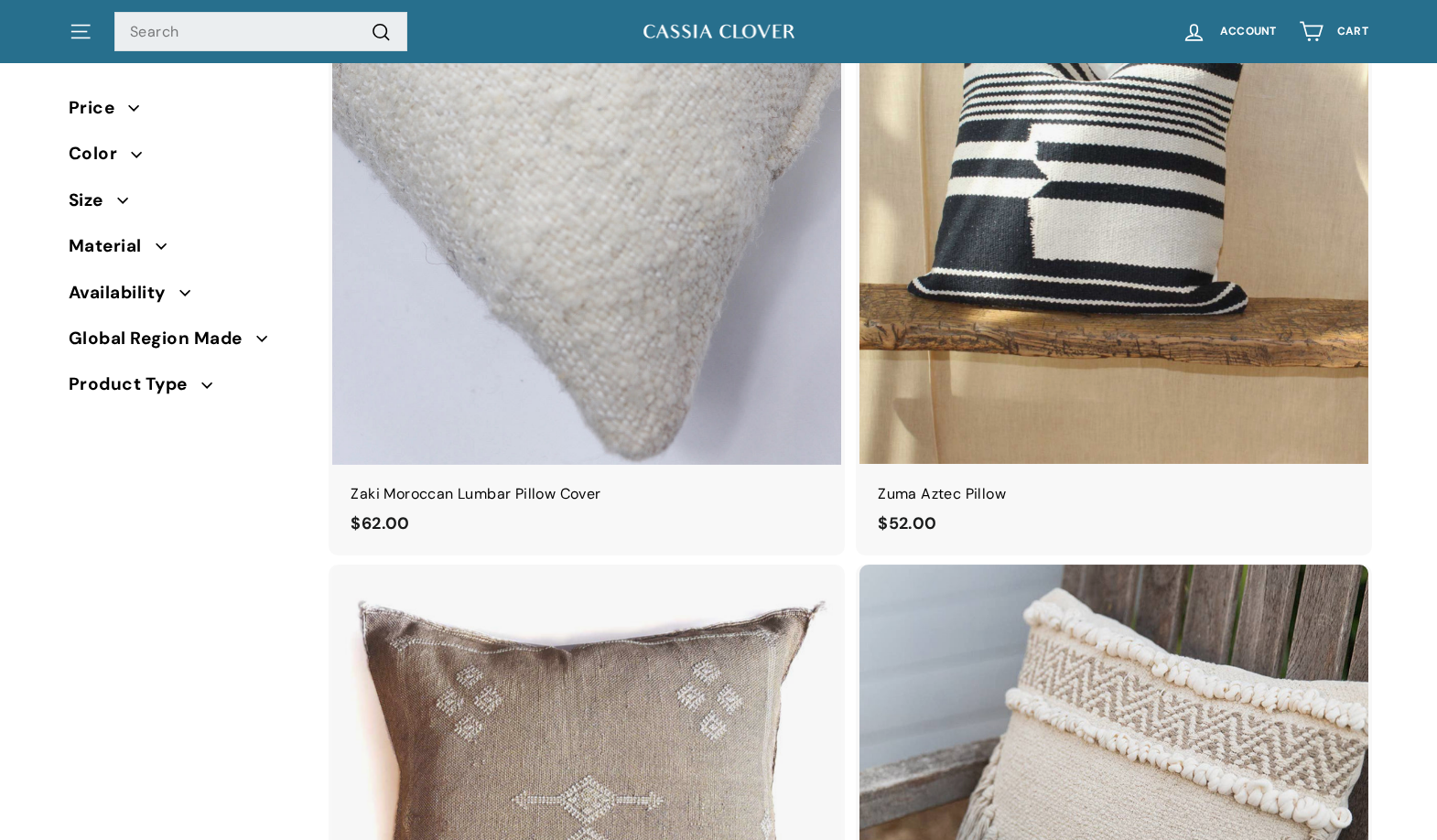
click at [671, 305] on img at bounding box center [587, 210] width 509 height 509
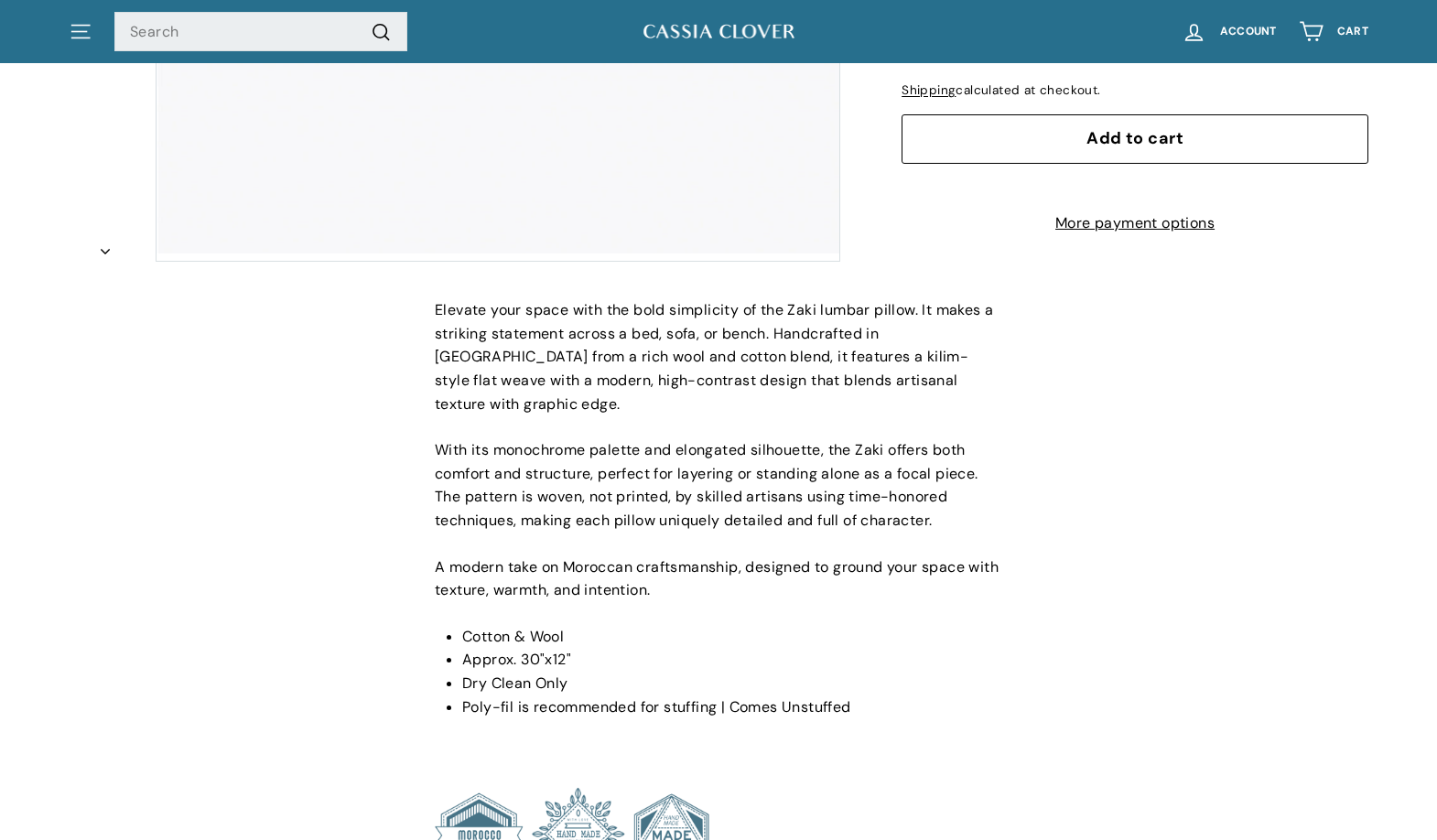
scroll to position [606, 0]
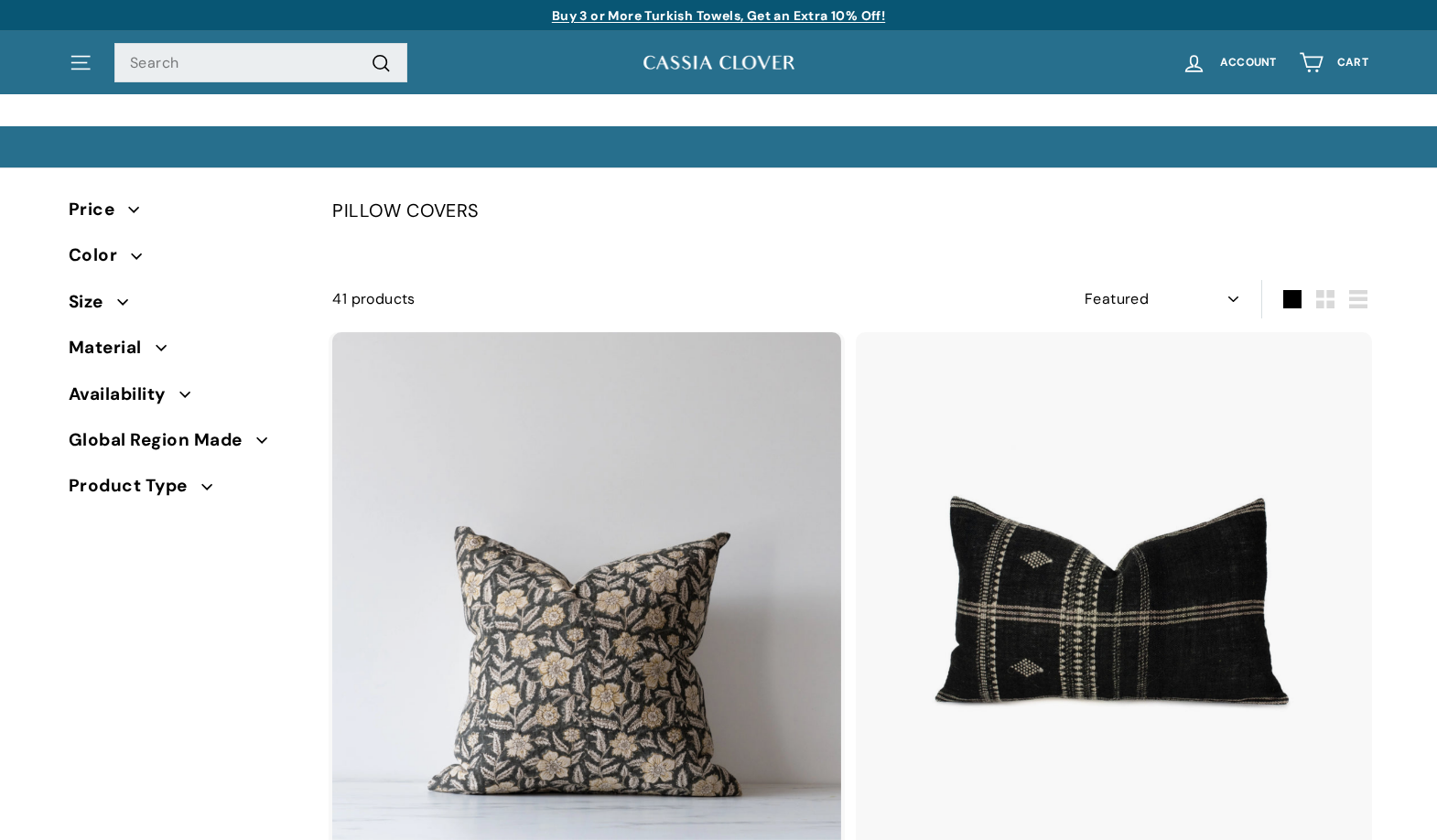
select select "manual"
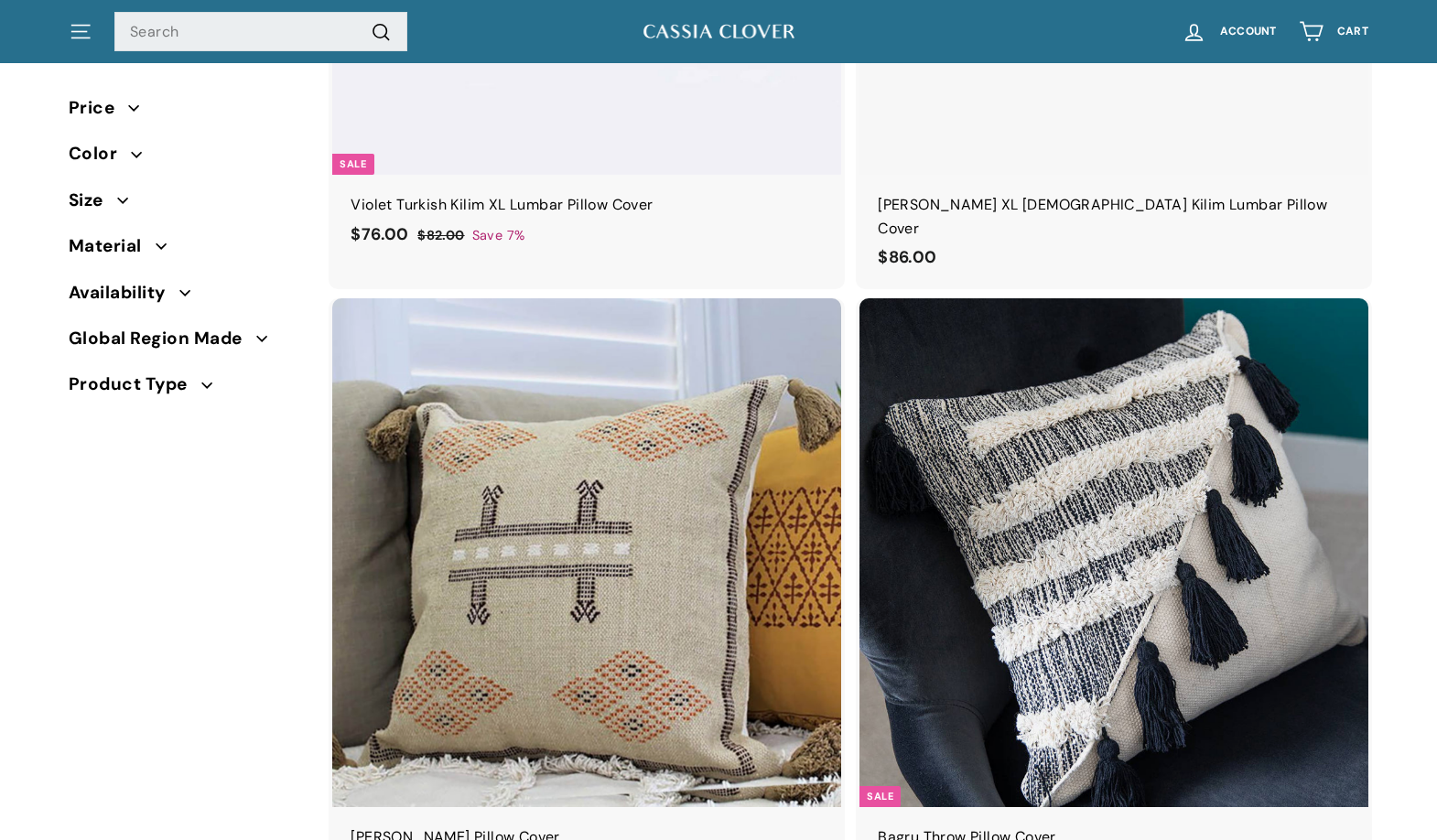
scroll to position [6162, 0]
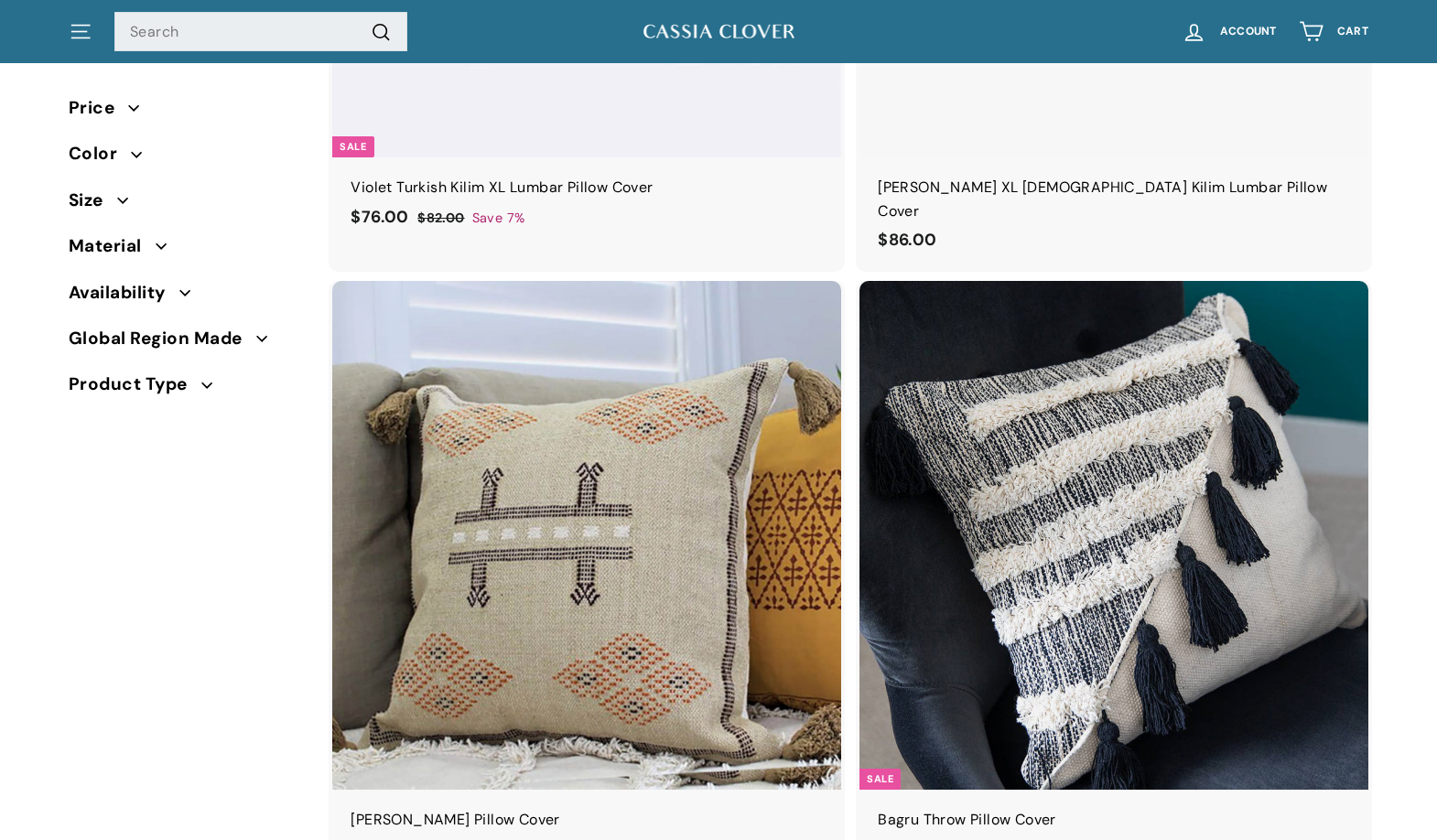
click at [137, 152] on icon "button" at bounding box center [137, 154] width 11 height 11
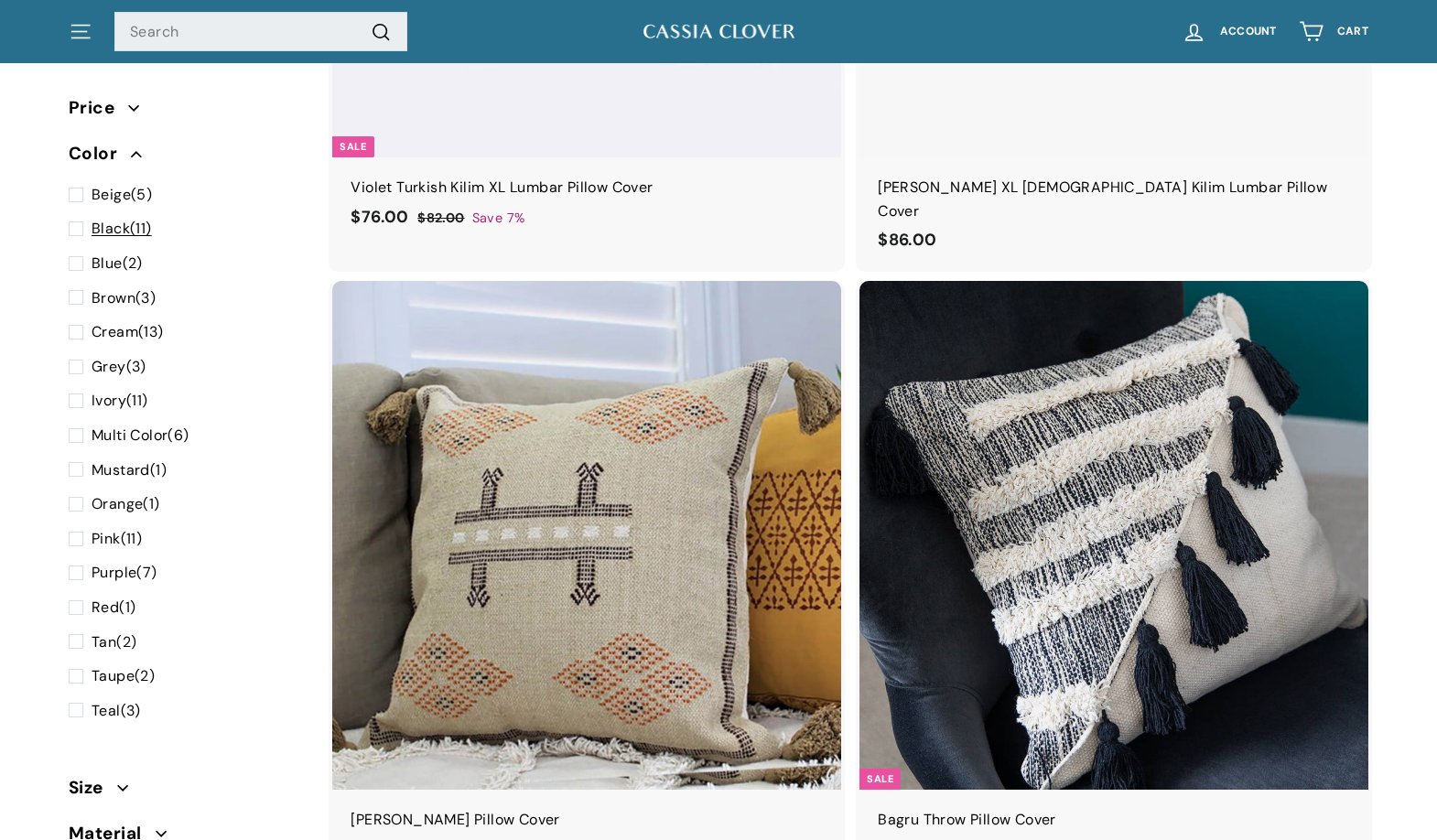
click at [81, 229] on span at bounding box center [80, 228] width 23 height 24
click at [81, 217] on input "Black (11)" at bounding box center [74, 217] width 12 height 0
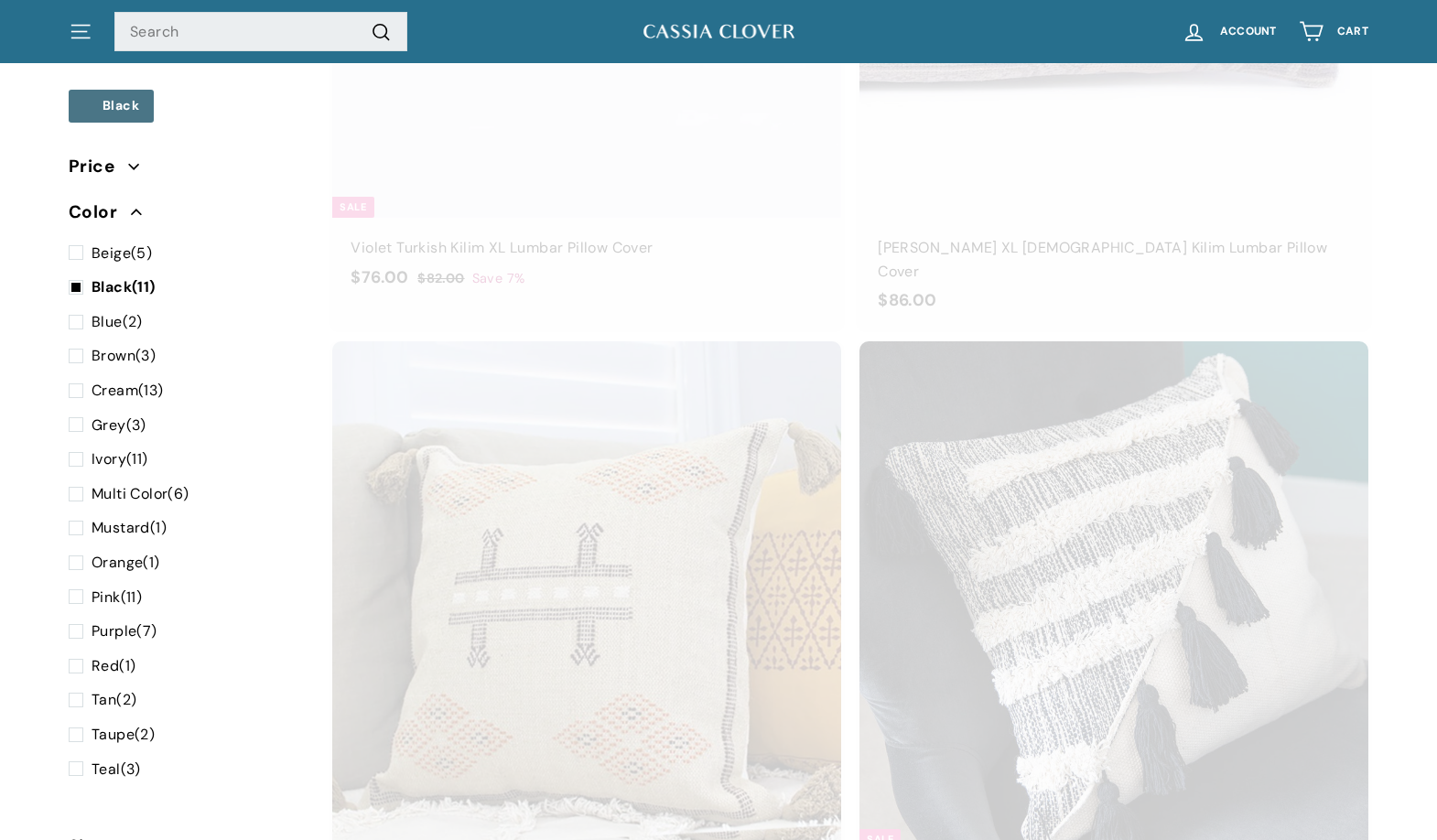
scroll to position [3621, 0]
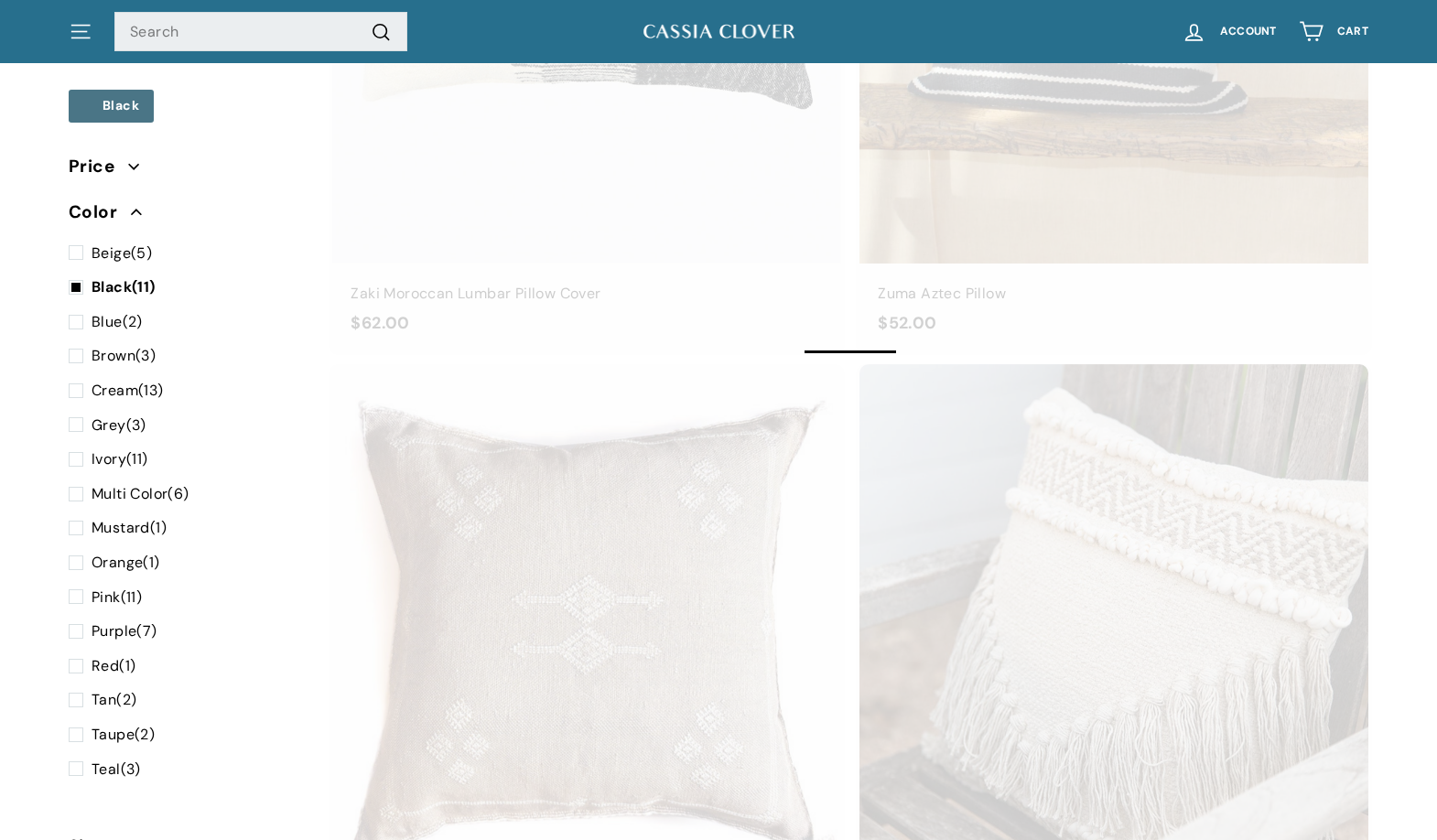
select select "manual"
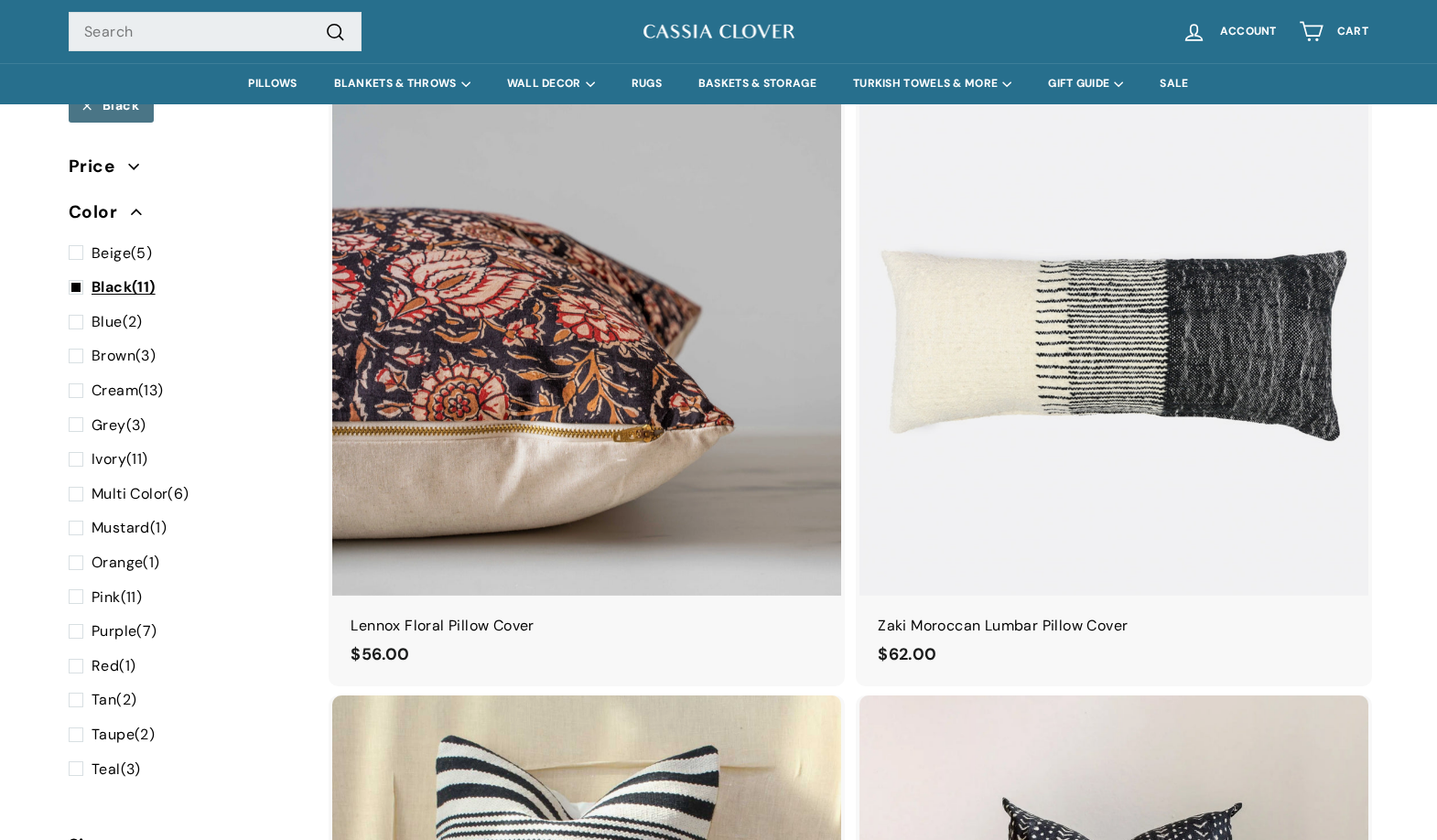
scroll to position [0, 0]
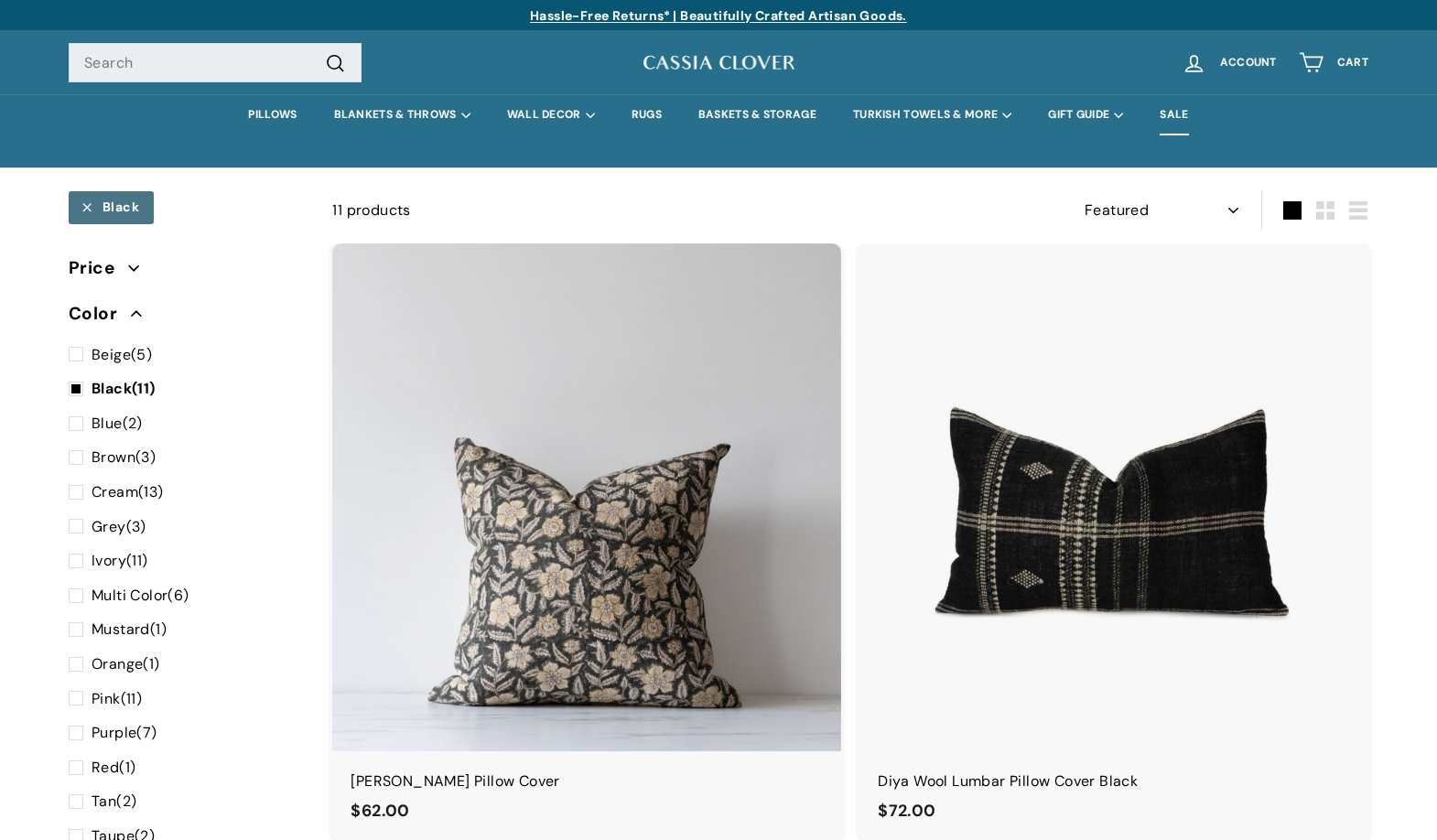
click at [1189, 114] on link "SALE" at bounding box center [1173, 115] width 65 height 41
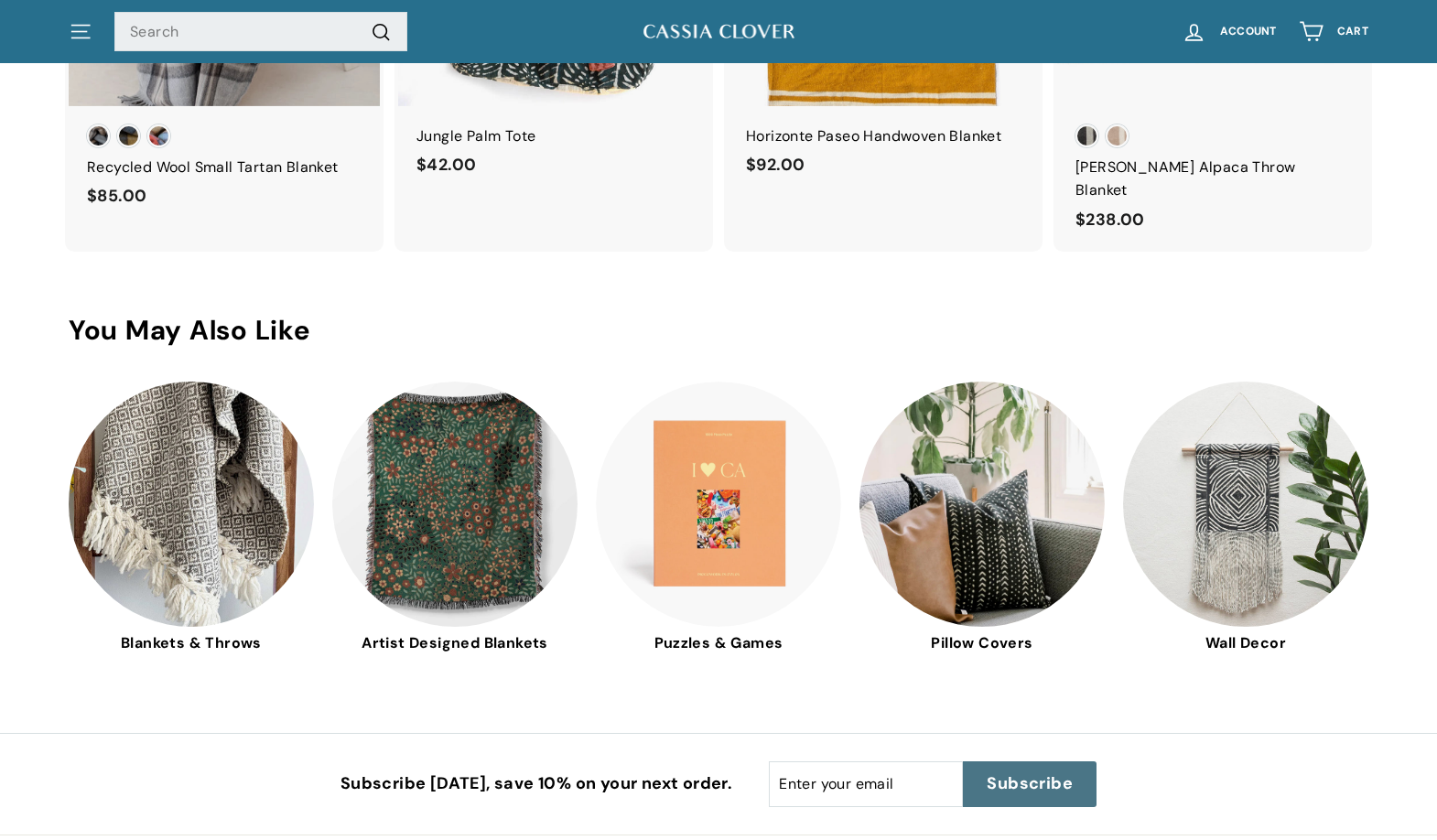
scroll to position [4824, 0]
